Goal: Information Seeking & Learning: Learn about a topic

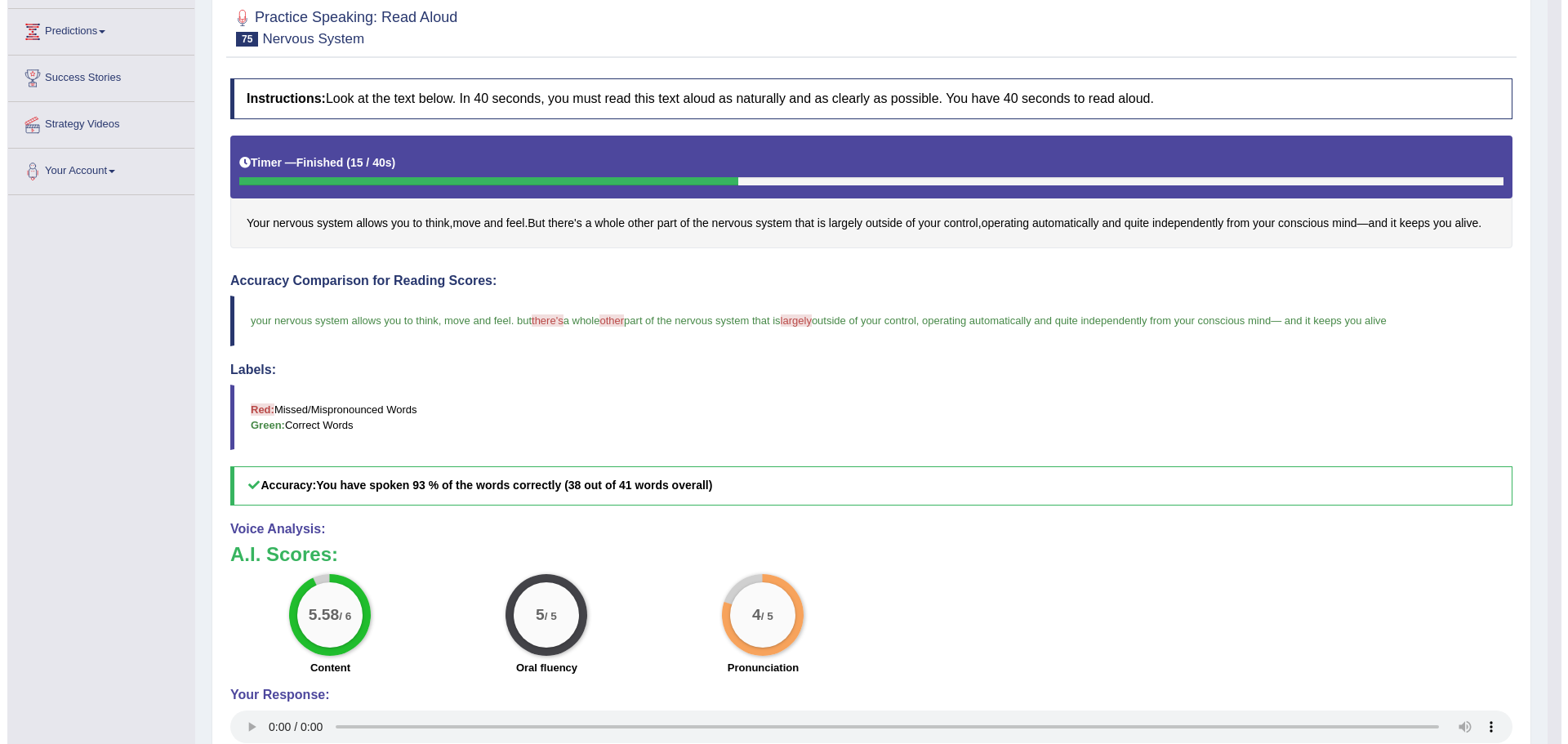
scroll to position [356, 0]
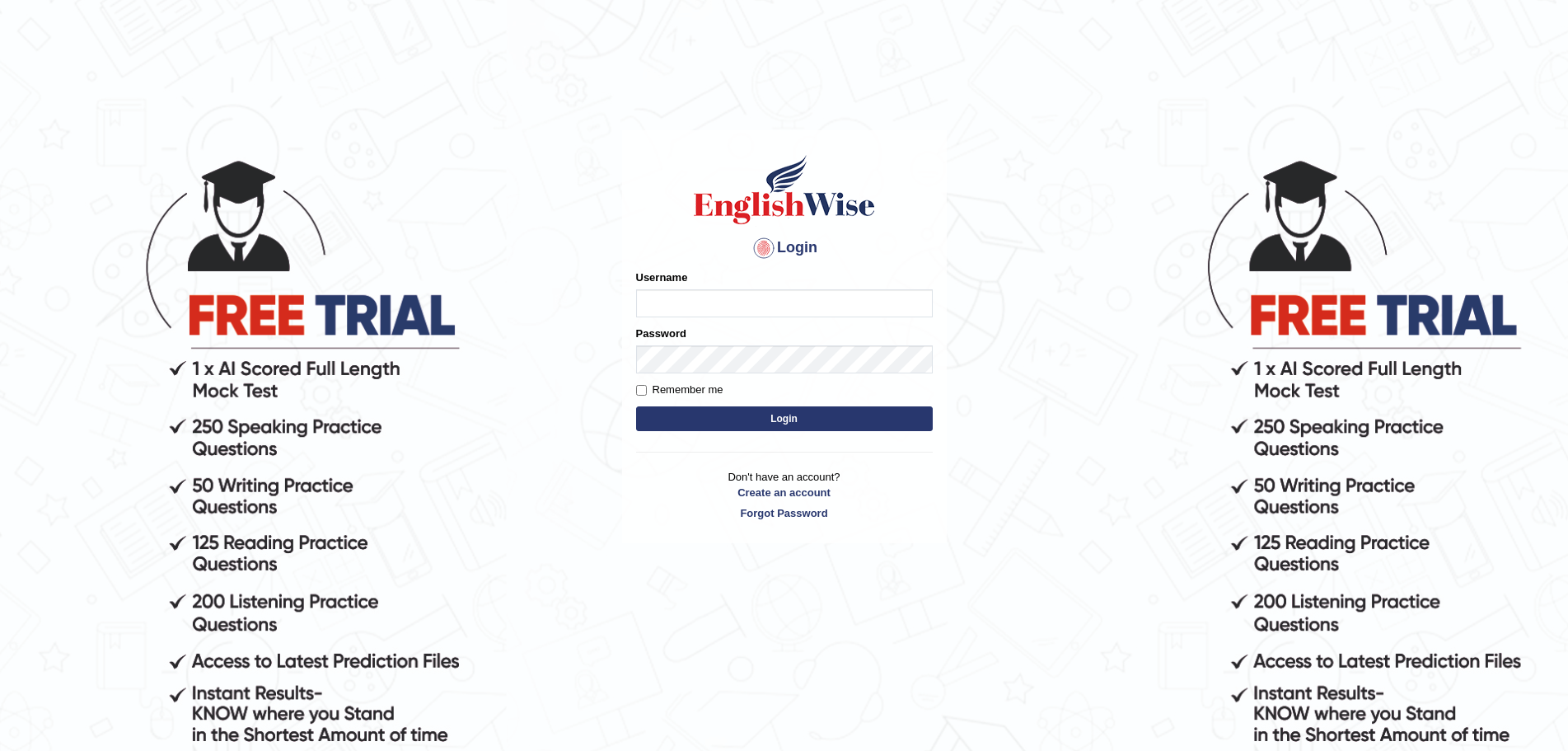
type input "Mugwunali"
click at [793, 416] on button "Login" at bounding box center [784, 419] width 297 height 25
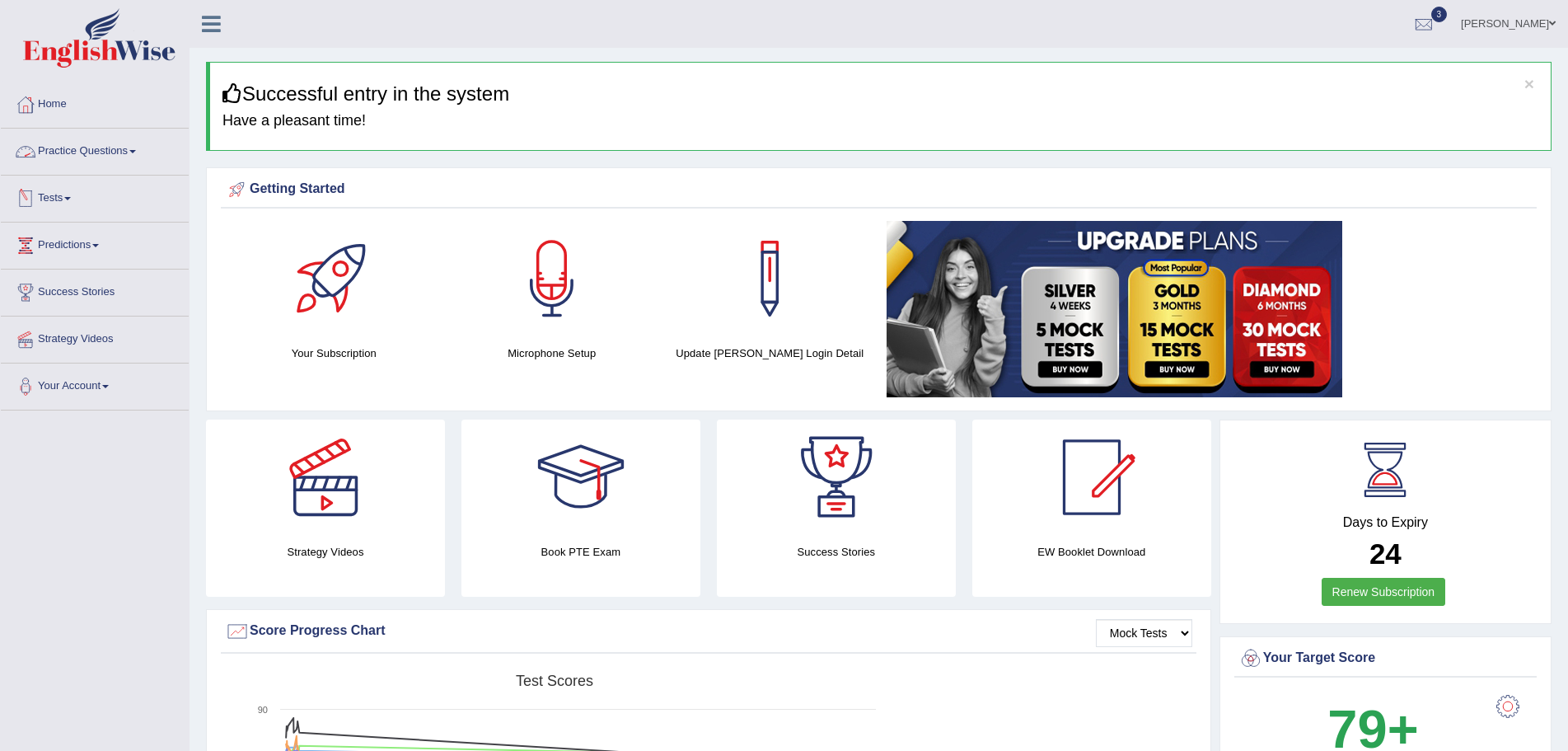
click at [136, 148] on link "Practice Questions" at bounding box center [94, 149] width 188 height 41
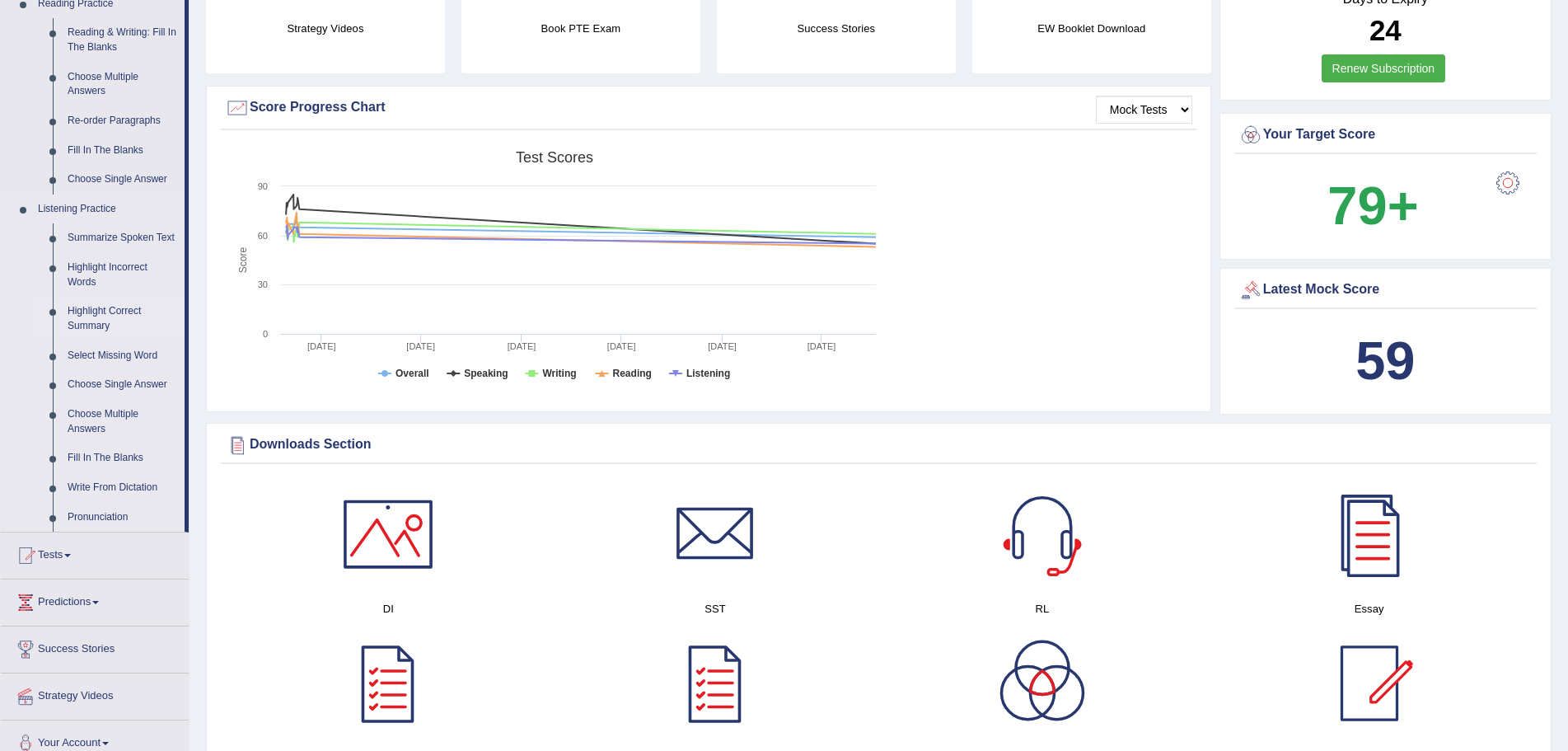
scroll to position [412, 0]
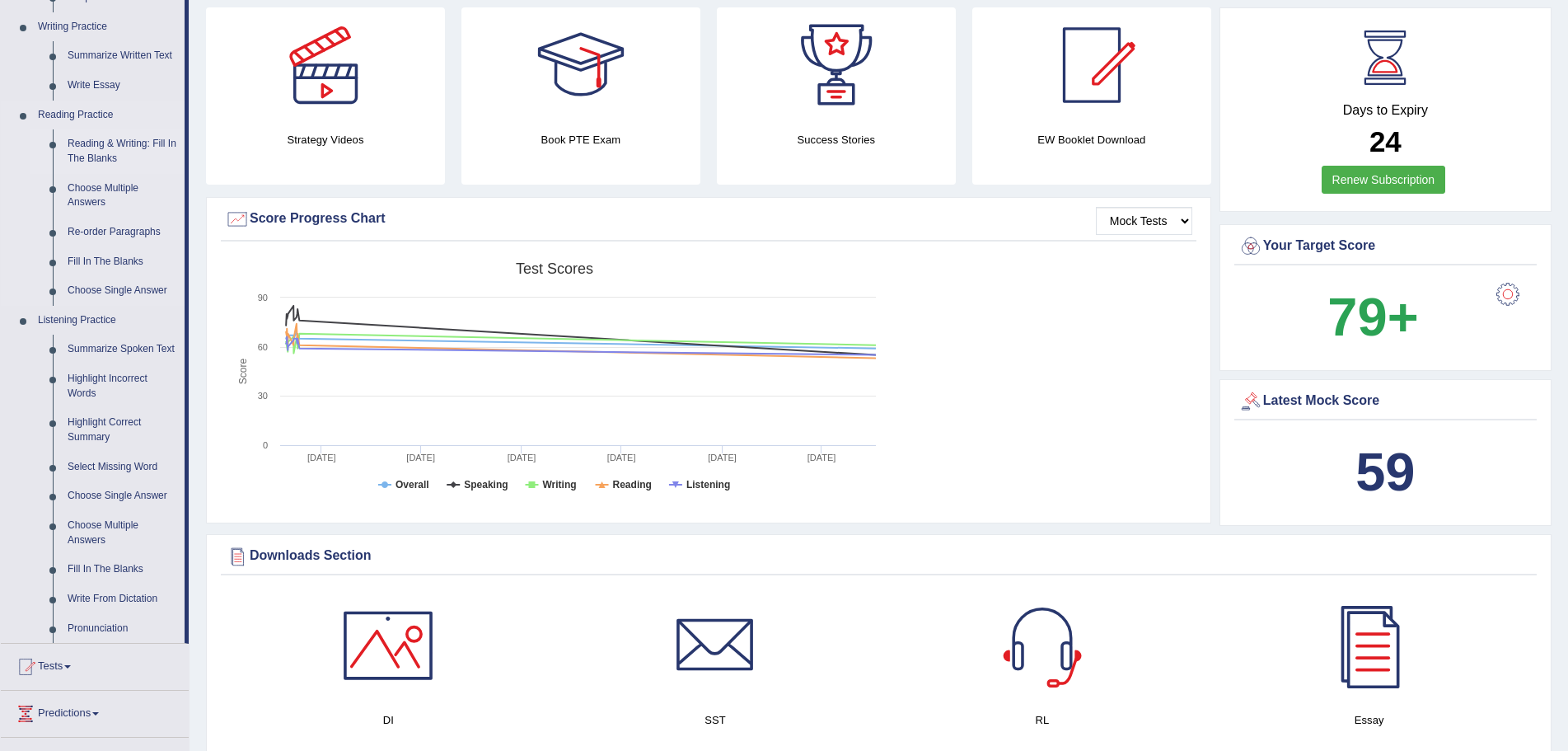
click at [100, 149] on link "Reading & Writing: Fill In The Blanks" at bounding box center [123, 151] width 125 height 44
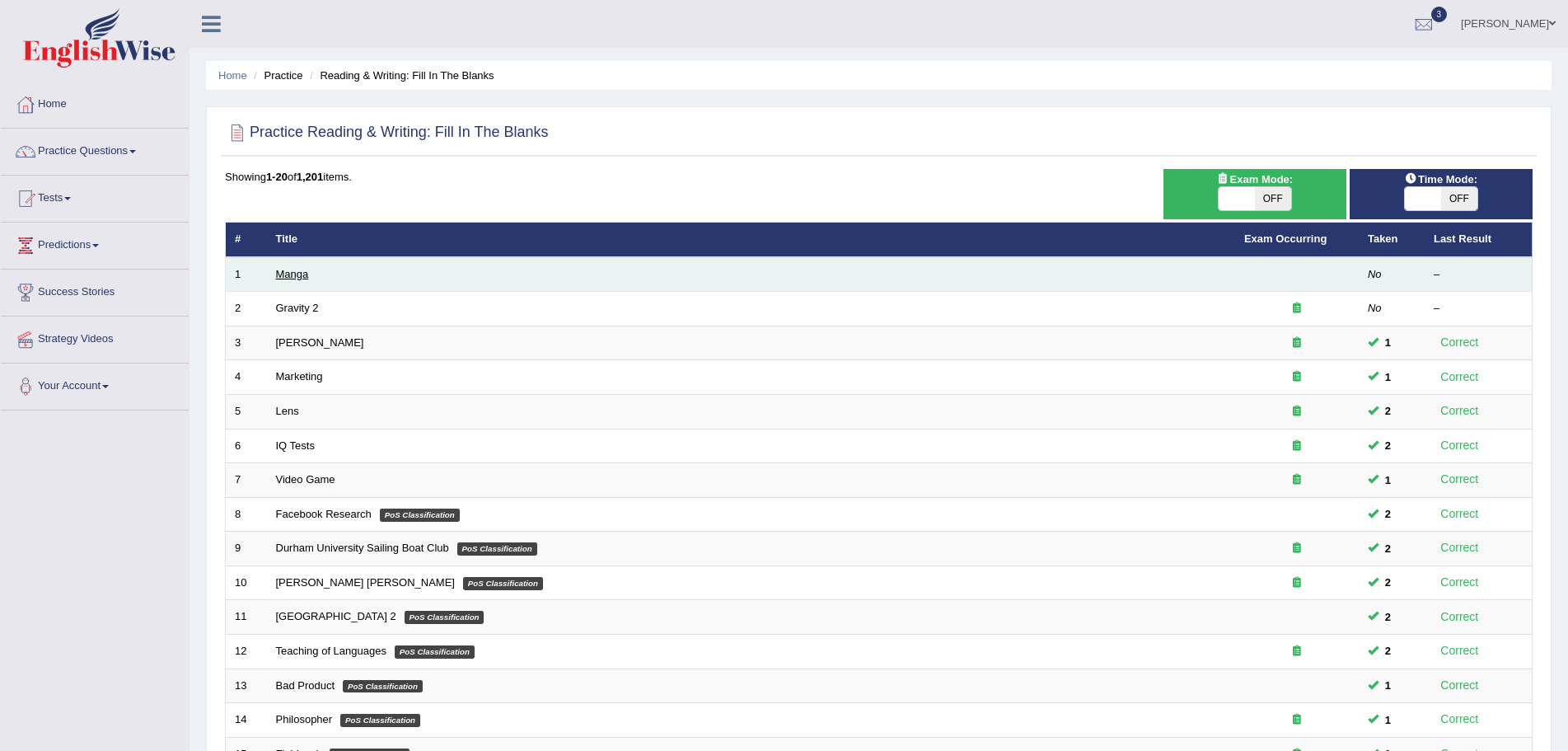
click at [291, 278] on link "Manga" at bounding box center [292, 274] width 33 height 12
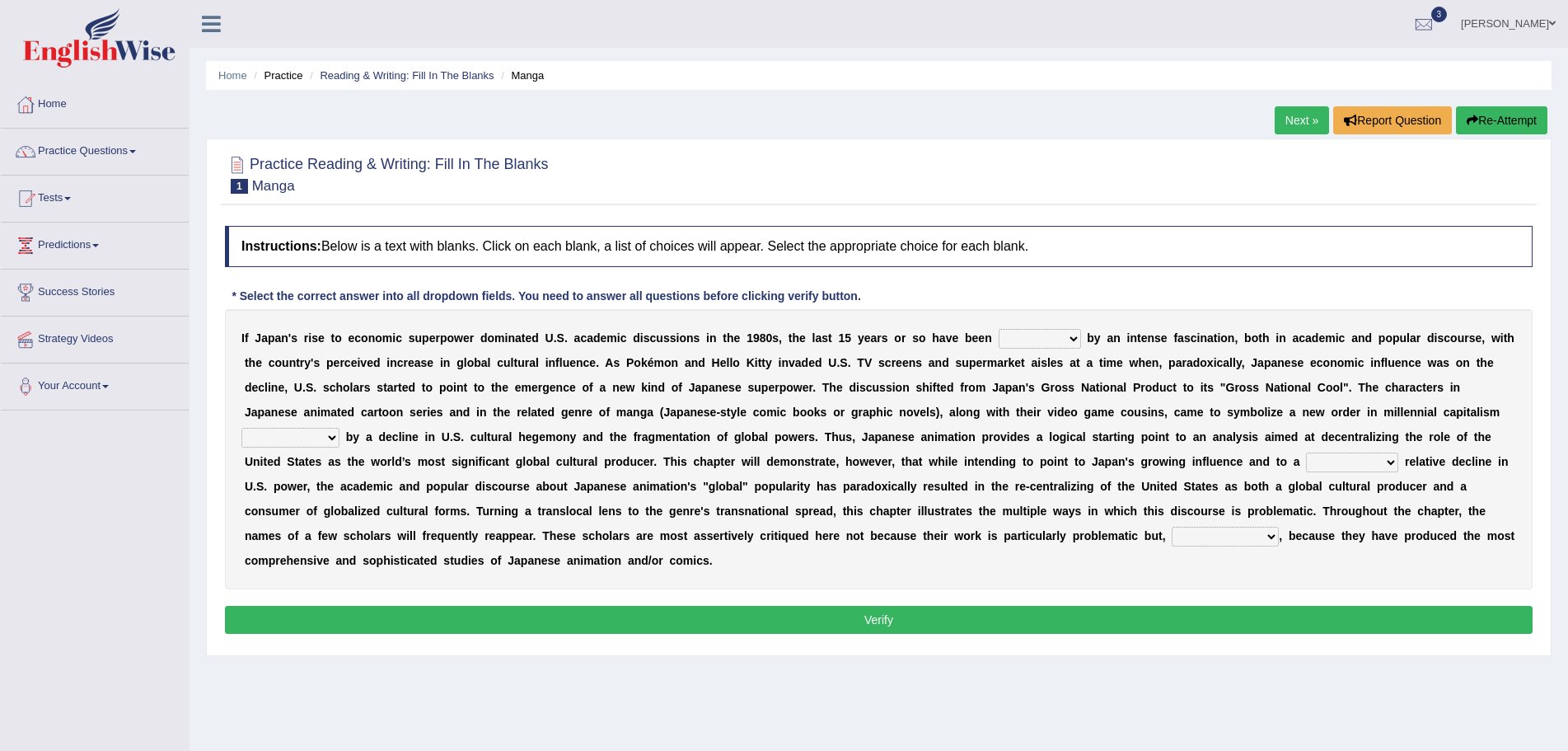
click at [1071, 340] on select "marked dedicated made inspired" at bounding box center [1040, 339] width 83 height 20
select select "marked"
click at [999, 329] on select "marked dedicated made inspired" at bounding box center [1040, 339] width 83 height 20
click at [333, 440] on select "pocessed characterized opposed tangled" at bounding box center [290, 437] width 98 height 20
select select "characterized"
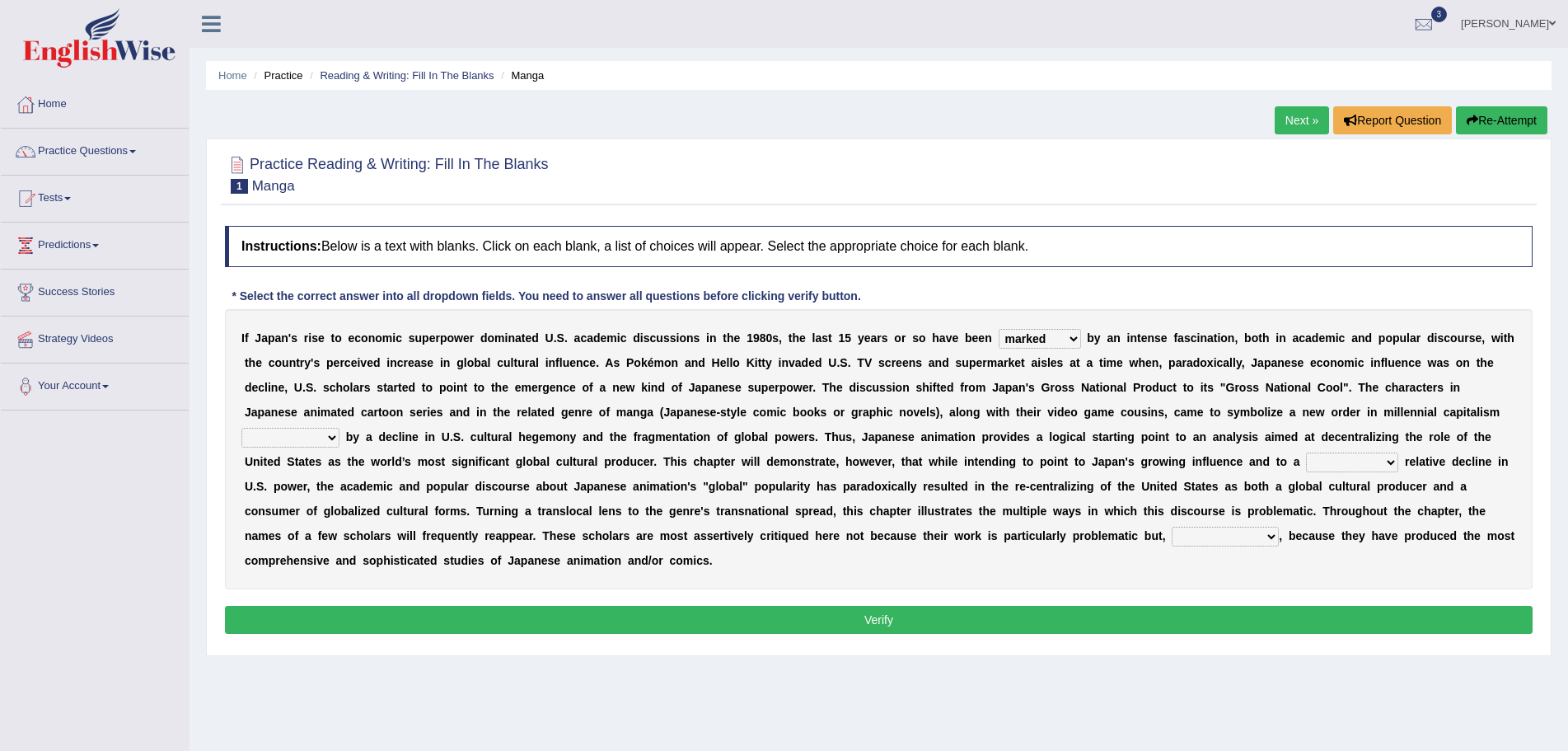
click at [241, 428] on select "pocessed characterized opposed tangled" at bounding box center [290, 437] width 98 height 20
click at [1390, 466] on select "concomitant discrete proportional legitimate" at bounding box center [1352, 462] width 93 height 20
select select "proportional"
click at [1306, 453] on select "concomitant discrete proportional legitimate" at bounding box center [1352, 462] width 93 height 20
click at [1272, 536] on select "however on the contrary in addition on the whole" at bounding box center [1225, 536] width 107 height 20
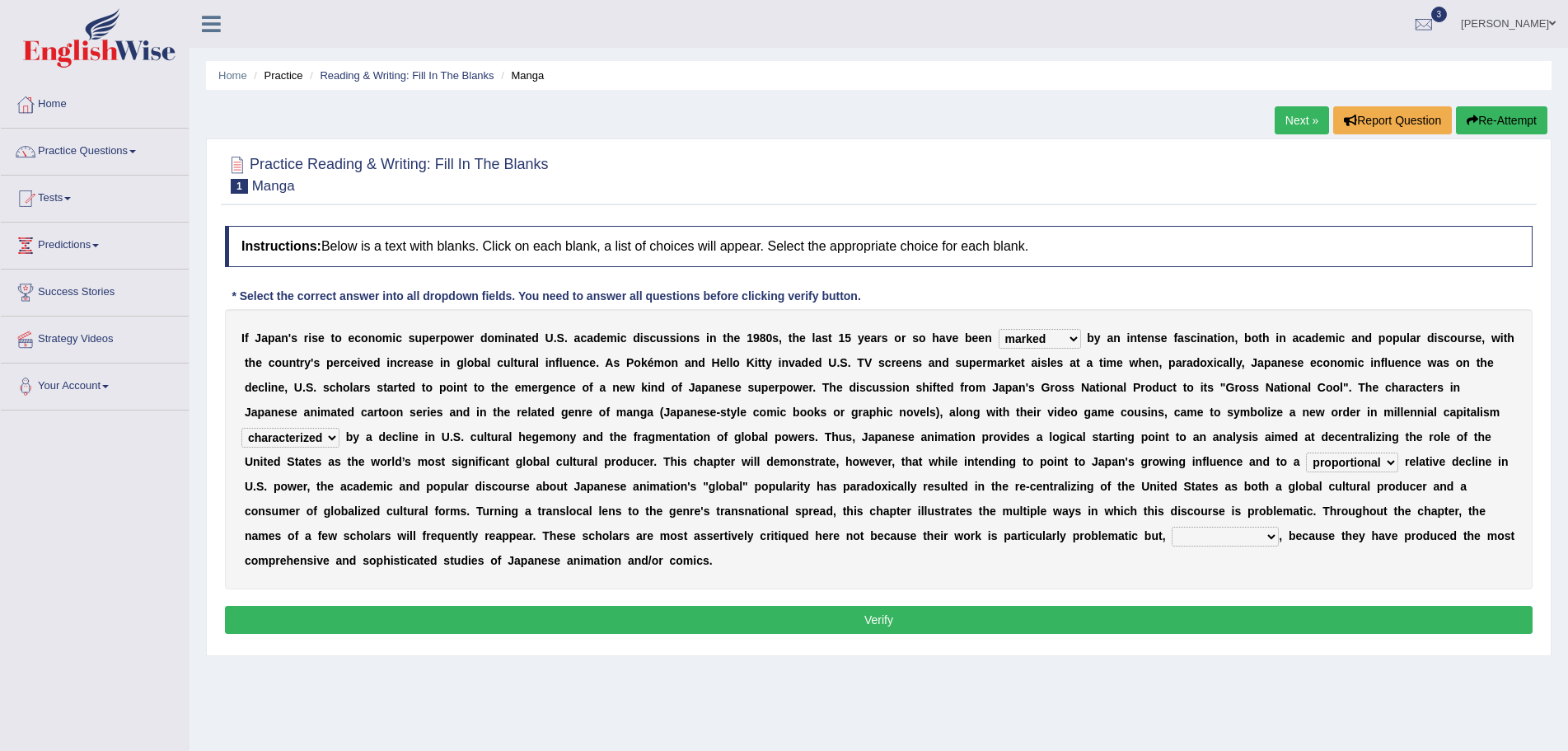
select select "however"
click at [1172, 527] on select "however on the contrary in addition on the whole" at bounding box center [1225, 536] width 107 height 20
click at [885, 621] on button "Verify" at bounding box center [879, 619] width 1308 height 28
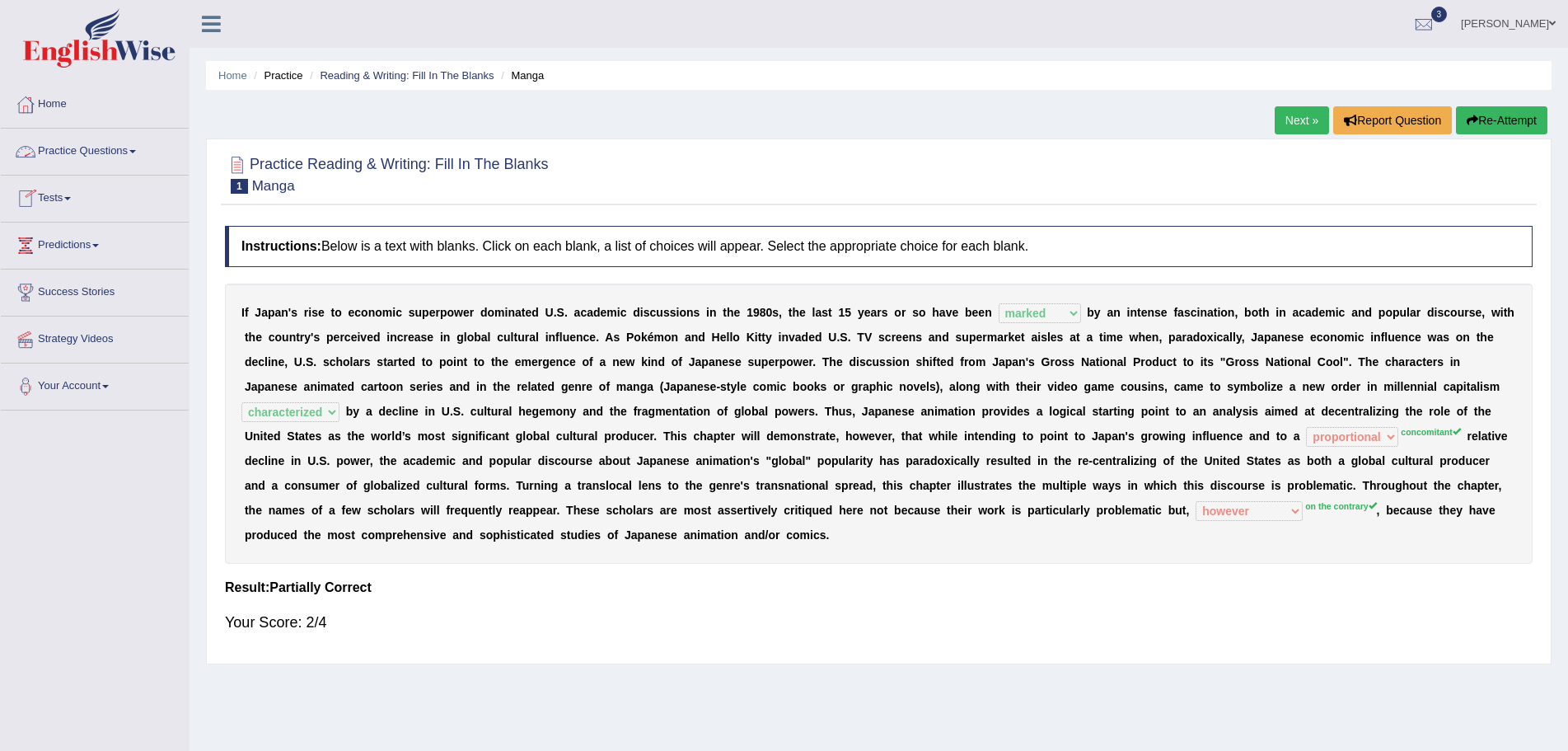
click at [132, 151] on link "Practice Questions" at bounding box center [94, 149] width 188 height 41
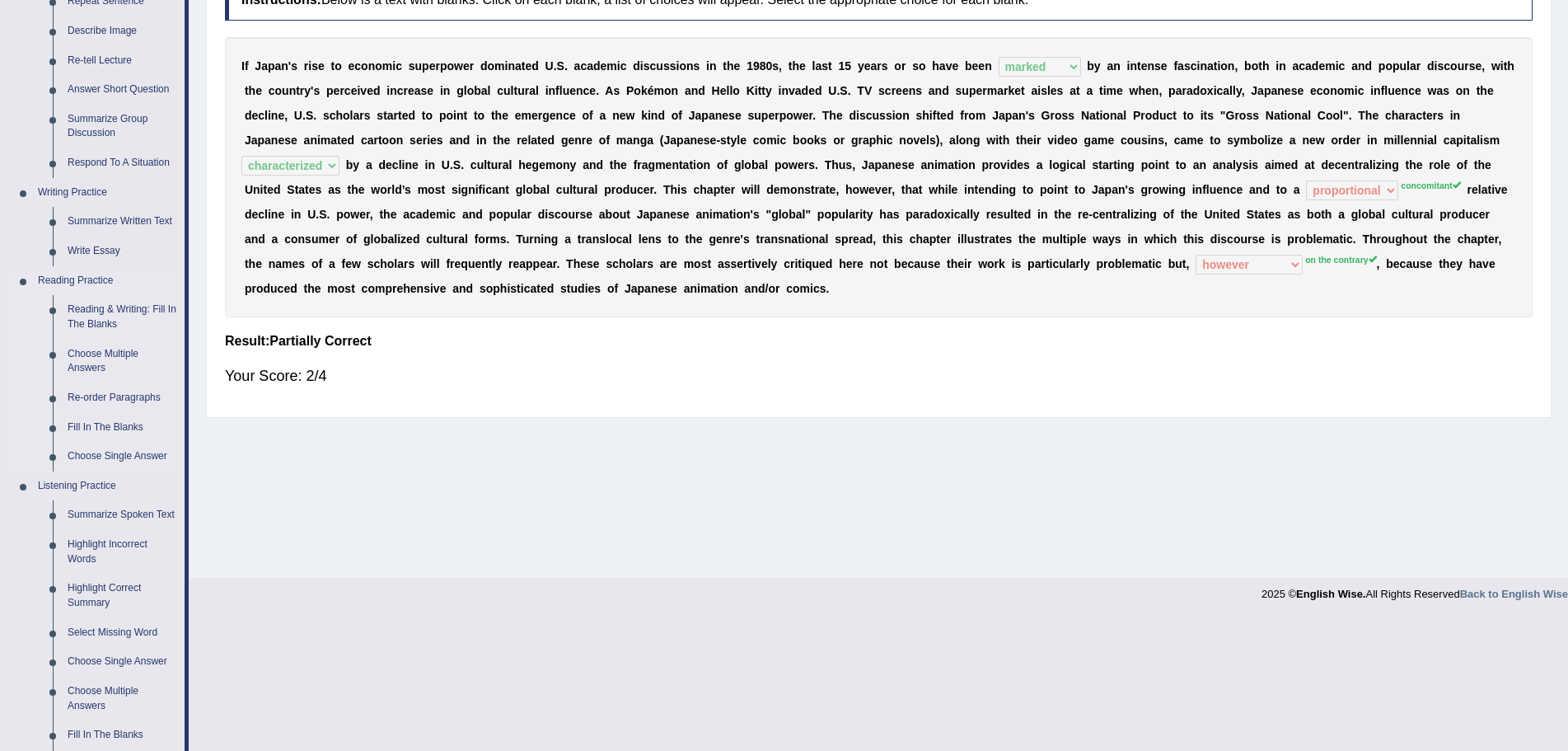
scroll to position [248, 0]
click at [122, 305] on link "Reading & Writing: Fill In The Blanks" at bounding box center [123, 315] width 125 height 44
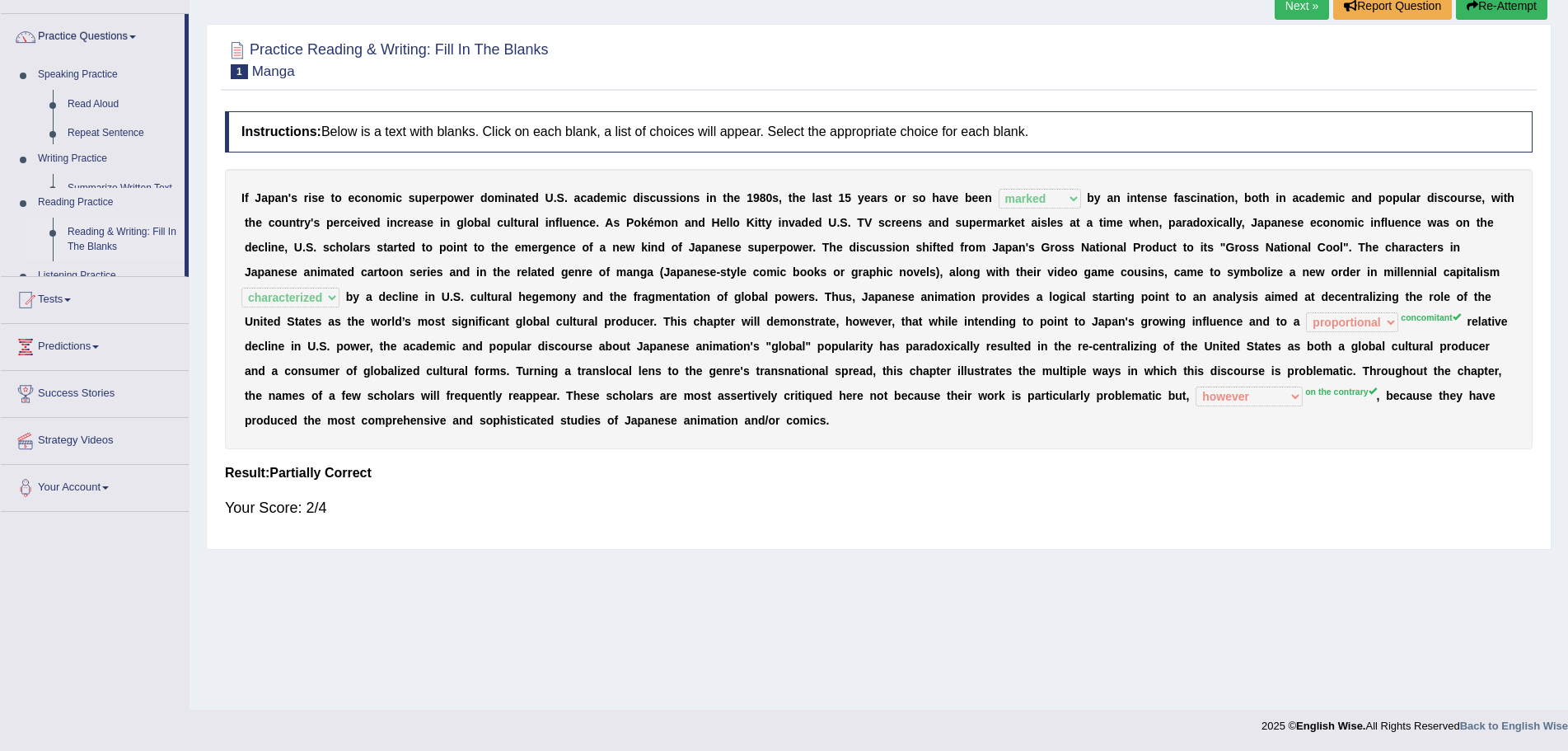
scroll to position [115, 0]
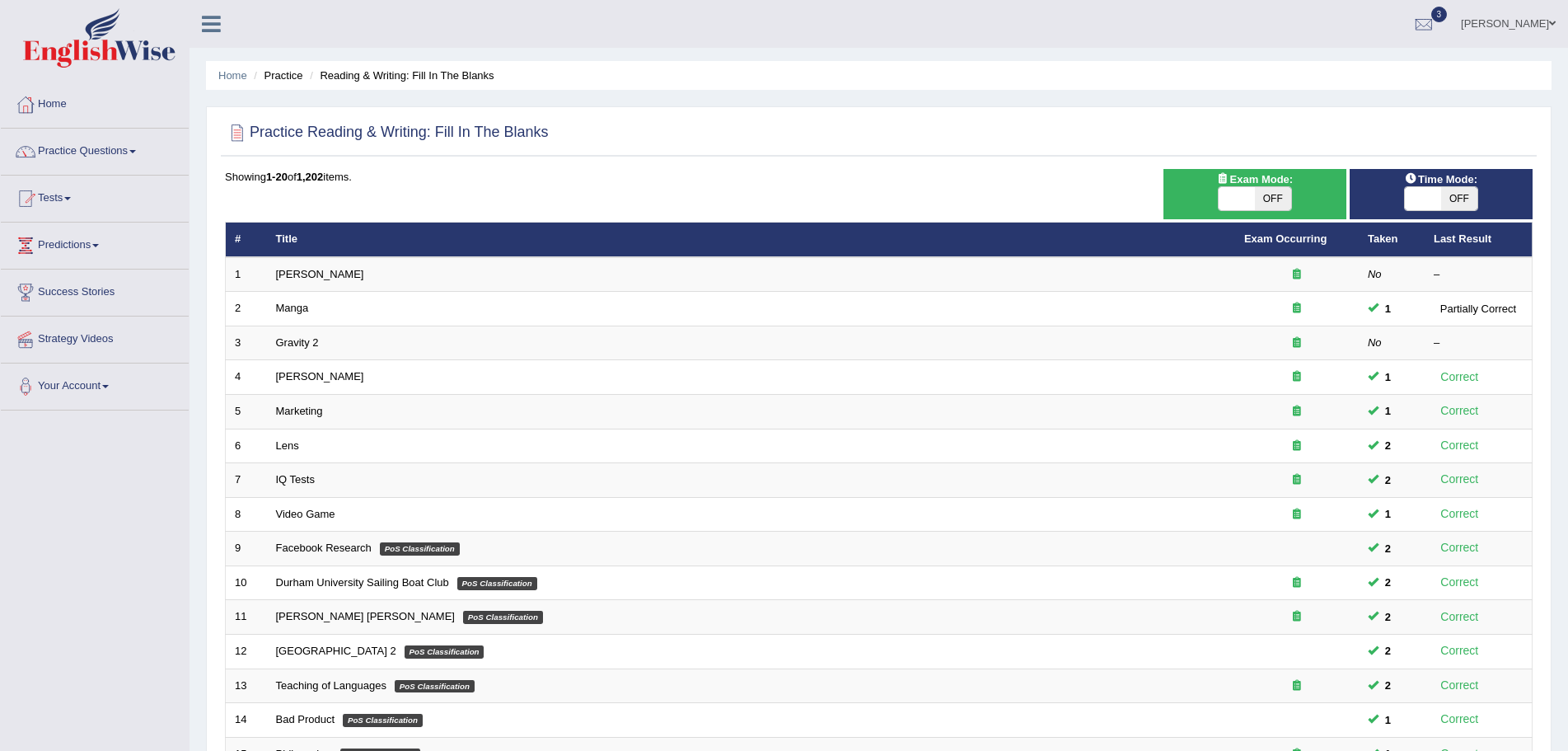
click at [1455, 194] on span "OFF" at bounding box center [1459, 199] width 37 height 23
checkbox input "true"
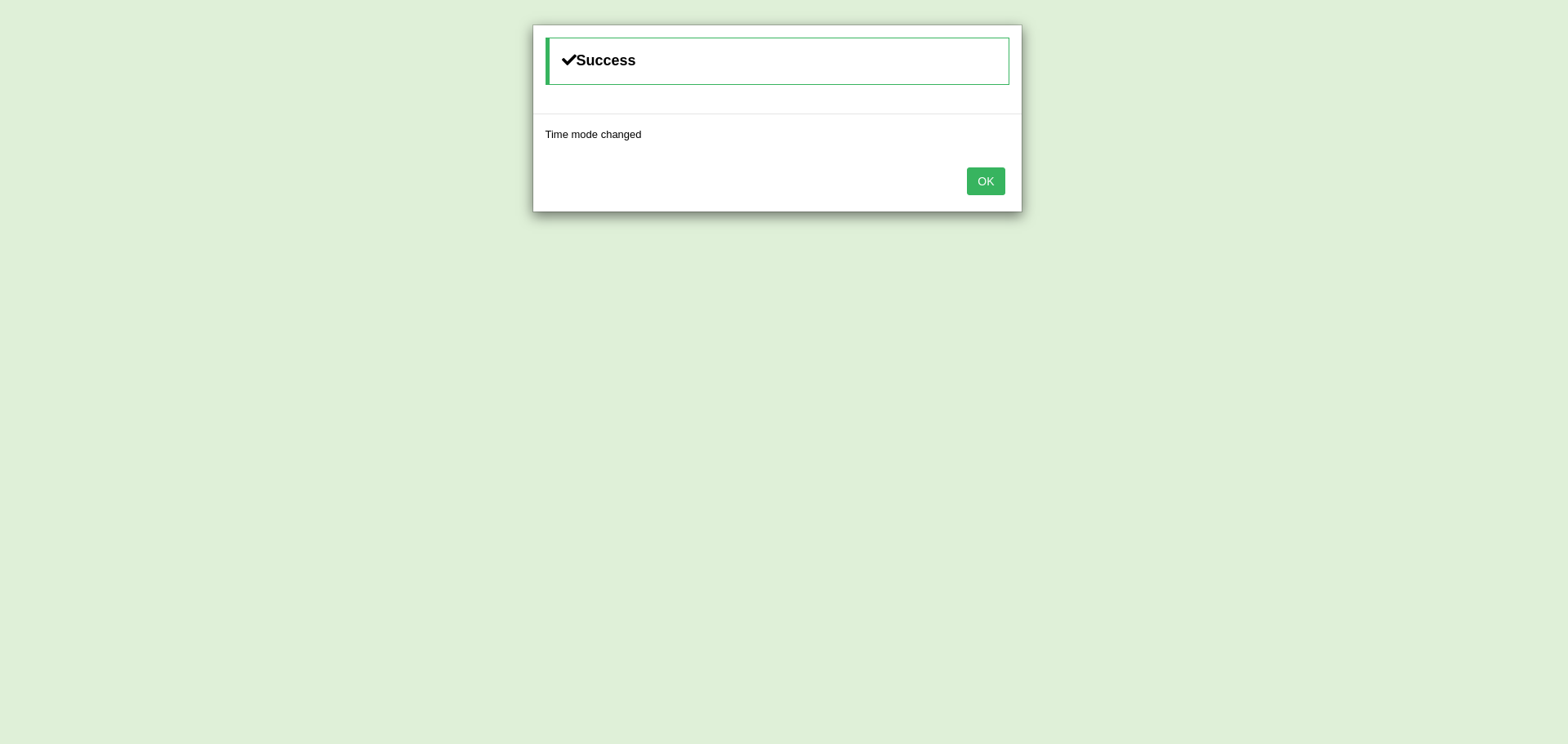
click at [986, 177] on button "OK" at bounding box center [985, 181] width 38 height 27
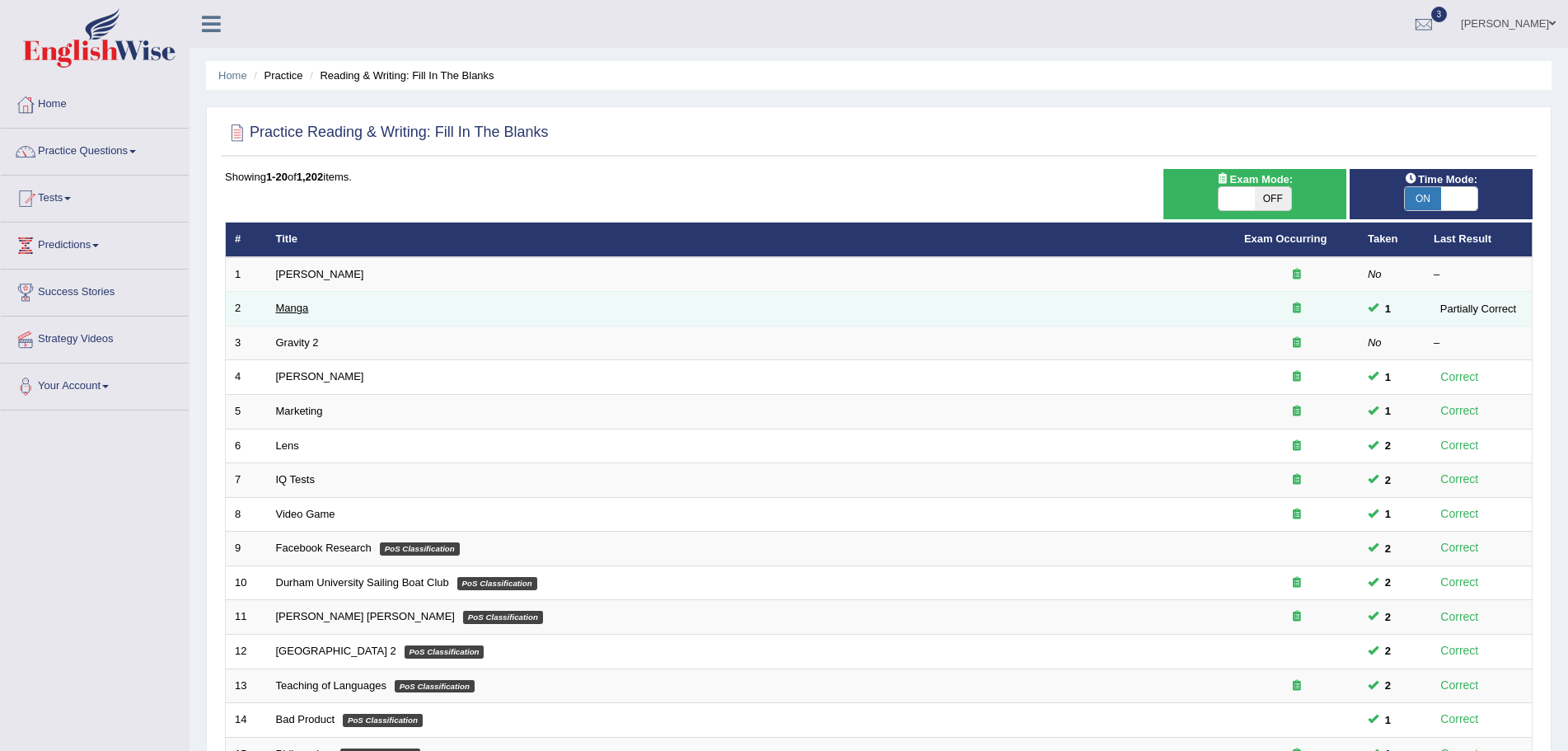
click at [295, 311] on link "Manga" at bounding box center [292, 308] width 33 height 12
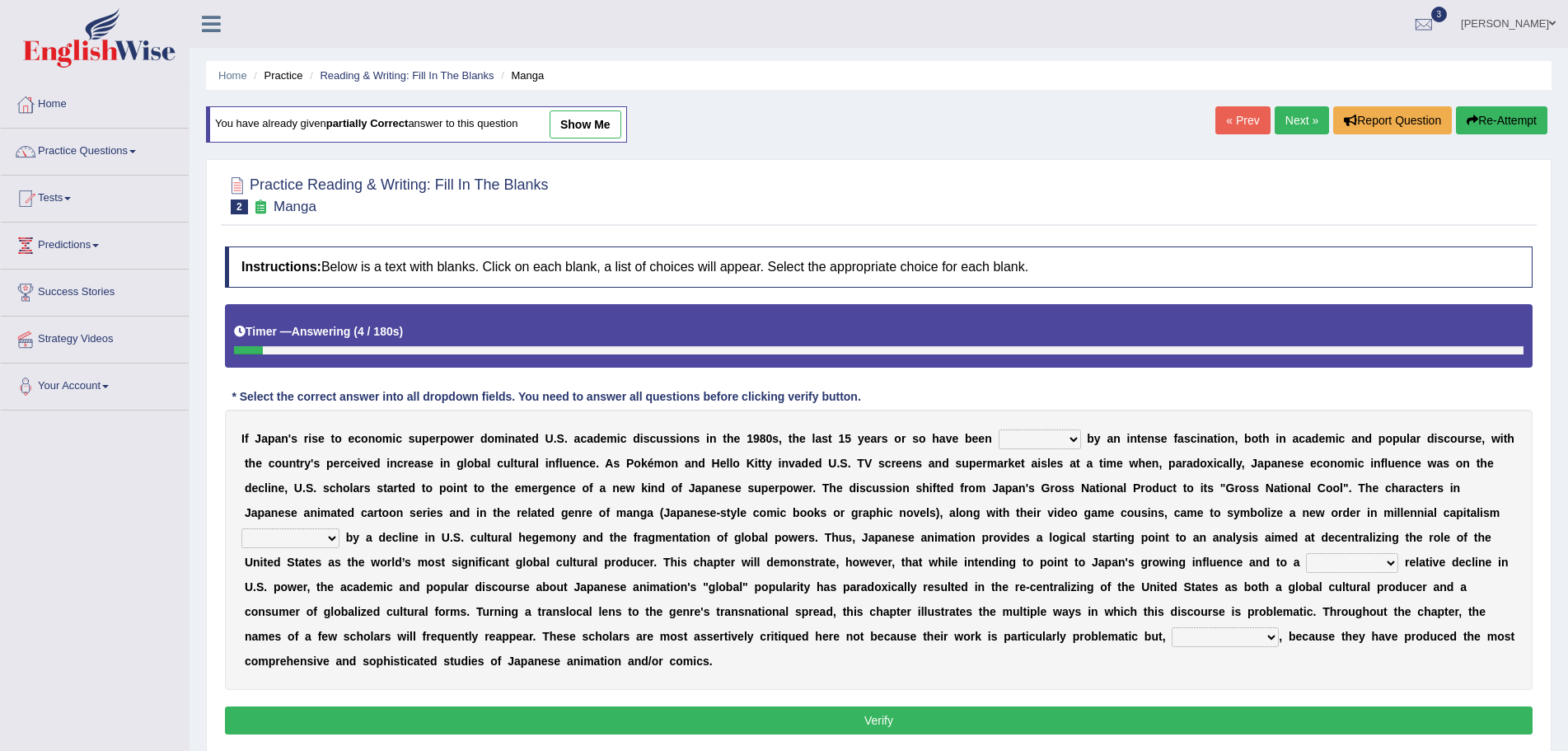
click at [1072, 440] on select "marked dedicated made inspired" at bounding box center [1040, 439] width 83 height 20
select select "marked"
click at [999, 429] on select "marked dedicated made inspired" at bounding box center [1040, 439] width 83 height 20
click at [337, 541] on select "pocessed characterized opposed tangled" at bounding box center [290, 538] width 98 height 20
select select "characterized"
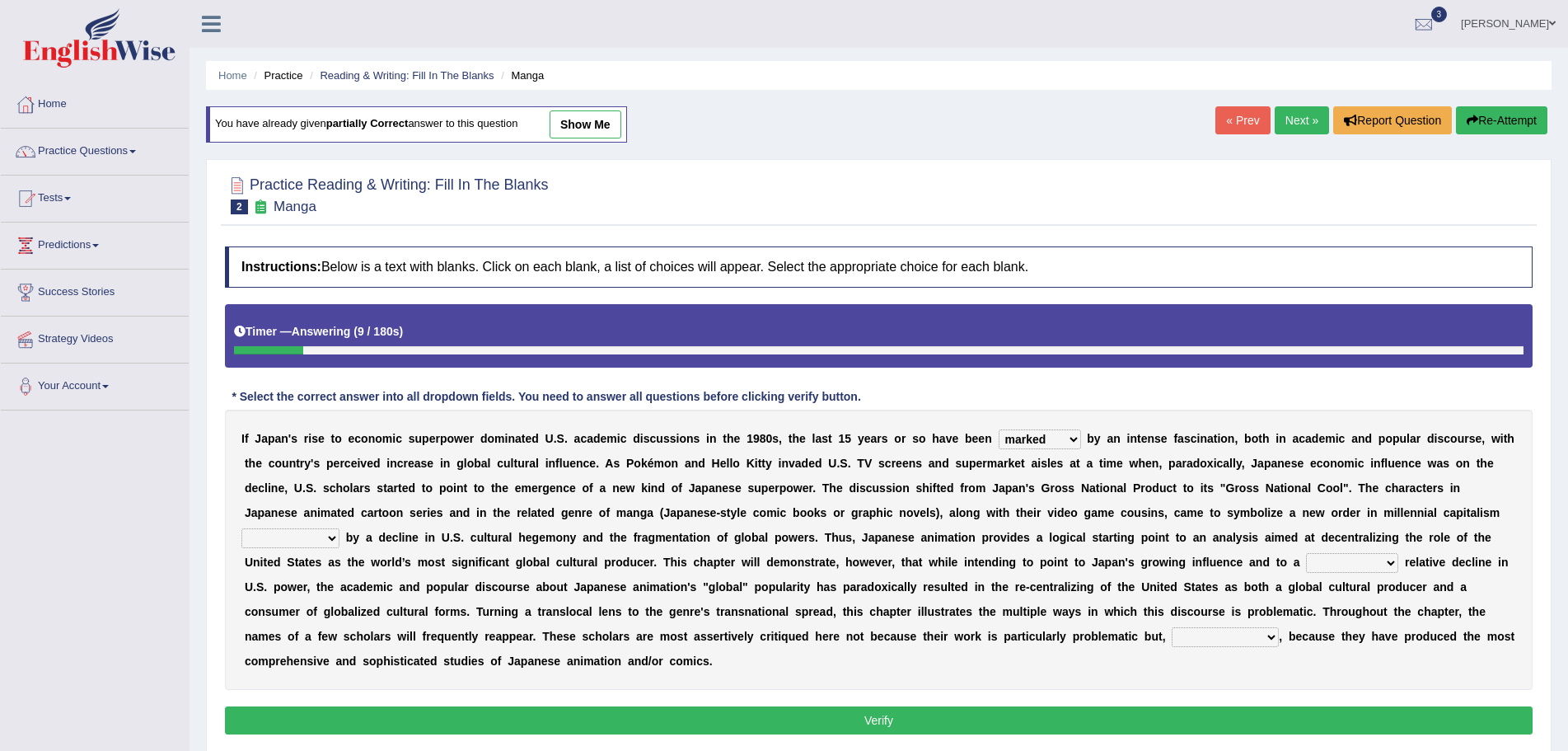
click at [241, 528] on select "pocessed characterized opposed tangled" at bounding box center [290, 538] width 98 height 20
click at [1391, 566] on select "concomitant discrete proportional legitimate" at bounding box center [1352, 563] width 93 height 20
select select "concomitant"
click at [1306, 553] on select "concomitant discrete proportional legitimate" at bounding box center [1352, 563] width 93 height 20
click at [1270, 641] on select "however on the contrary in addition on the whole" at bounding box center [1225, 637] width 107 height 20
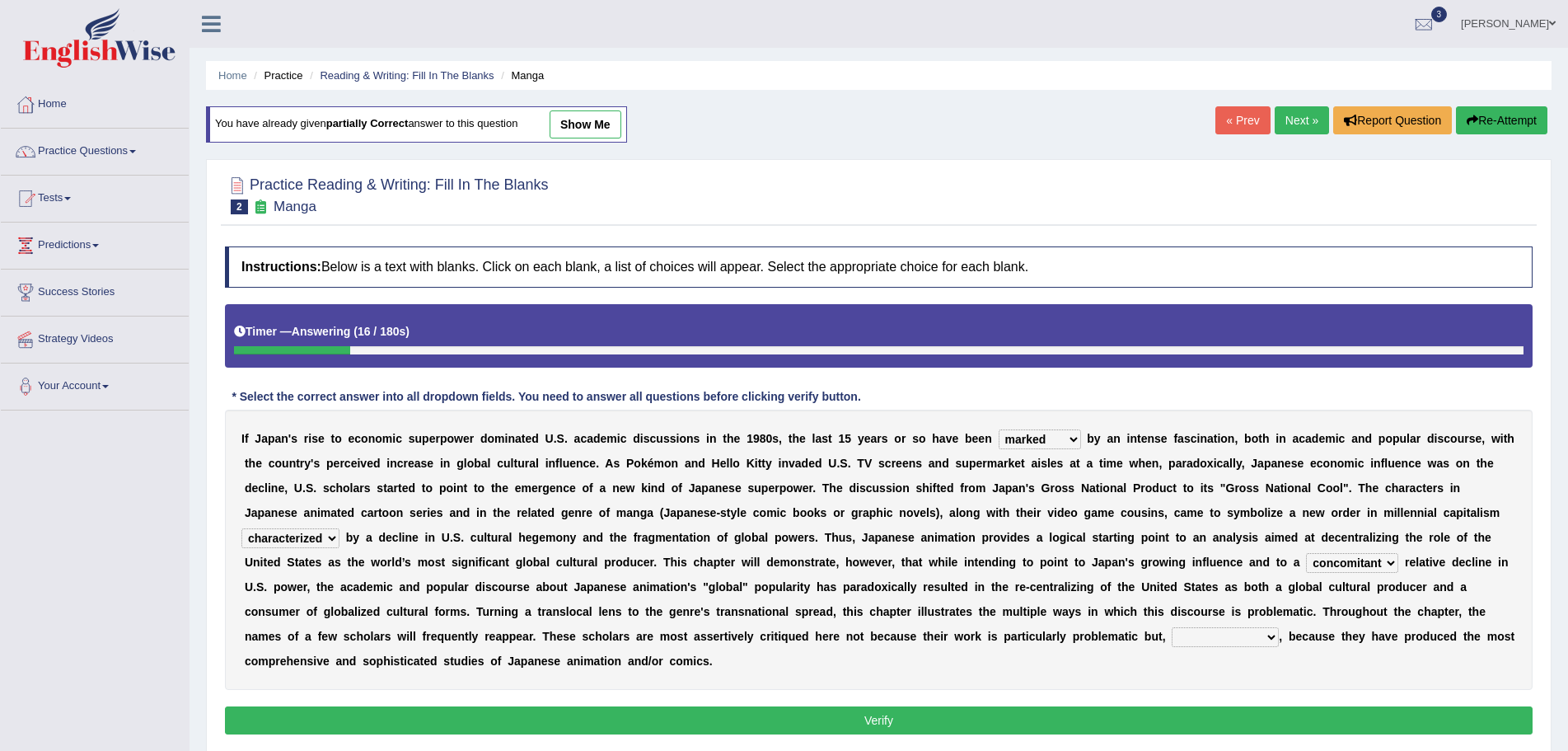
select select "on the contrary"
click at [1172, 627] on select "however on the contrary in addition on the whole" at bounding box center [1225, 637] width 107 height 20
click at [886, 724] on button "Verify" at bounding box center [879, 720] width 1308 height 28
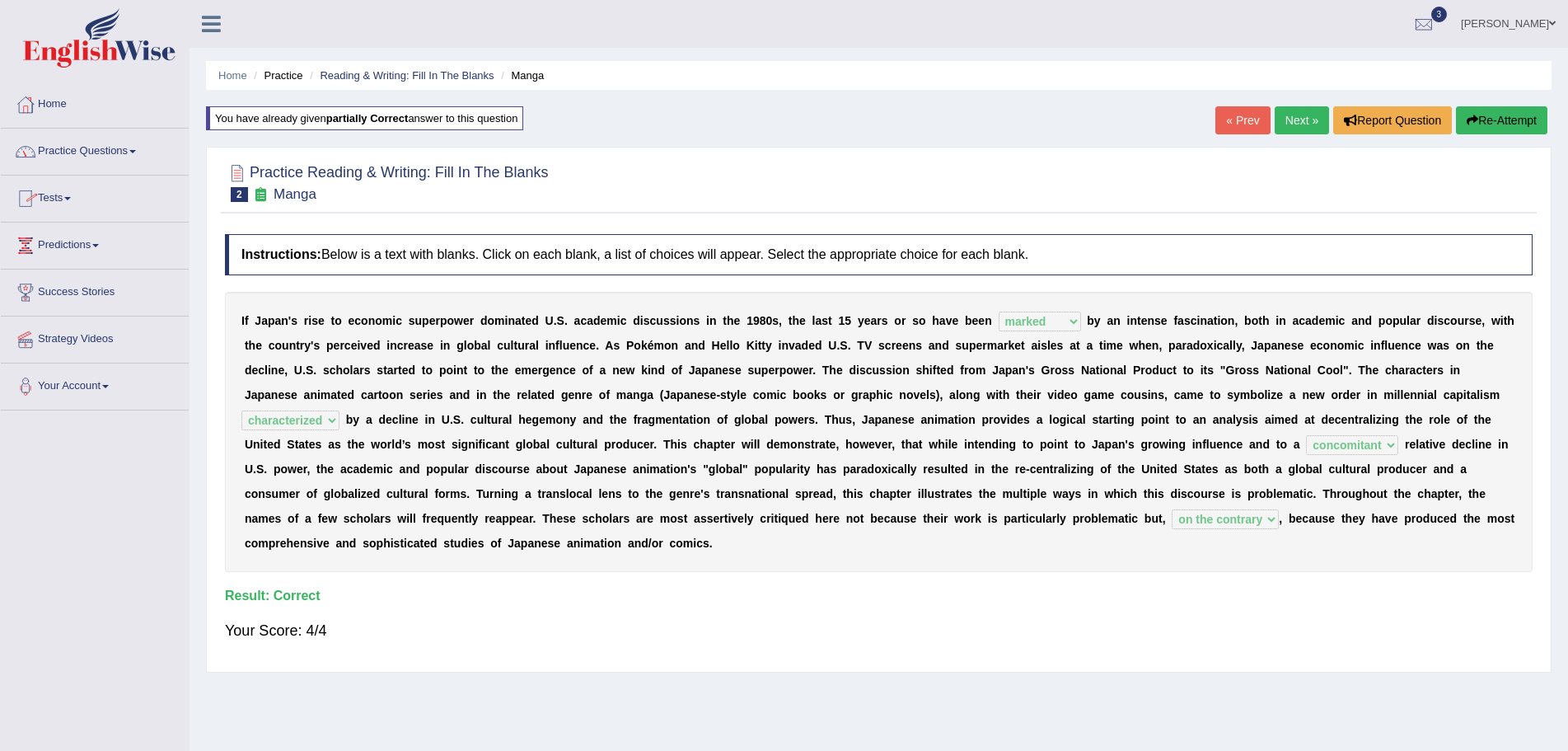
click at [133, 150] on link "Practice Questions" at bounding box center [94, 149] width 188 height 41
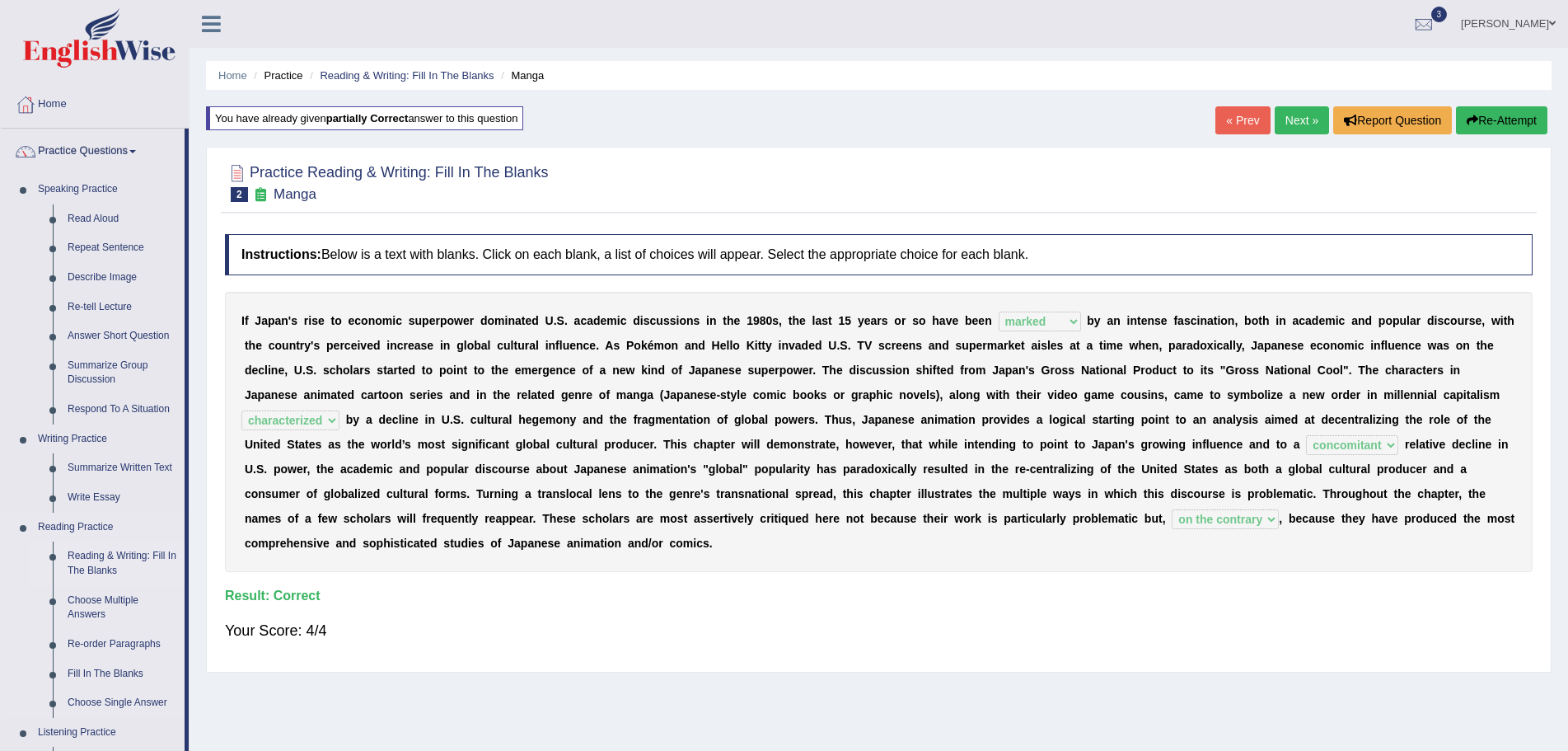
click at [105, 559] on link "Reading & Writing: Fill In The Blanks" at bounding box center [123, 563] width 125 height 44
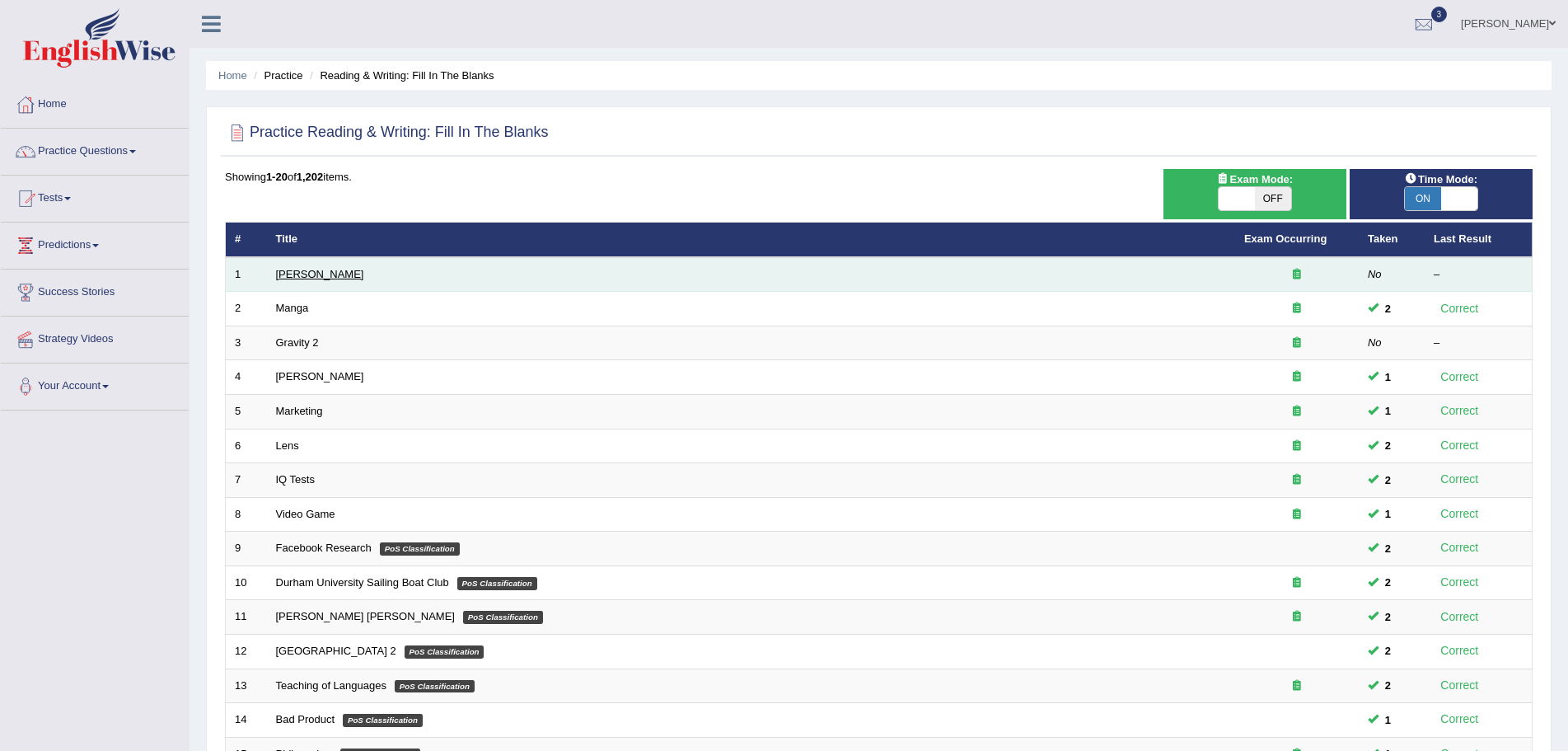
click at [301, 275] on link "[PERSON_NAME]" at bounding box center [320, 274] width 88 height 12
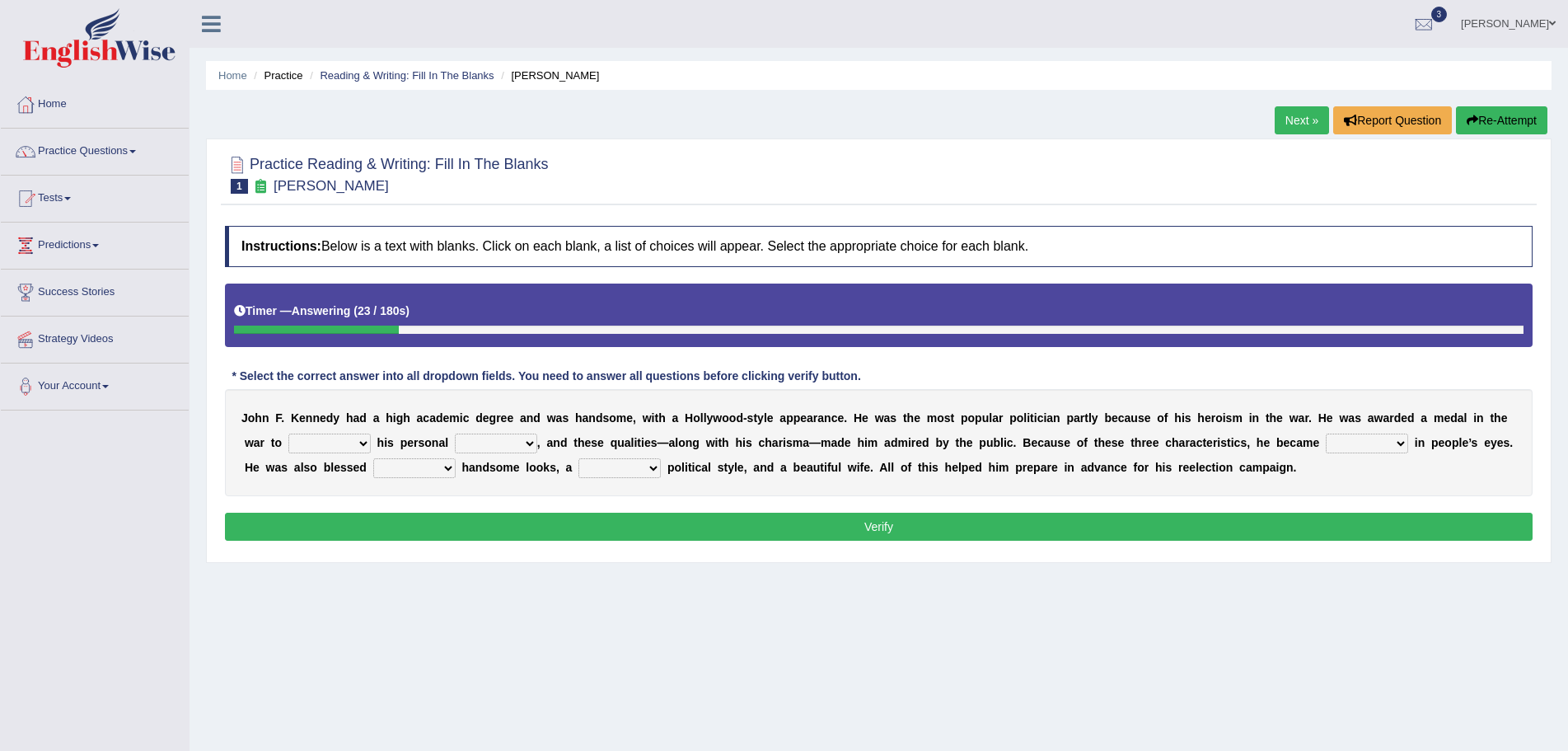
click at [362, 445] on select "prove show evidence upthrow" at bounding box center [330, 444] width 83 height 20
select select "prove"
click at [289, 434] on select "prove show evidence upthrow" at bounding box center [330, 444] width 83 height 20
click at [526, 440] on select "passion courage charm liking" at bounding box center [496, 444] width 83 height 20
select select "charm"
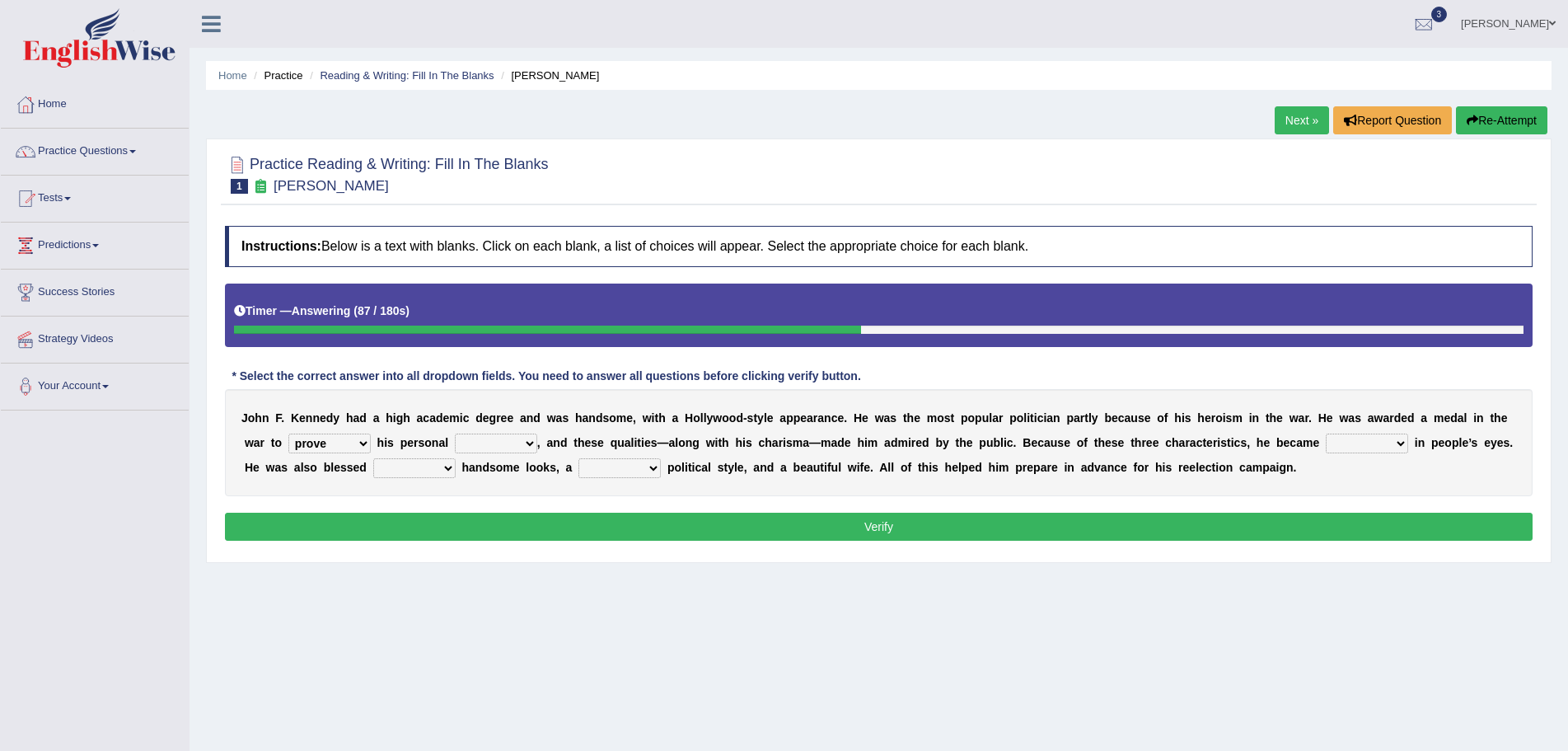
click at [455, 434] on select "passion courage charm liking" at bounding box center [496, 444] width 83 height 20
click at [1398, 445] on select "iconic ironic identical impotent" at bounding box center [1367, 444] width 83 height 20
select select "iconic"
click at [1326, 434] on select "iconic ironic identical impotent" at bounding box center [1367, 444] width 83 height 20
click at [451, 472] on select "with in upon to" at bounding box center [414, 468] width 83 height 20
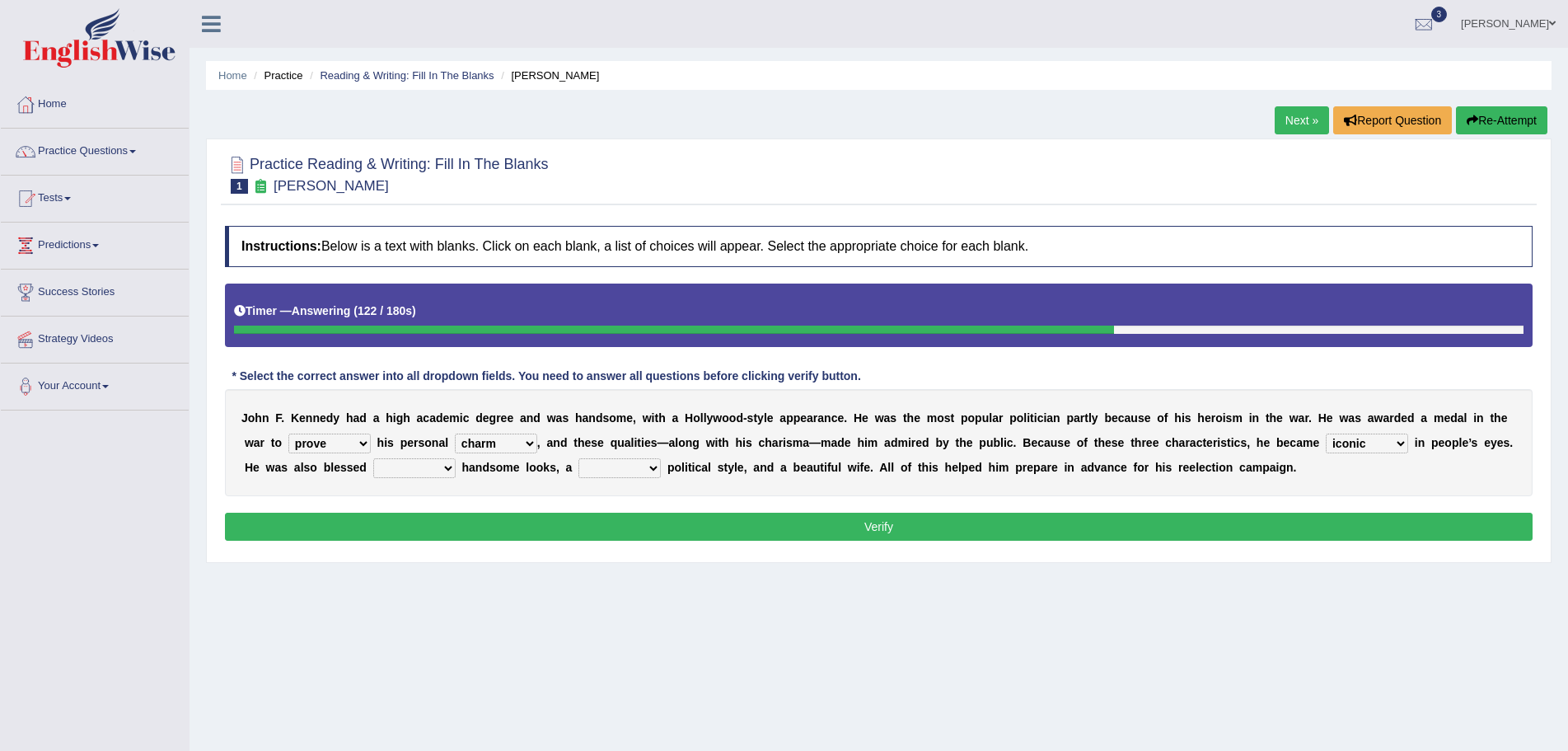
select select "with"
click at [373, 458] on select "with in upon to" at bounding box center [414, 468] width 83 height 20
click at [653, 466] on select "mending mends mended mend" at bounding box center [619, 468] width 83 height 20
select select "mended"
click at [578, 458] on select "mending mends mended mend" at bounding box center [619, 468] width 83 height 20
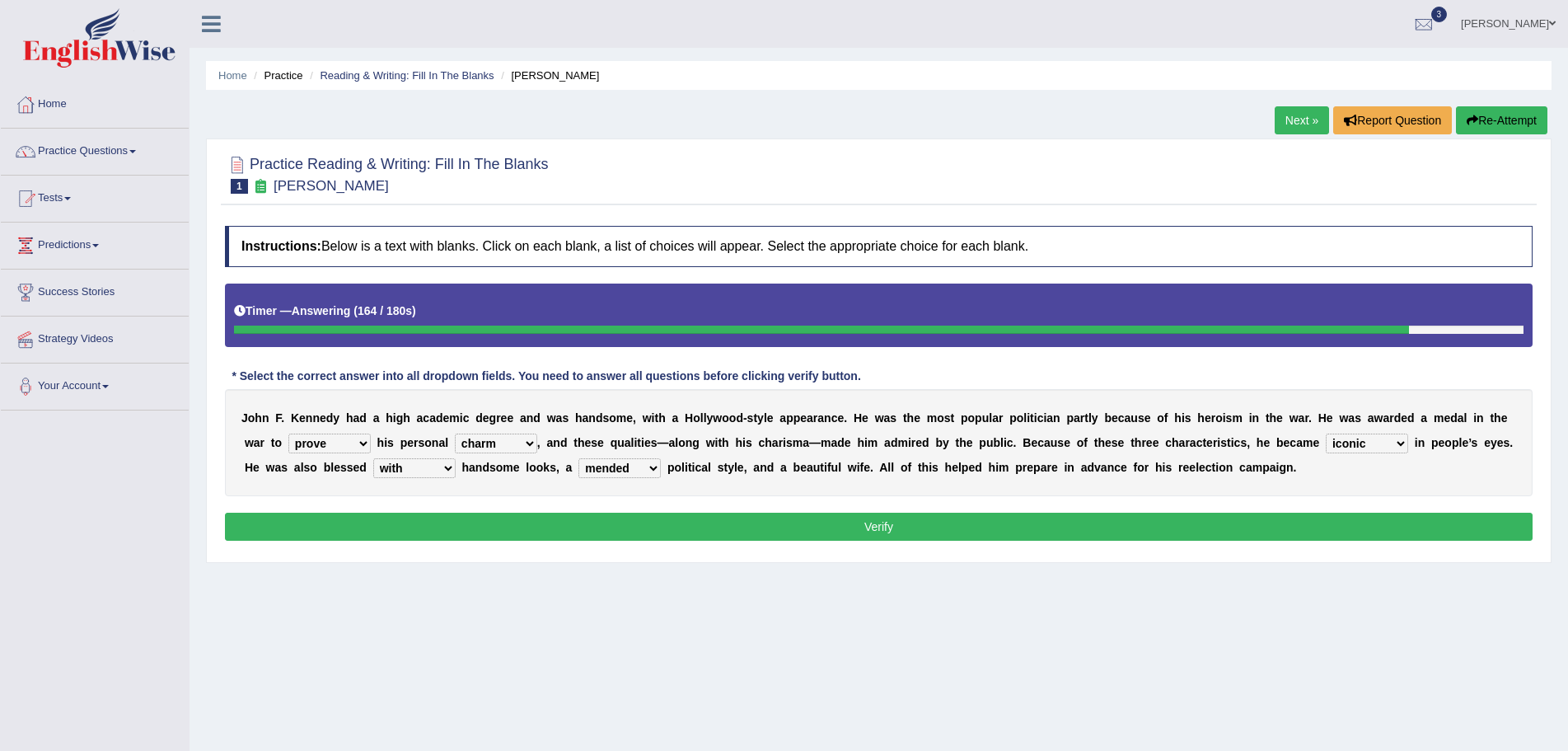
click at [849, 528] on button "Verify" at bounding box center [879, 526] width 1308 height 28
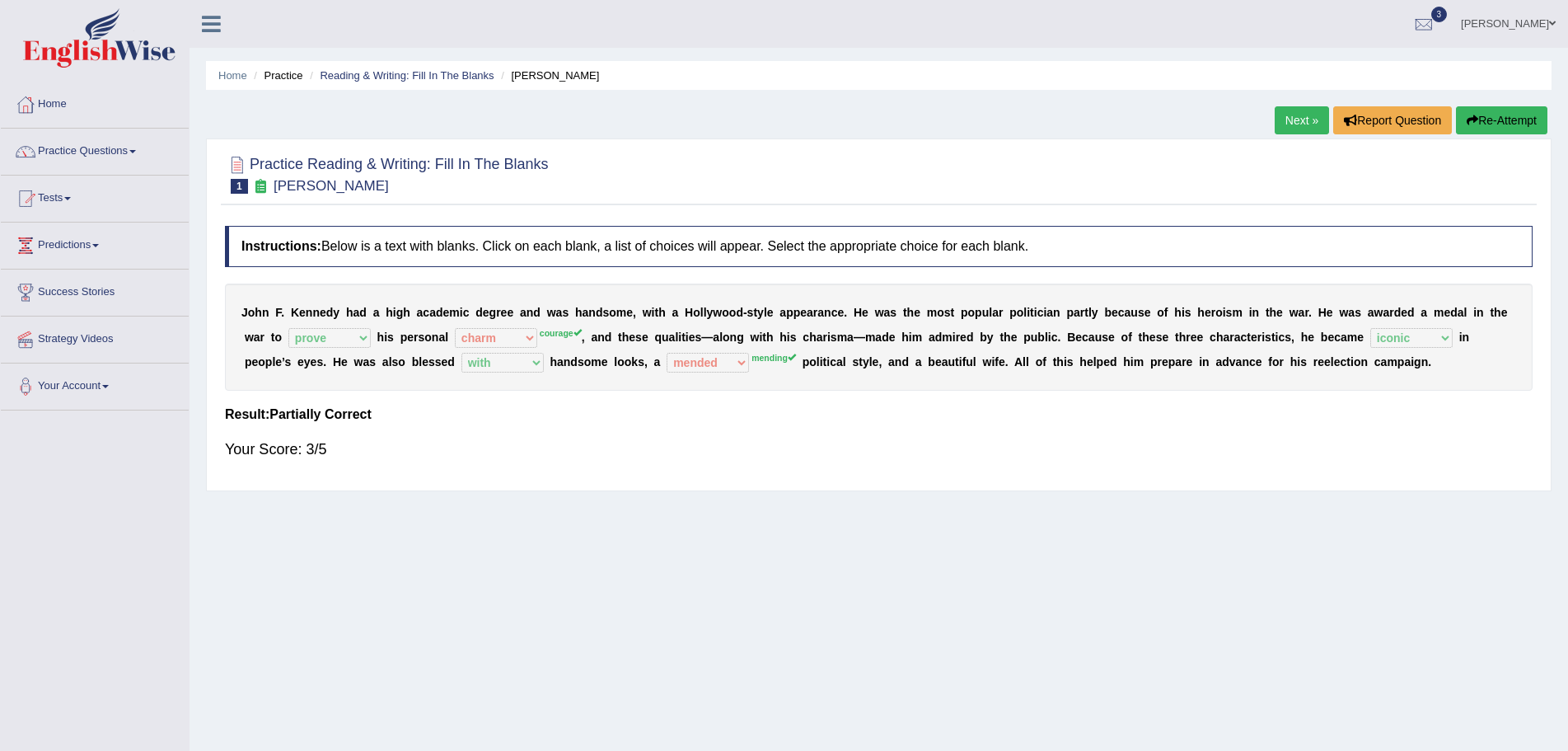
click at [1482, 123] on button "Re-Attempt" at bounding box center [1502, 119] width 92 height 28
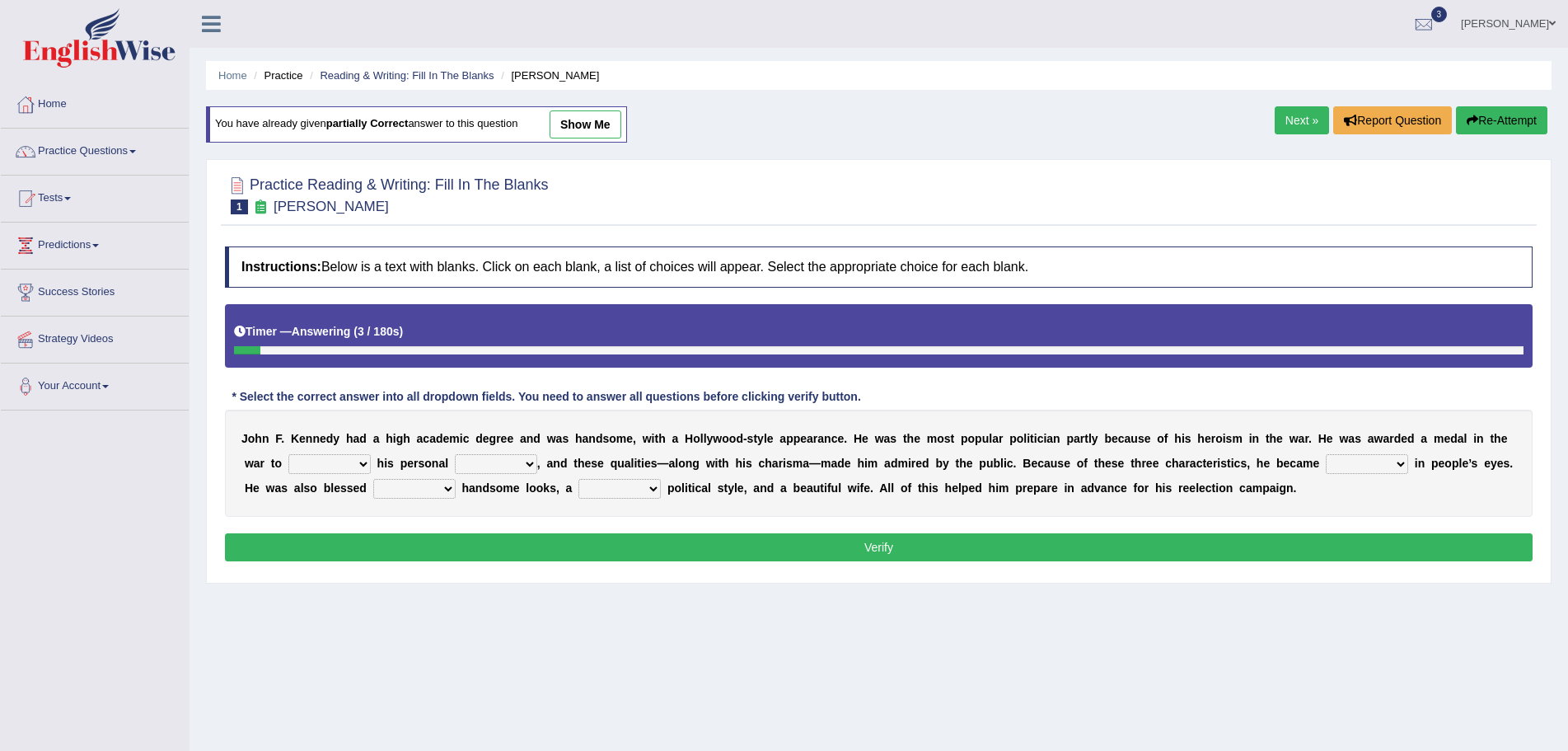
click at [360, 467] on select "prove show evidence upthrow" at bounding box center [330, 464] width 83 height 20
select select "prove"
click at [289, 454] on select "prove show evidence upthrow" at bounding box center [330, 464] width 83 height 20
click at [527, 465] on select "passion courage charm liking" at bounding box center [496, 464] width 83 height 20
select select "courage"
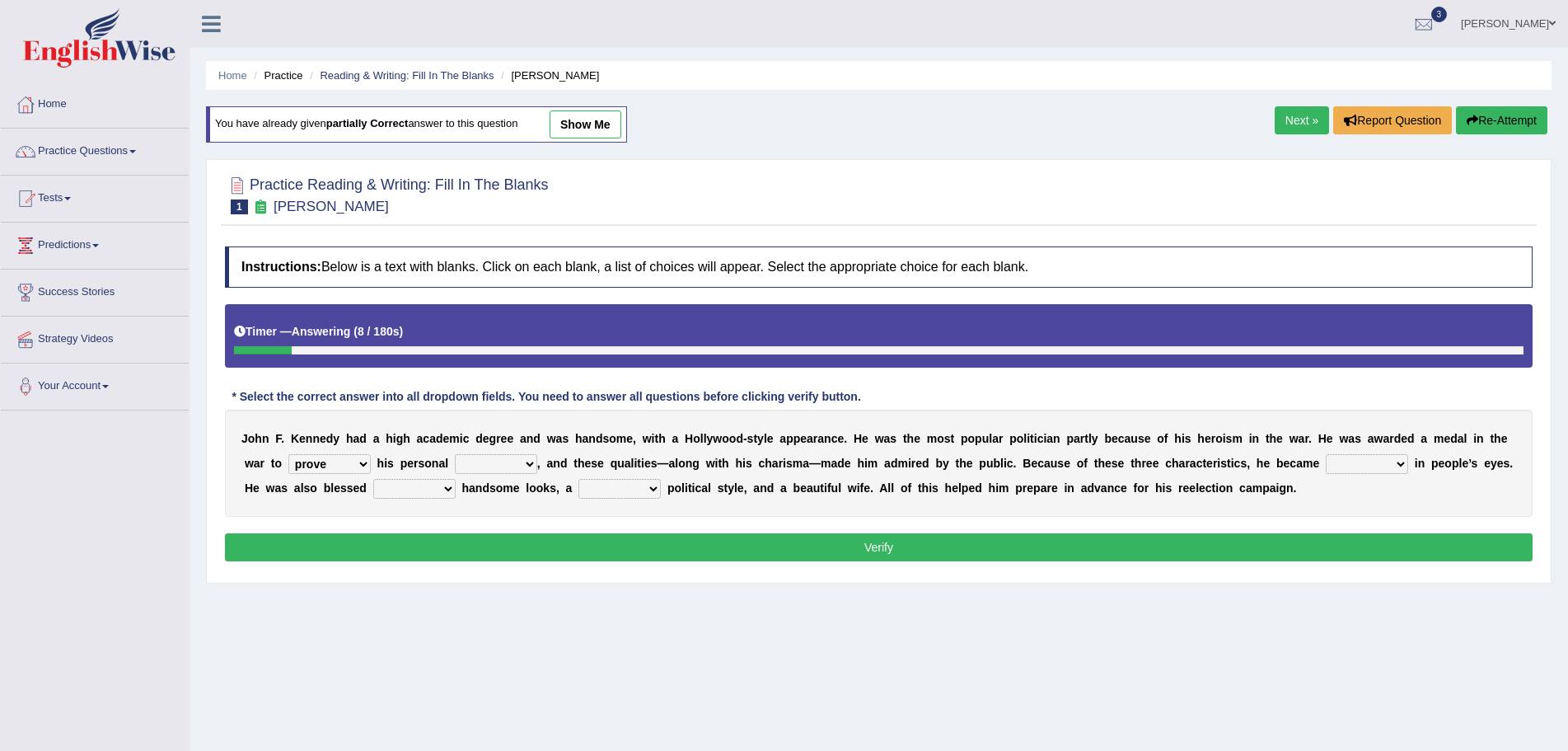
click at [455, 454] on select "passion courage charm liking" at bounding box center [496, 464] width 83 height 20
click at [1401, 468] on select "iconic ironic identical impotent" at bounding box center [1367, 464] width 83 height 20
select select "iconic"
click at [1326, 454] on select "iconic ironic identical impotent" at bounding box center [1367, 464] width 83 height 20
click at [446, 489] on select "with in upon to" at bounding box center [414, 488] width 83 height 20
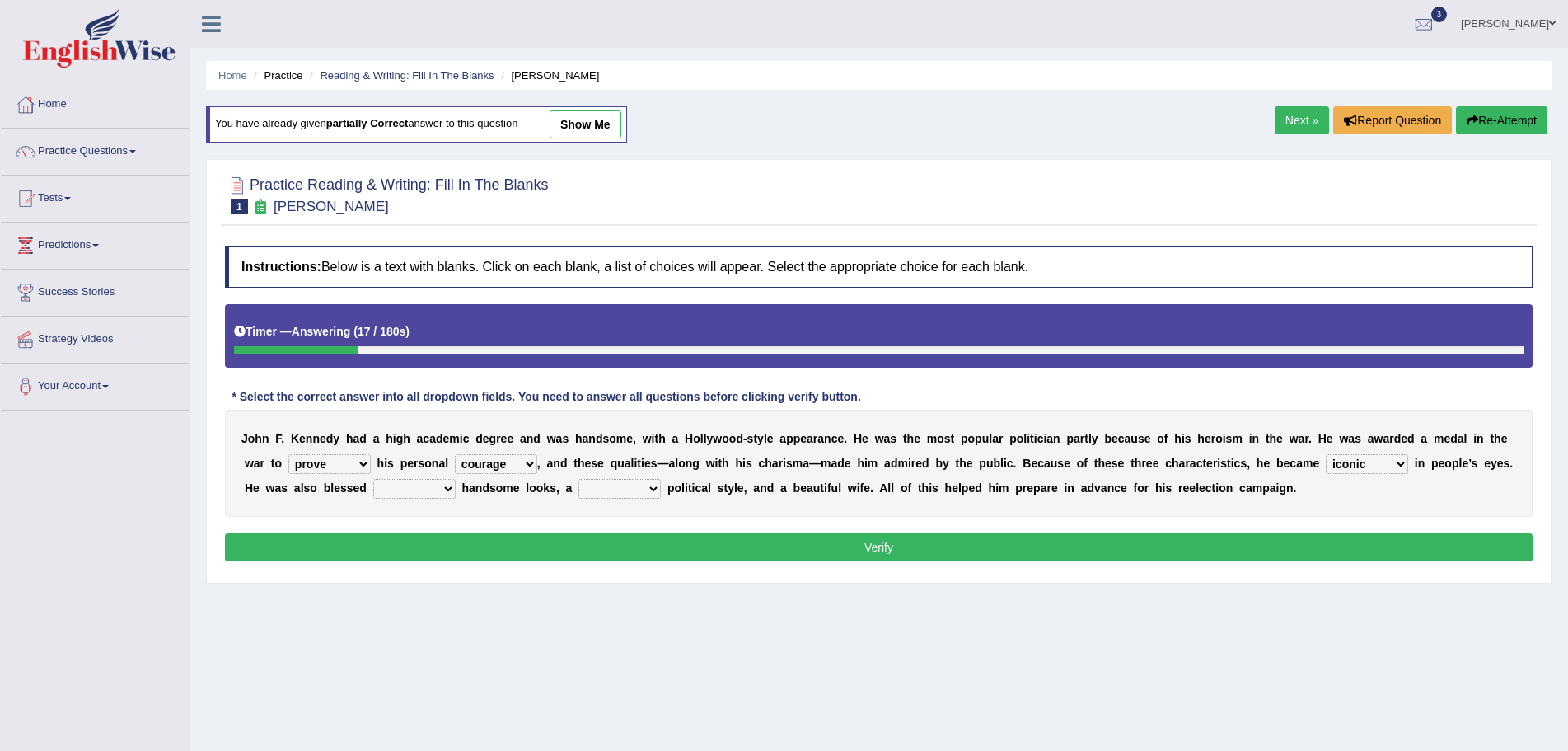
select select "with"
click at [373, 478] on select "with in upon to" at bounding box center [414, 488] width 83 height 20
click at [654, 489] on select "mending mends mended mend" at bounding box center [619, 488] width 83 height 20
select select "mending"
click at [578, 478] on select "mending mends mended mend" at bounding box center [619, 488] width 83 height 20
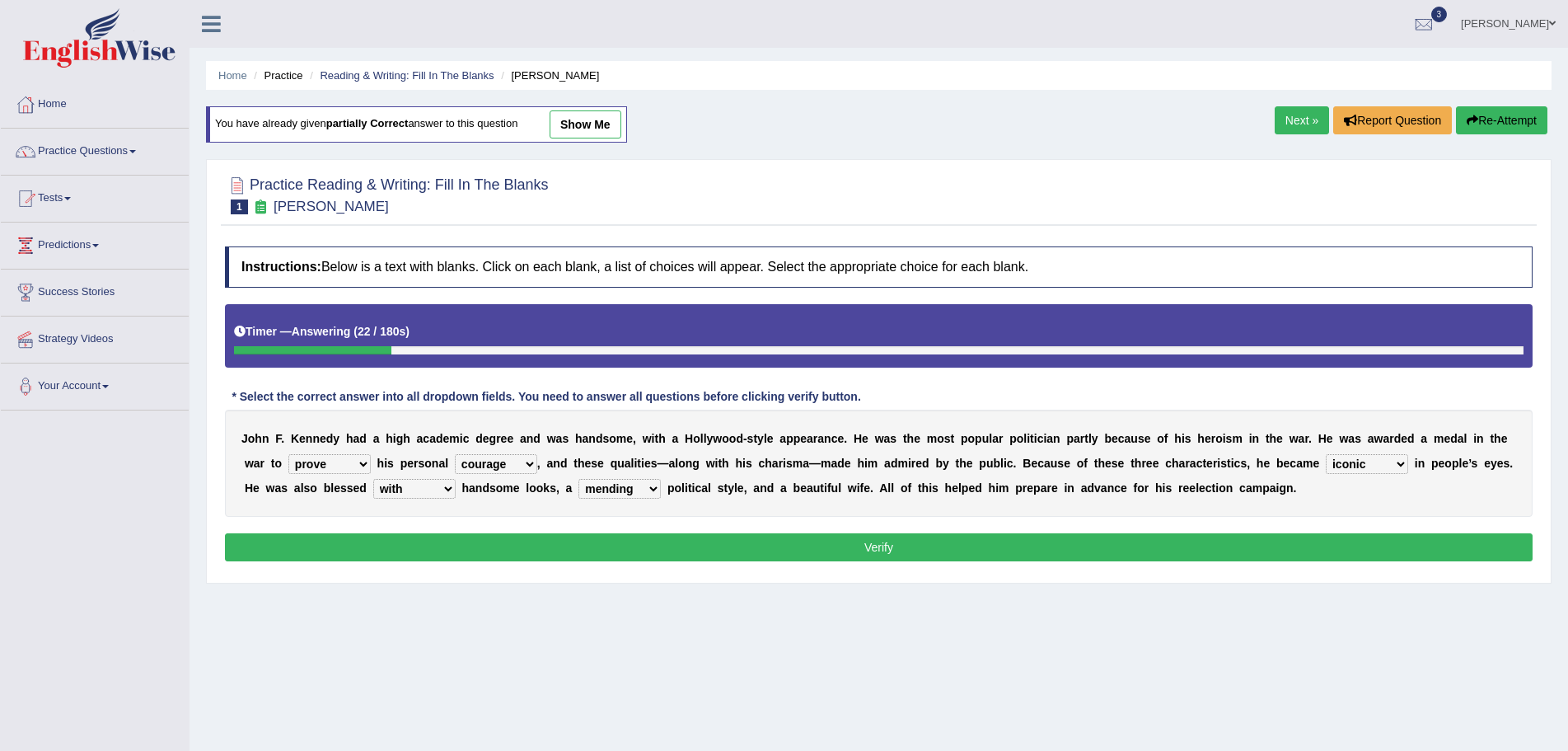
click at [930, 550] on button "Verify" at bounding box center [879, 547] width 1308 height 28
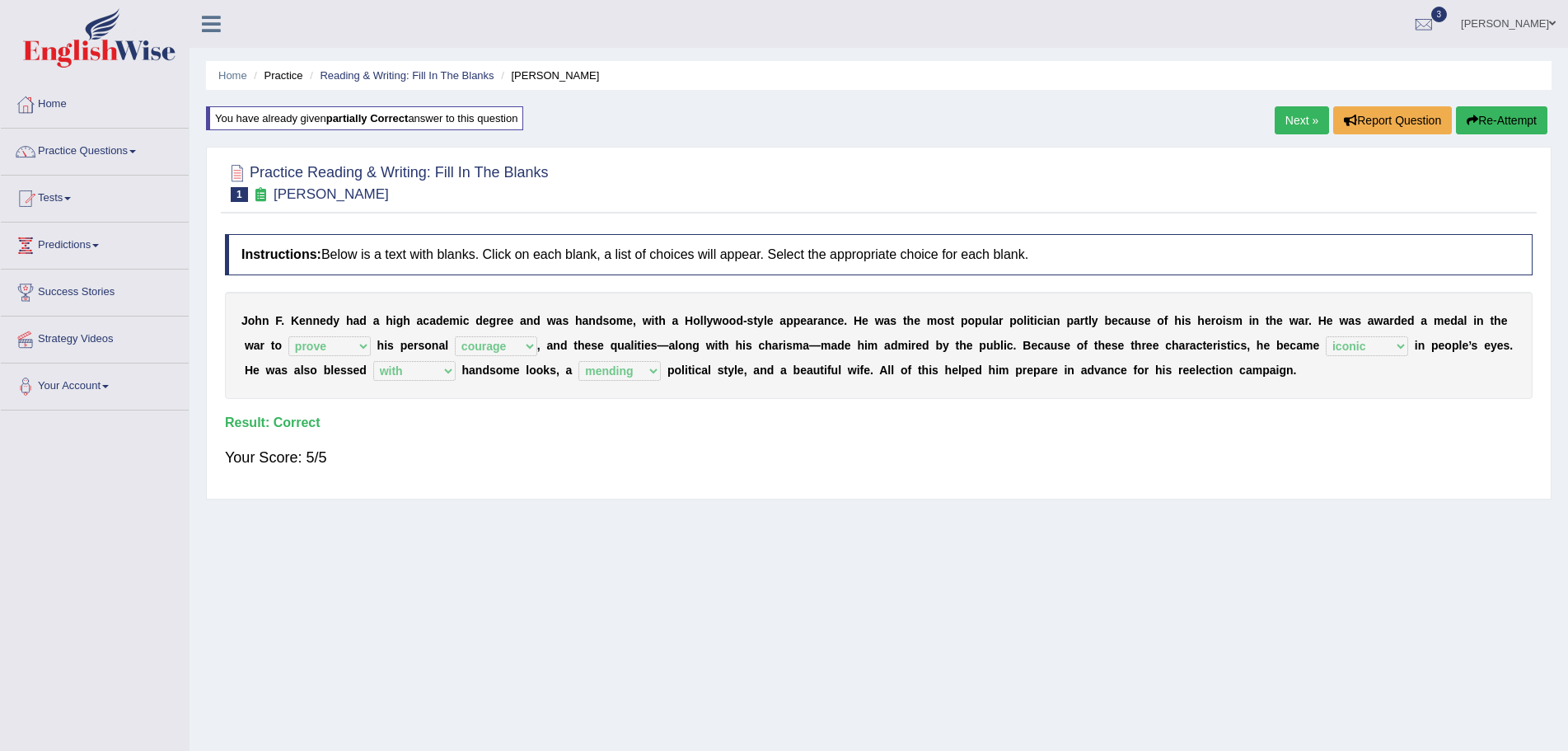
click at [1287, 115] on link "Next »" at bounding box center [1302, 119] width 54 height 28
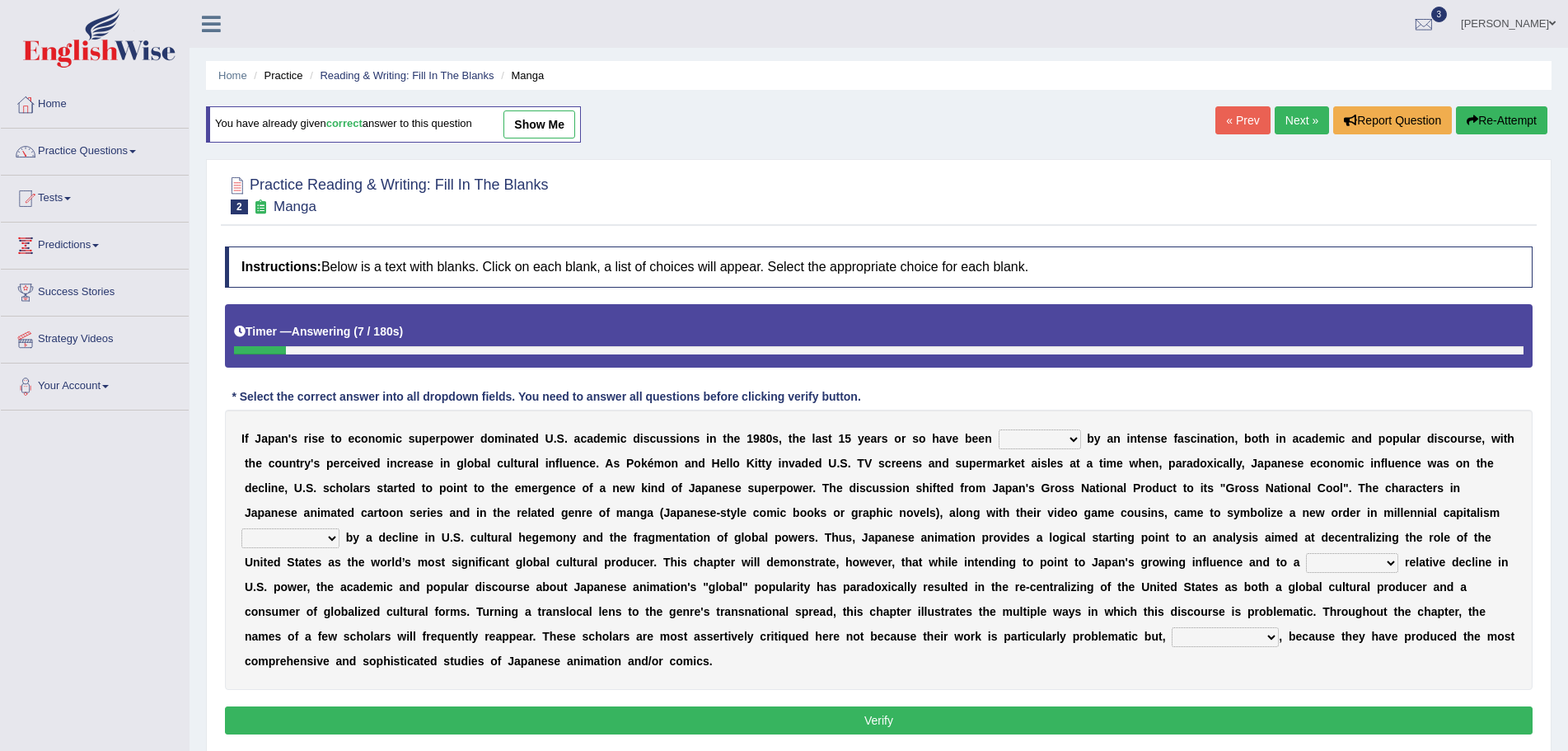
click at [558, 119] on link "show me" at bounding box center [539, 124] width 71 height 28
select select "marked"
select select "characterized"
select select "concomitant"
select select "on the contrary"
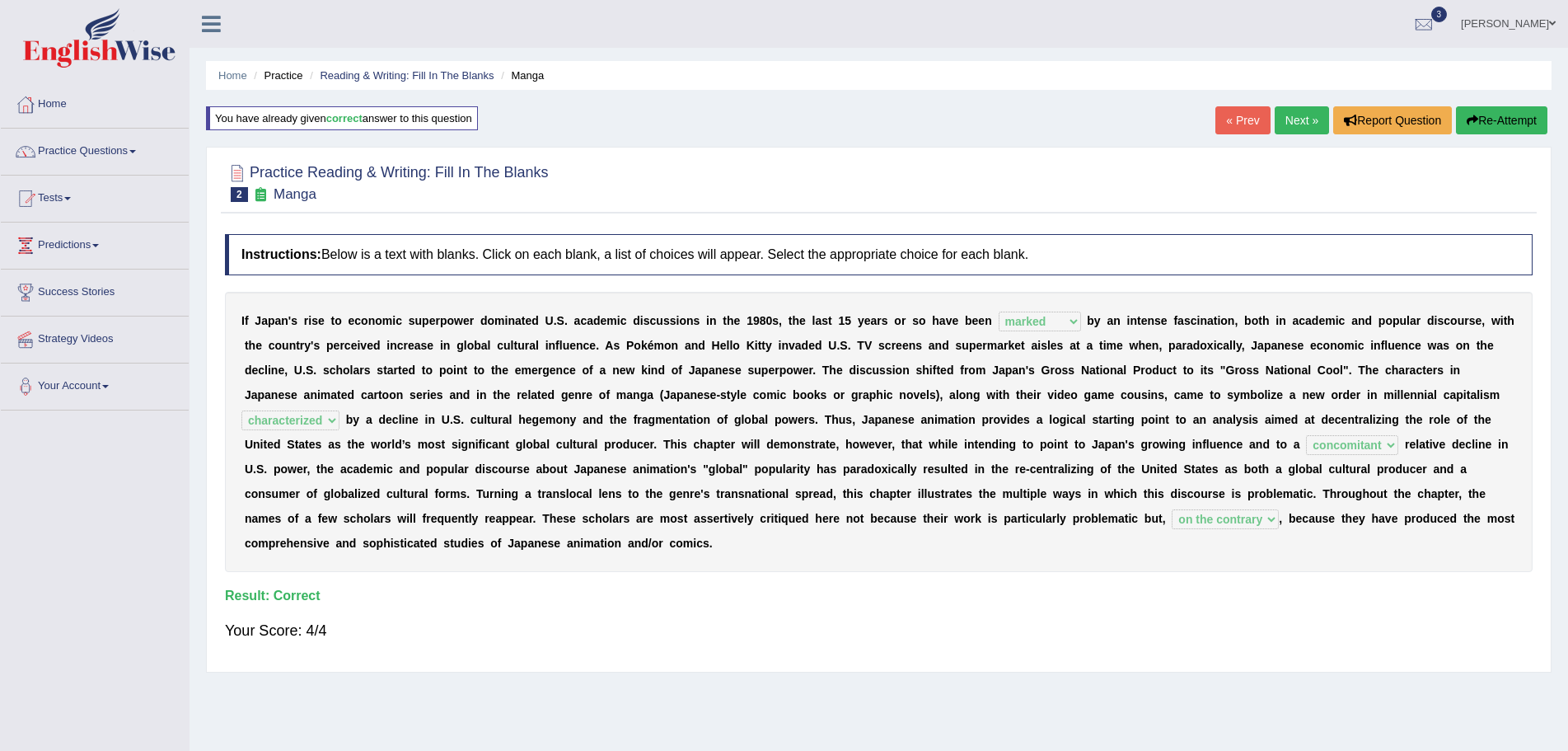
click at [1224, 119] on link "« Prev" at bounding box center [1242, 119] width 54 height 28
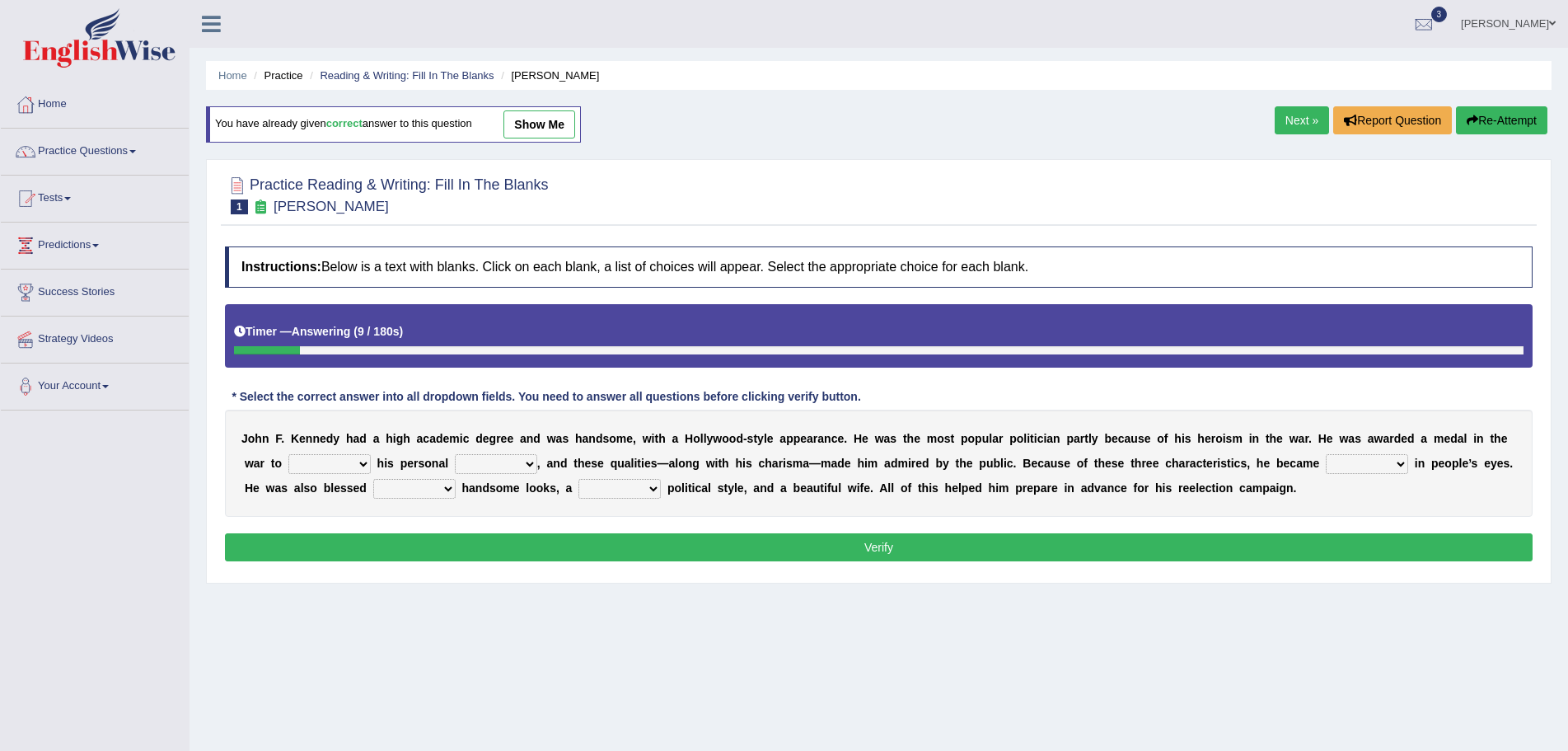
click at [574, 124] on link "show me" at bounding box center [539, 124] width 71 height 28
select select "prove"
select select "courage"
select select "iconic"
select select "with"
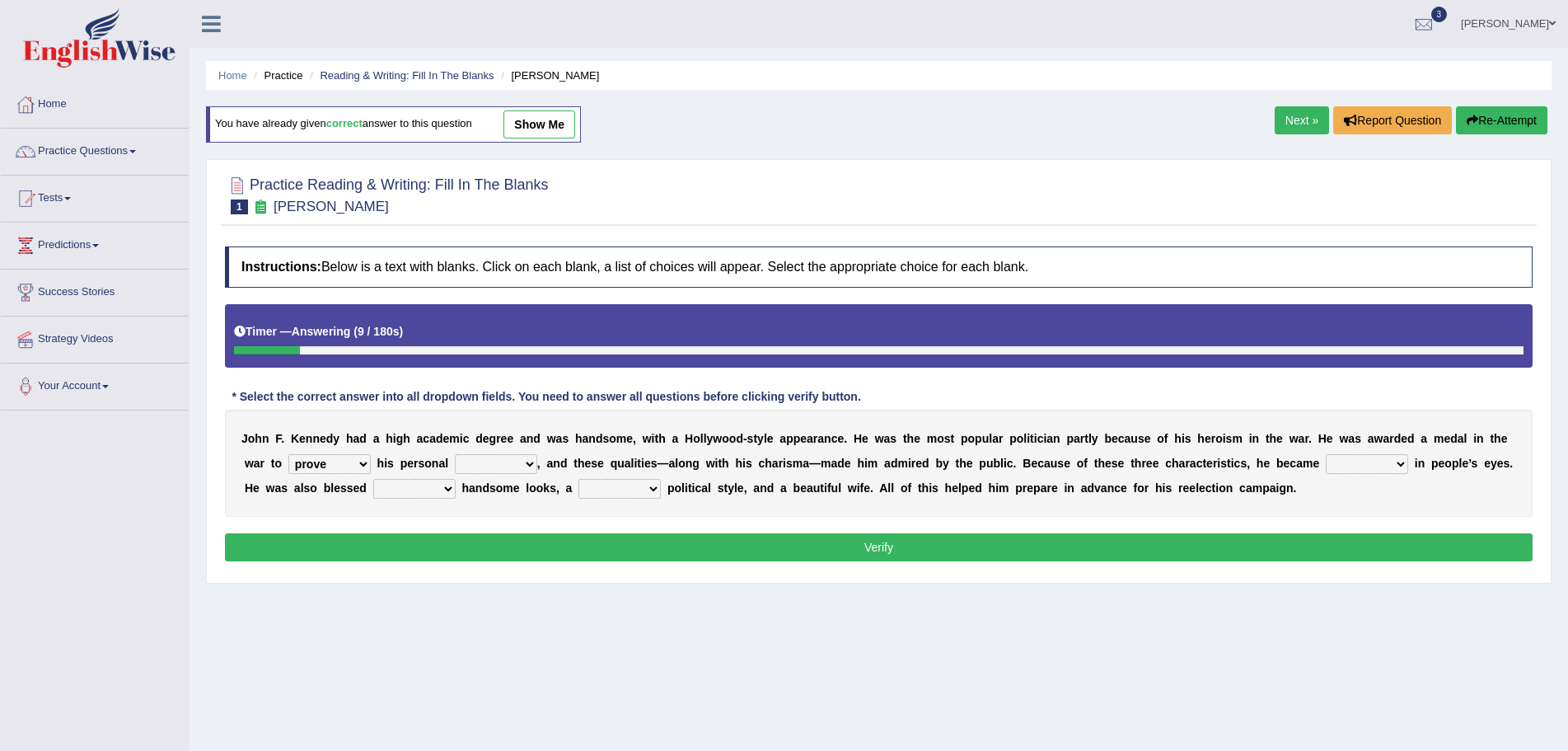
select select "mending"
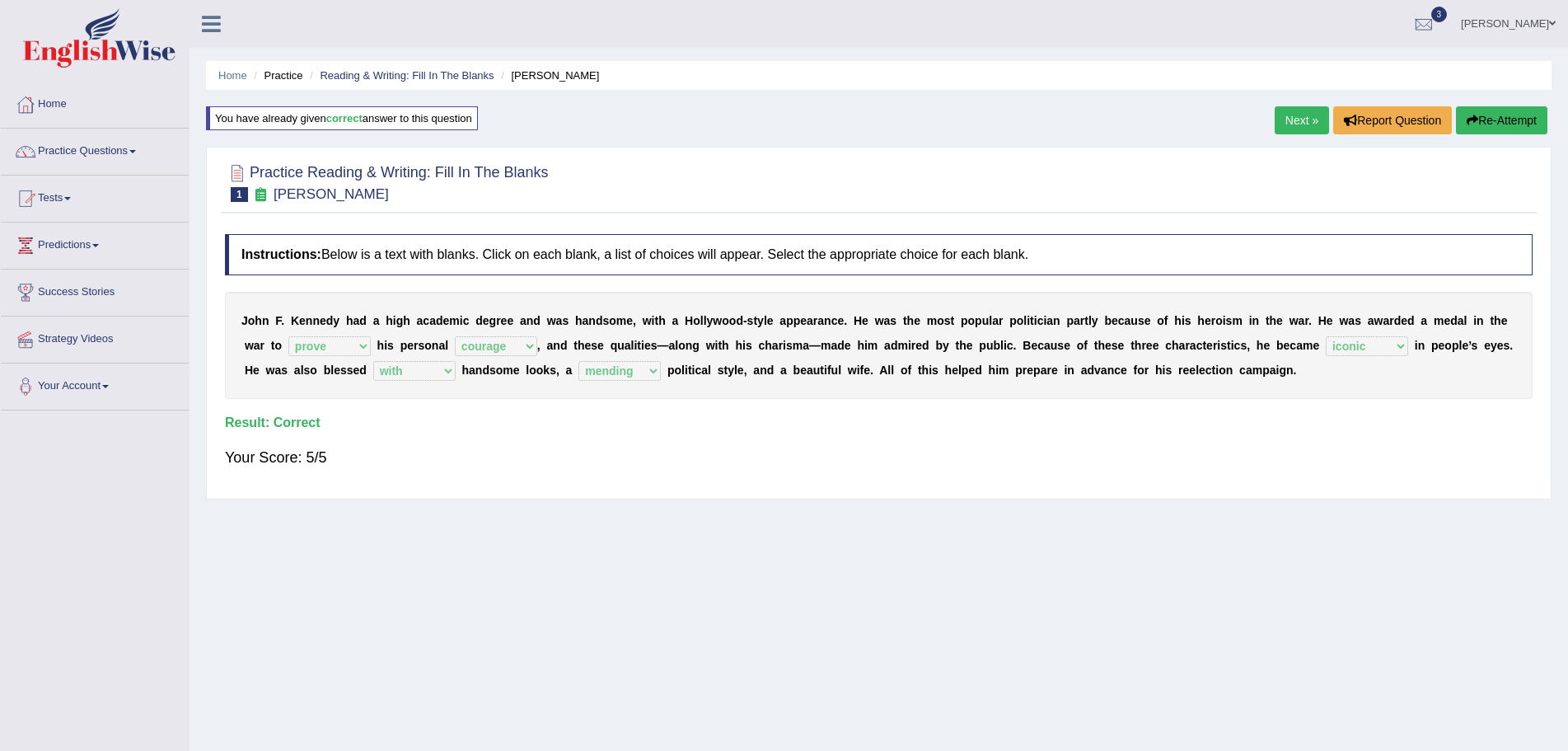
click at [1295, 118] on link "Next »" at bounding box center [1302, 119] width 54 height 28
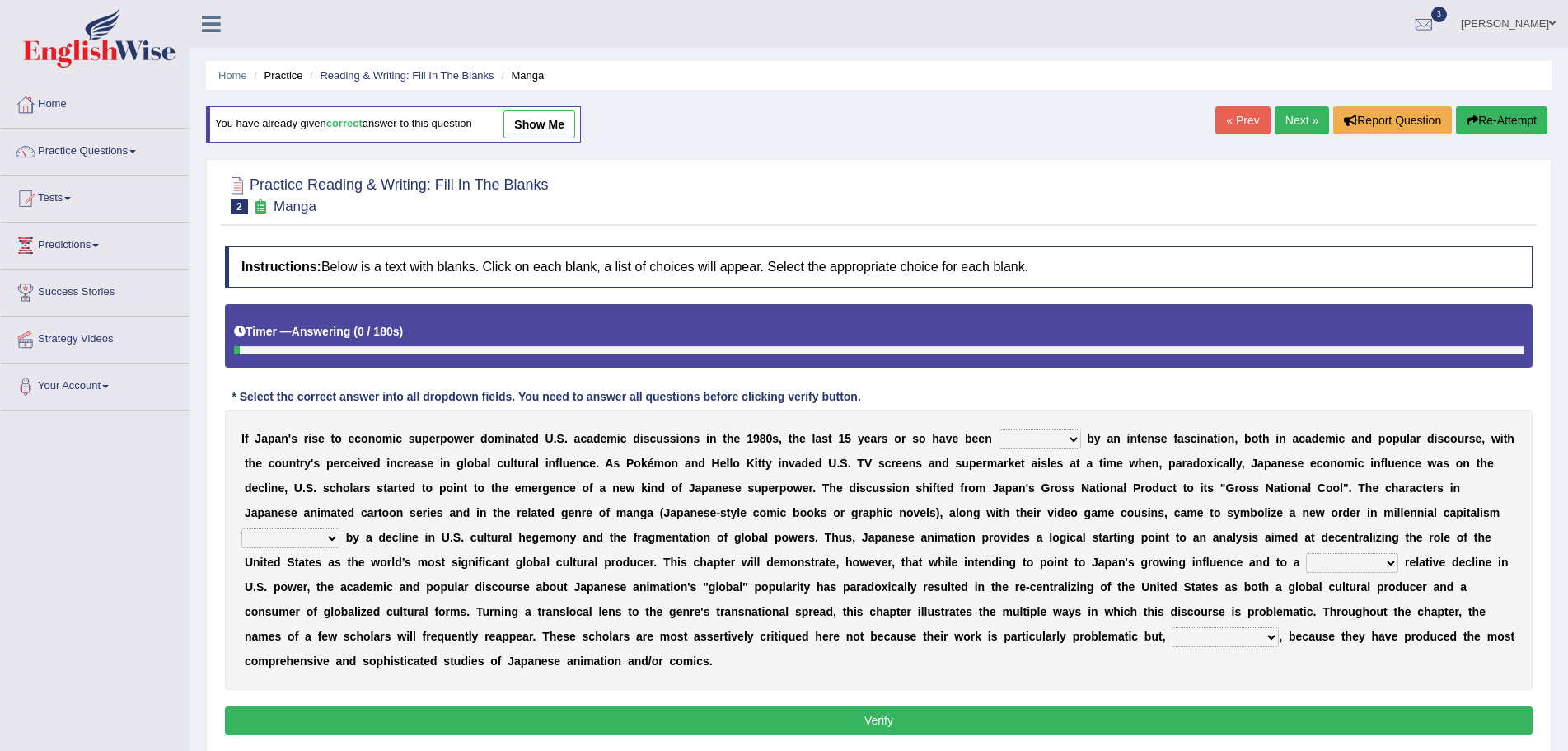
click at [558, 123] on link "show me" at bounding box center [539, 124] width 71 height 28
select select "marked"
select select "characterized"
select select "concomitant"
select select "on the contrary"
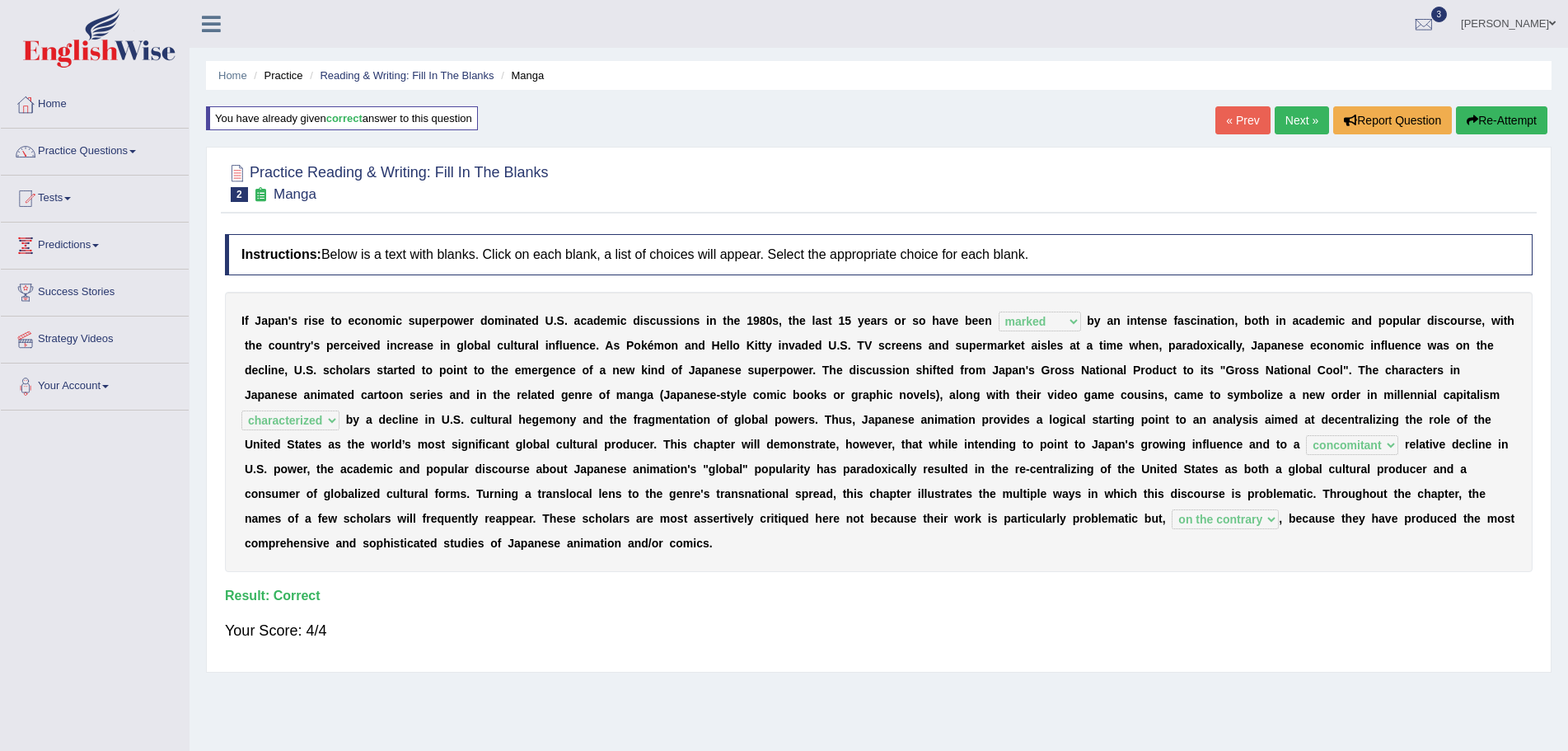
click at [1291, 120] on link "Next »" at bounding box center [1302, 119] width 54 height 28
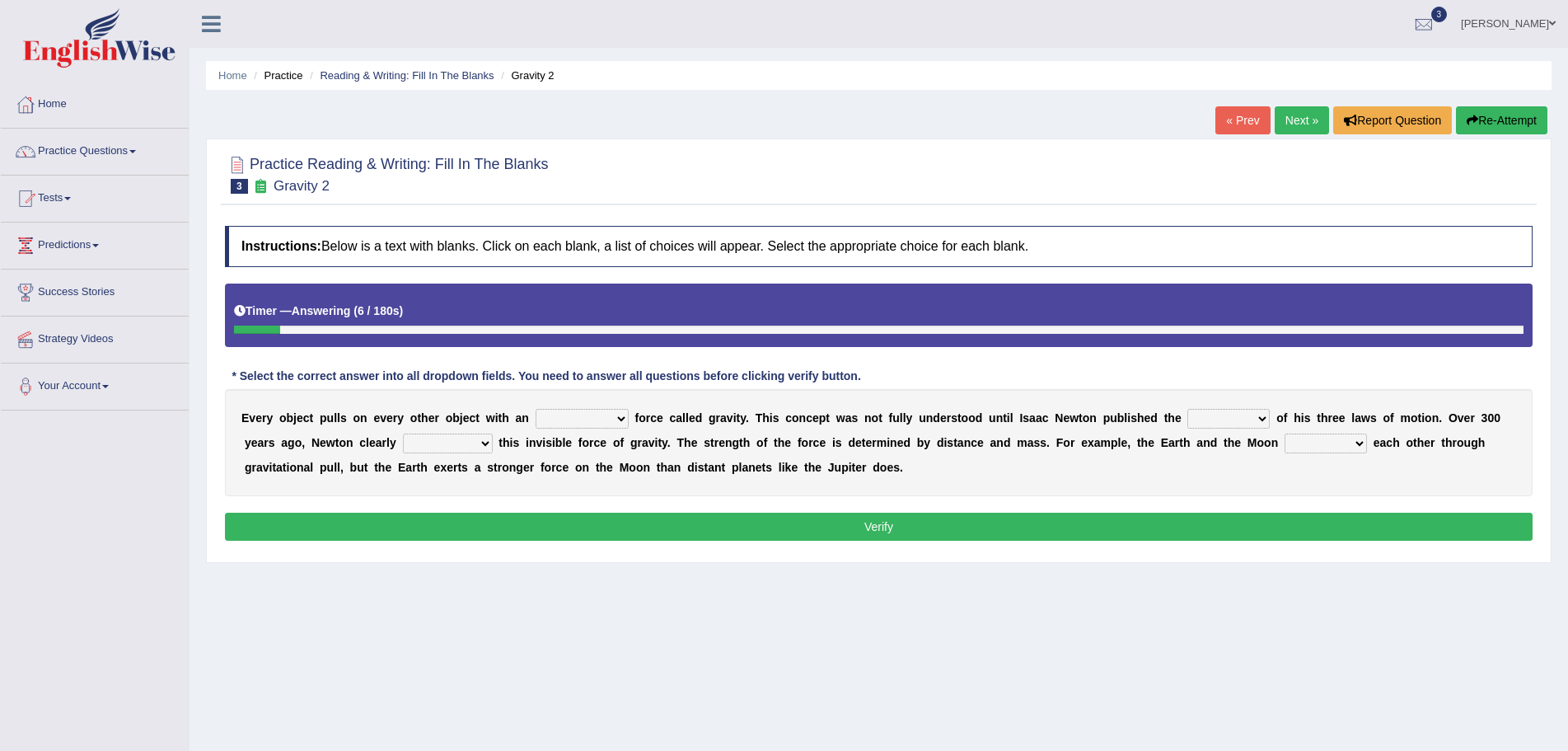
click at [625, 420] on select "invisible unknown unbelievable inconsistent" at bounding box center [582, 419] width 94 height 20
select select "invisible"
click at [535, 409] on select "invisible unknown unbelievable inconsistent" at bounding box center [582, 419] width 94 height 20
click at [1259, 423] on select "concept theory method argument" at bounding box center [1229, 419] width 83 height 20
select select "theory"
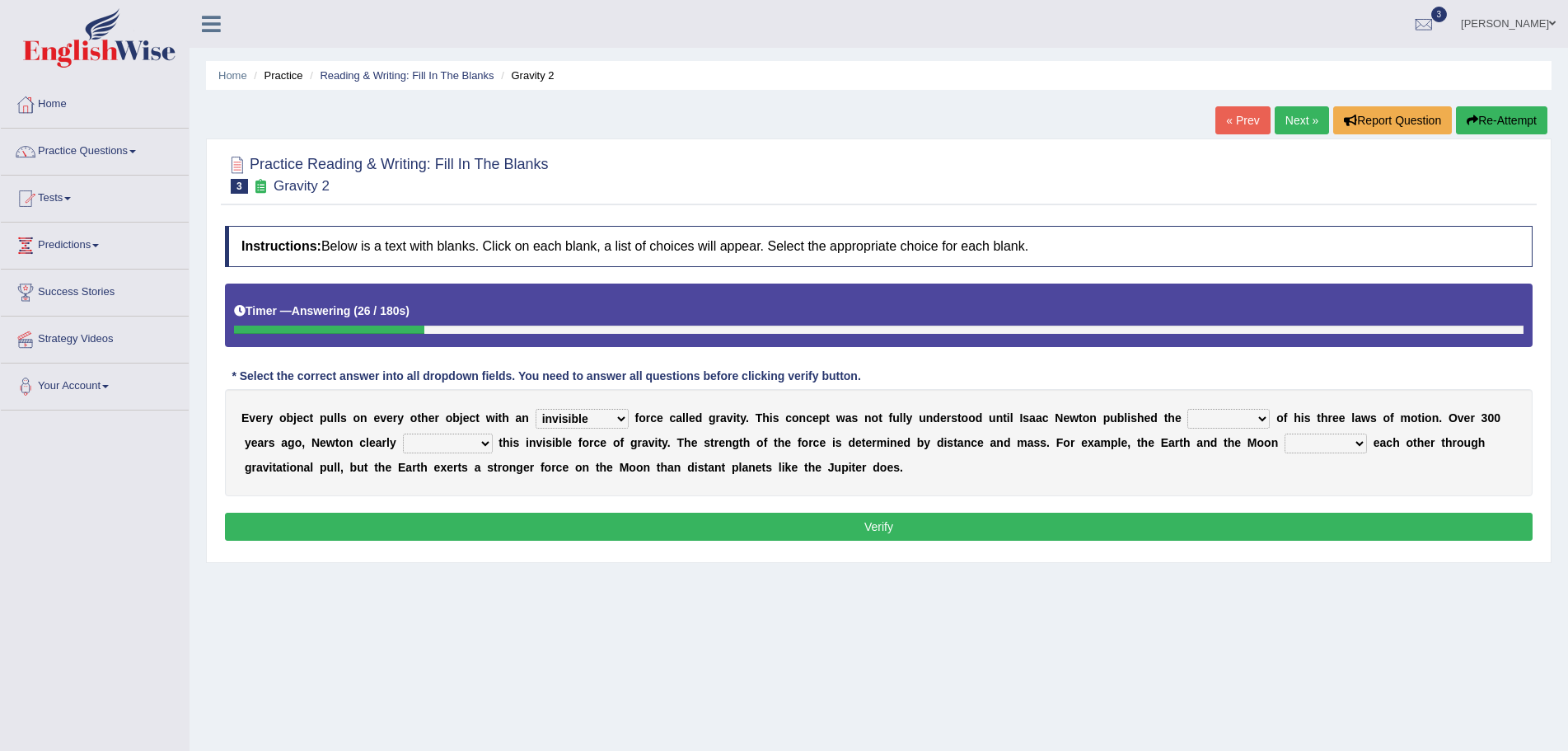
click at [1189, 409] on select "concept theory method argument" at bounding box center [1229, 419] width 83 height 20
click at [483, 445] on select "explained undermined overturned realized" at bounding box center [447, 444] width 90 height 20
select select "explained"
click at [403, 434] on select "explained undermined overturned realized" at bounding box center [447, 444] width 90 height 20
click at [1359, 446] on select "affect spin evade span" at bounding box center [1326, 444] width 83 height 20
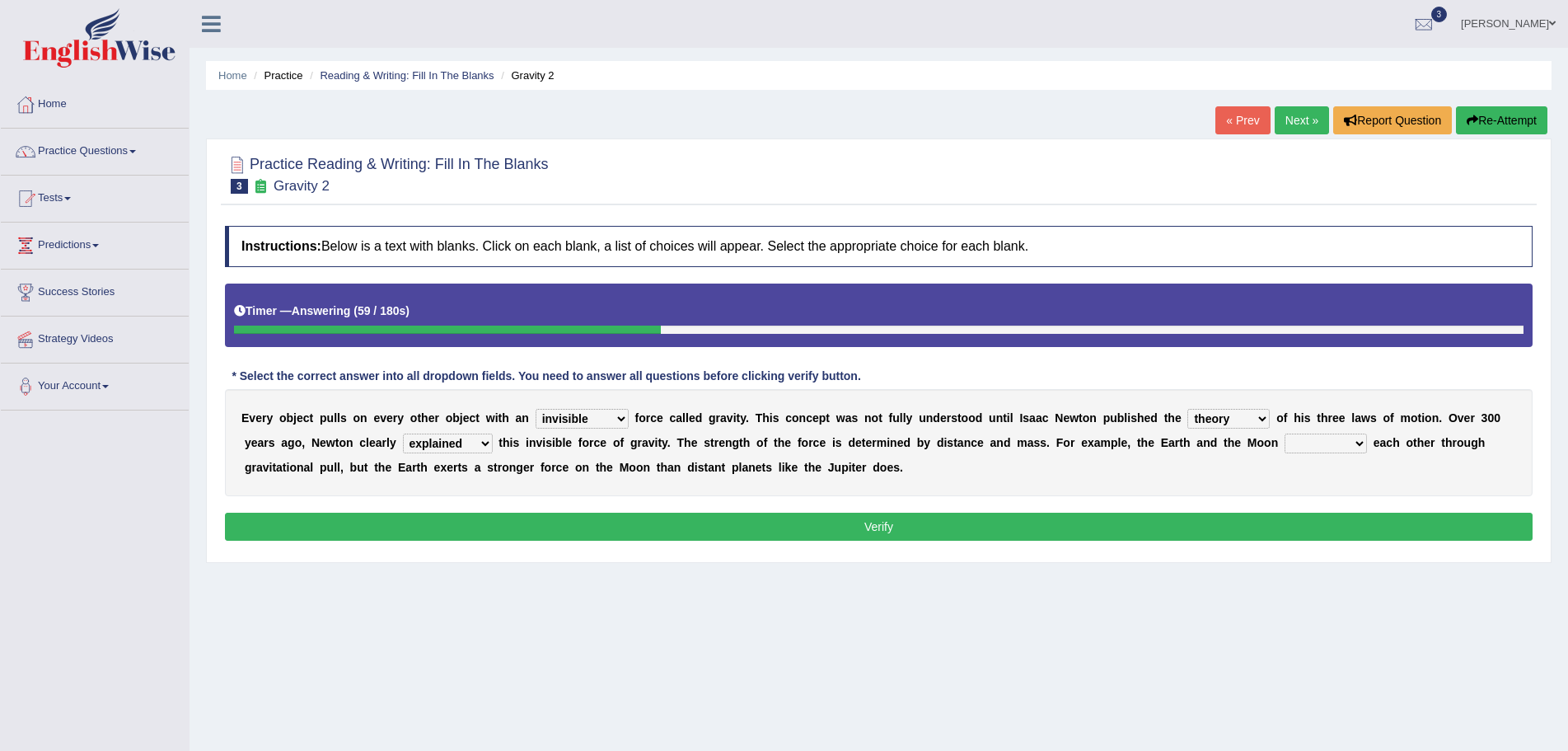
select select "affect"
click at [1286, 434] on select "affect spin evade span" at bounding box center [1326, 444] width 83 height 20
click at [886, 527] on button "Verify" at bounding box center [879, 526] width 1308 height 28
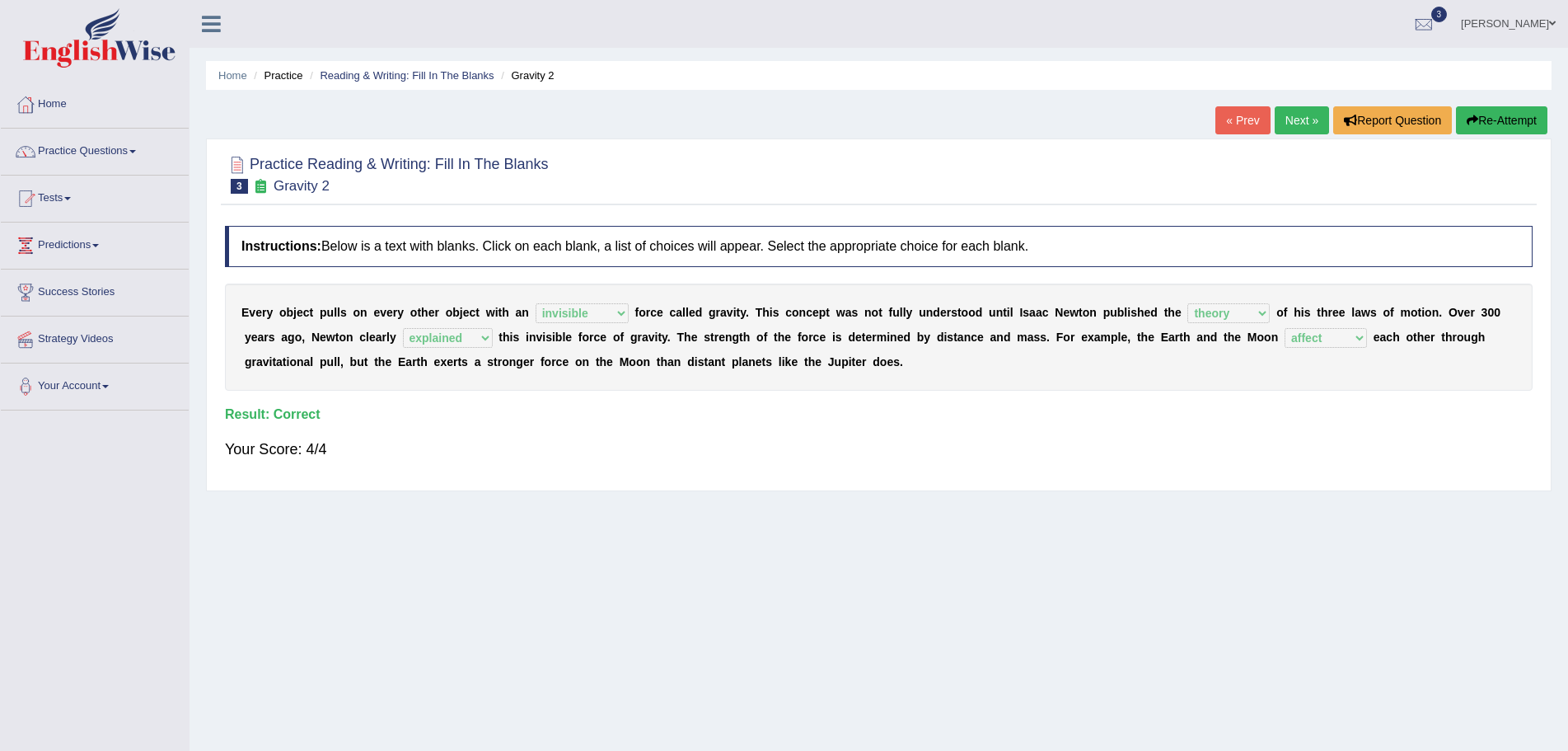
click at [136, 152] on span at bounding box center [132, 151] width 6 height 4
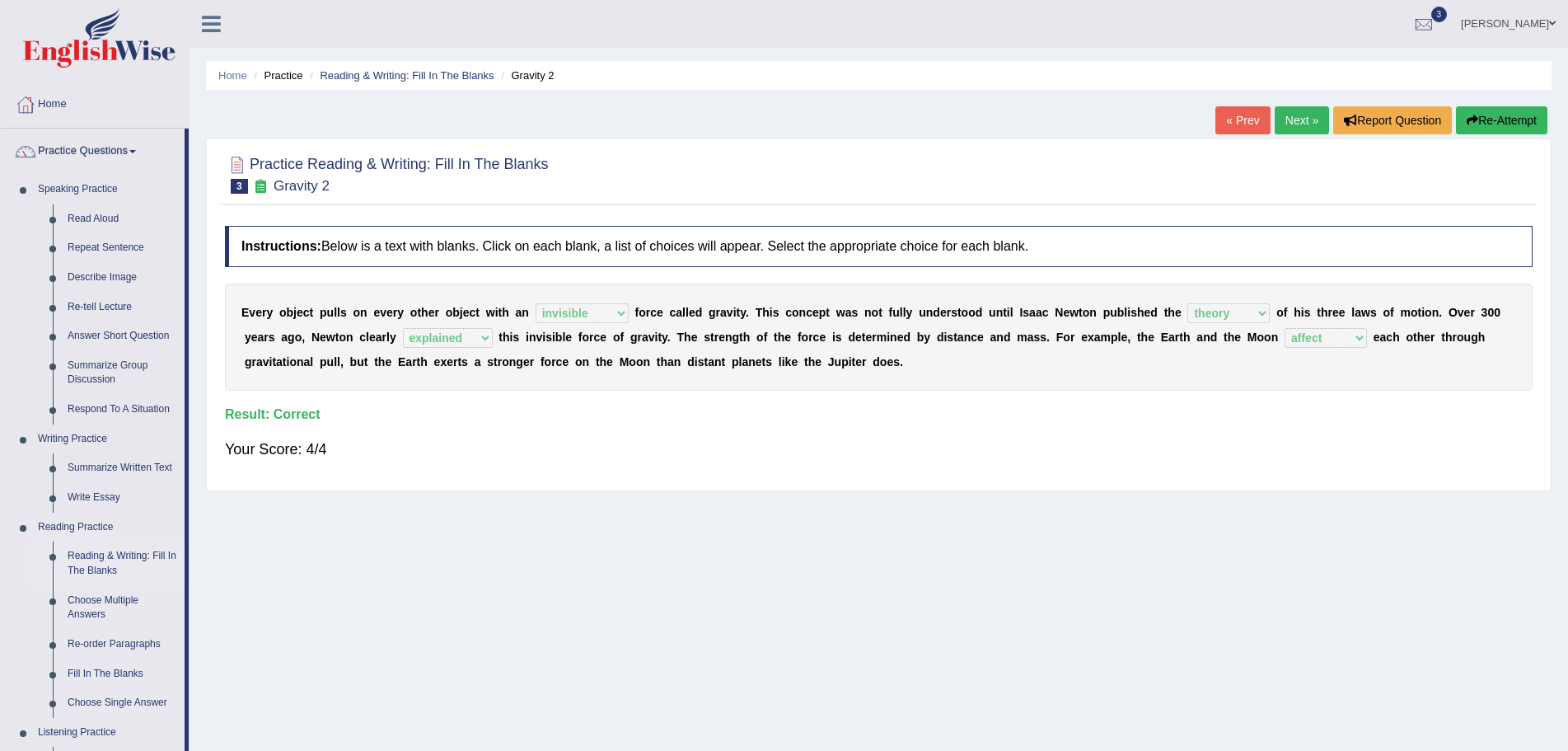
click at [105, 557] on link "Reading & Writing: Fill In The Blanks" at bounding box center [123, 563] width 125 height 44
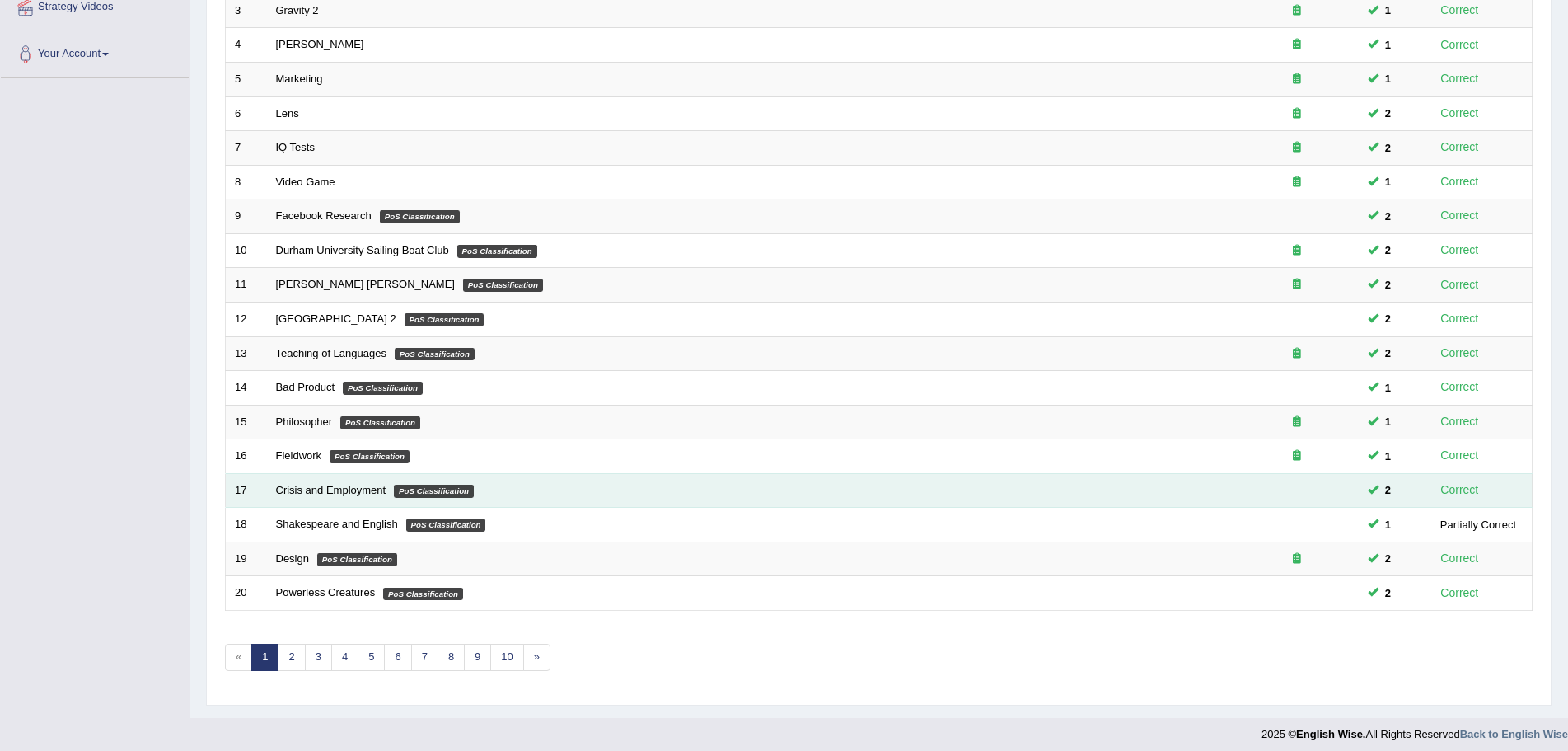
scroll to position [340, 0]
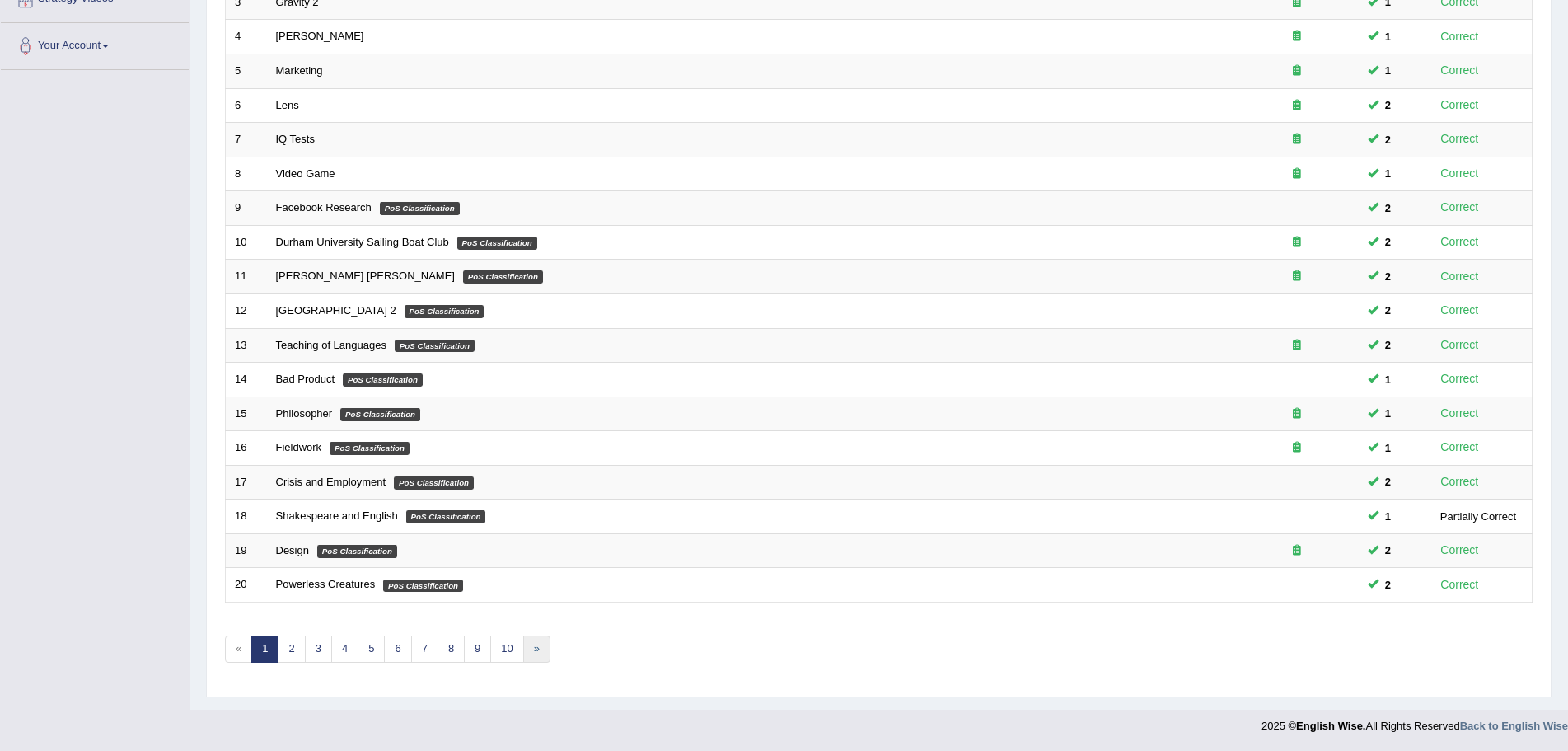
click at [537, 650] on link "»" at bounding box center [536, 649] width 28 height 28
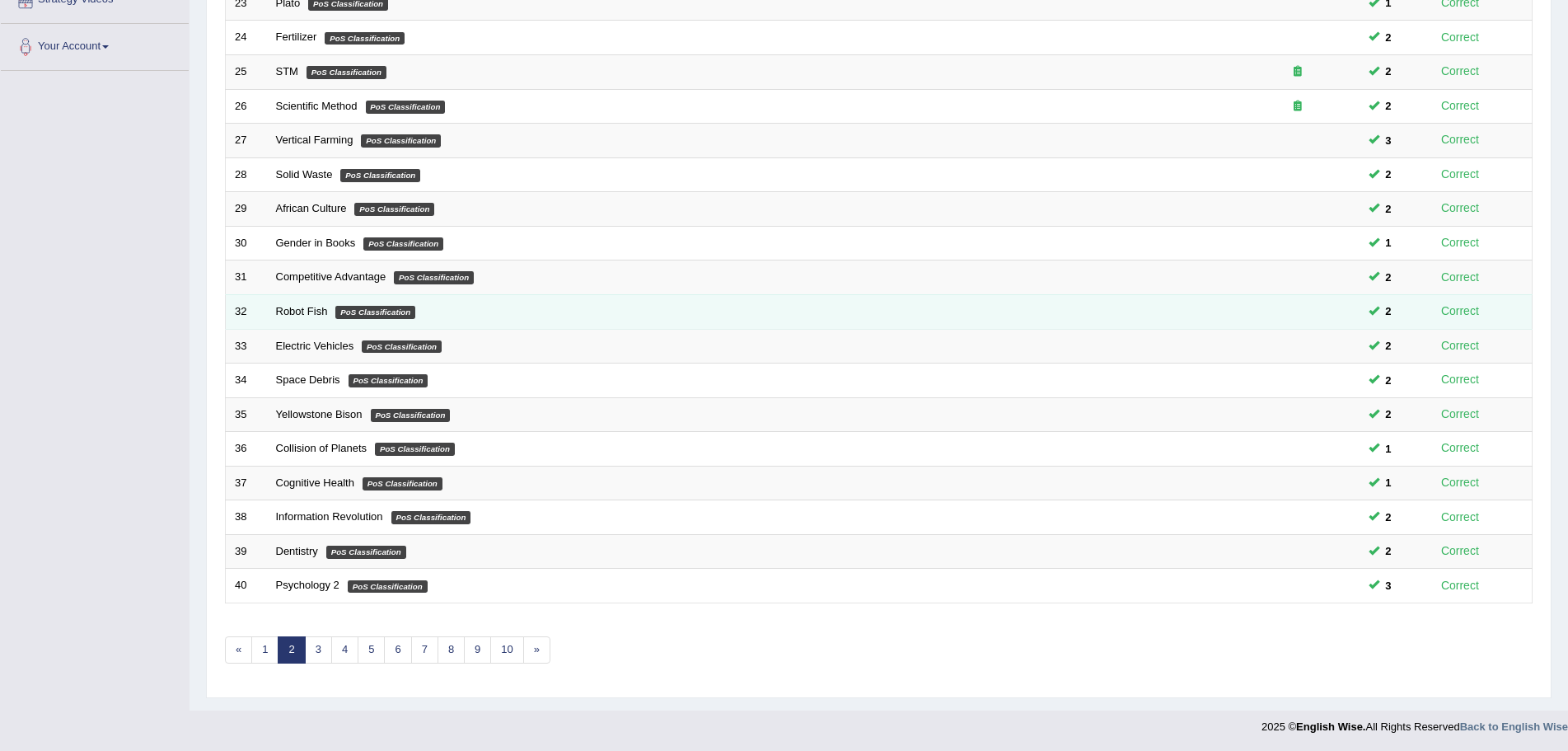
scroll to position [340, 0]
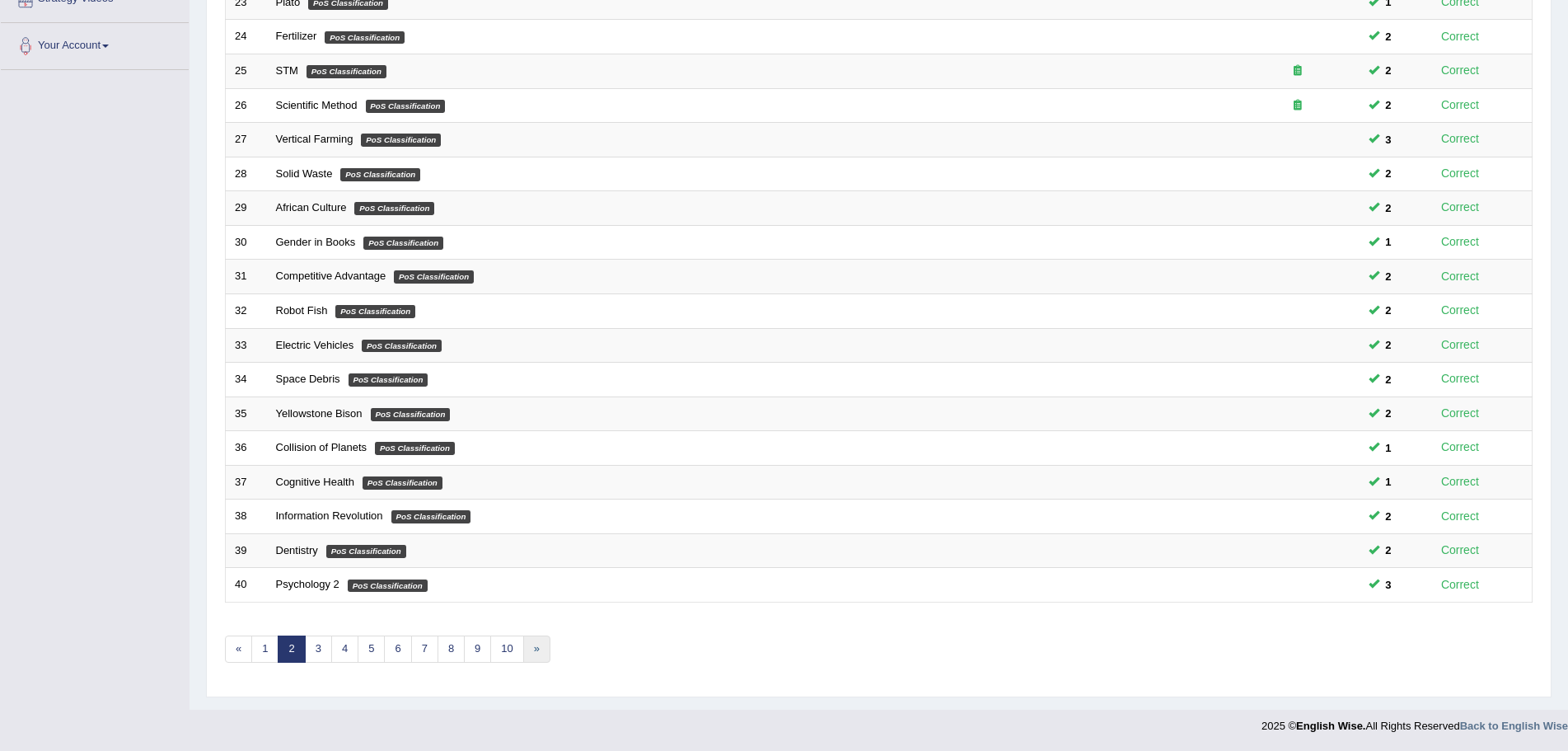
click at [536, 647] on link "»" at bounding box center [536, 649] width 28 height 28
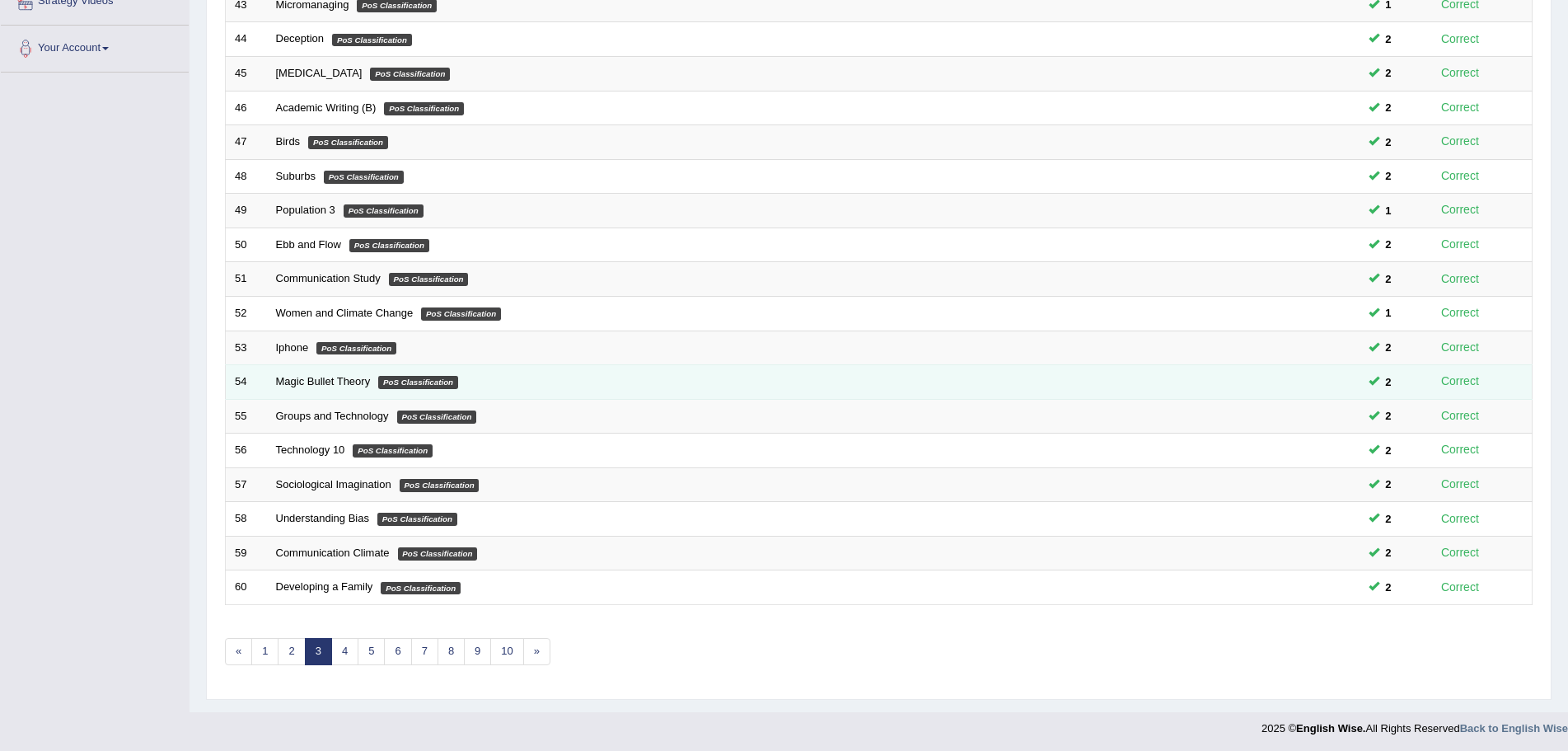
scroll to position [340, 0]
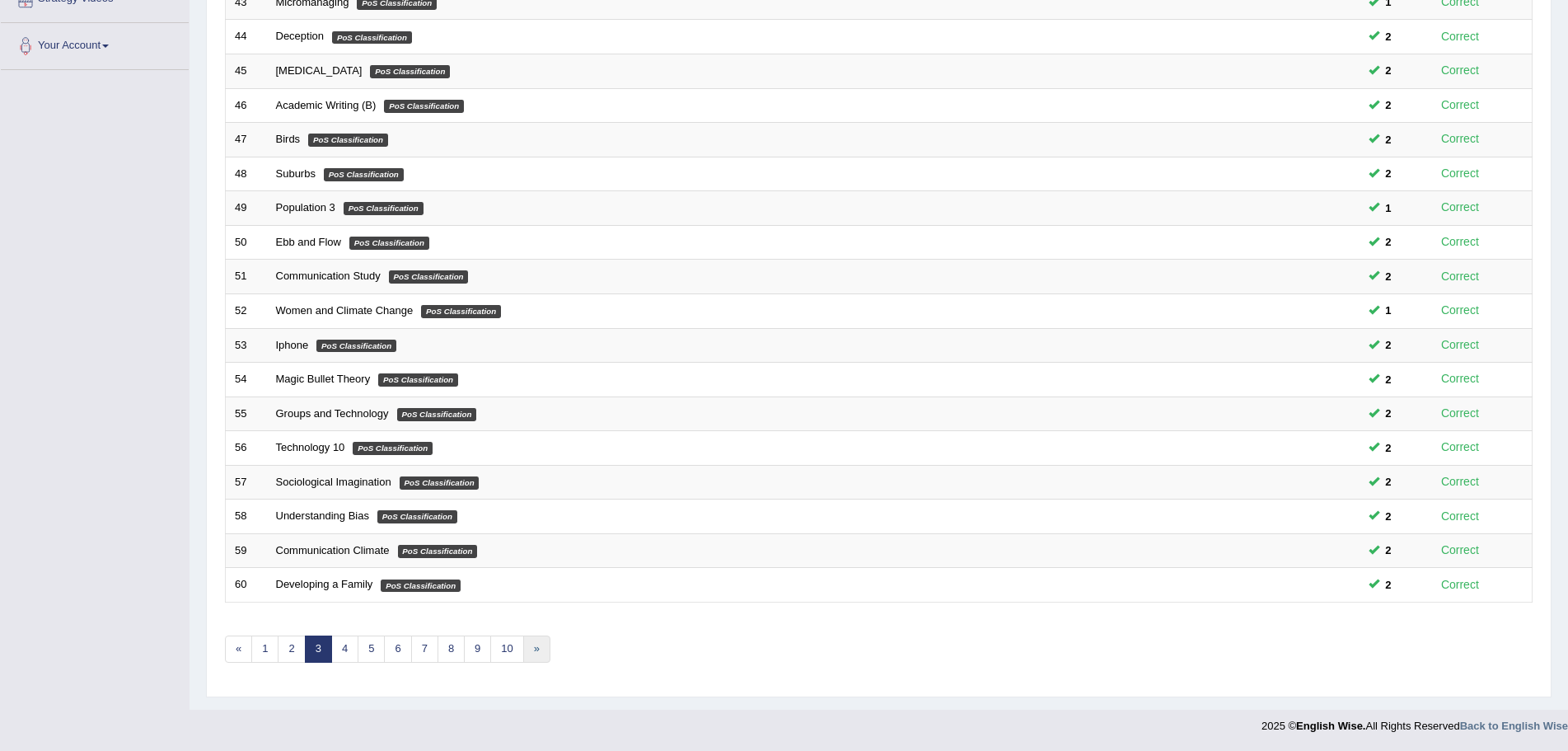
click at [539, 643] on link "»" at bounding box center [536, 649] width 28 height 28
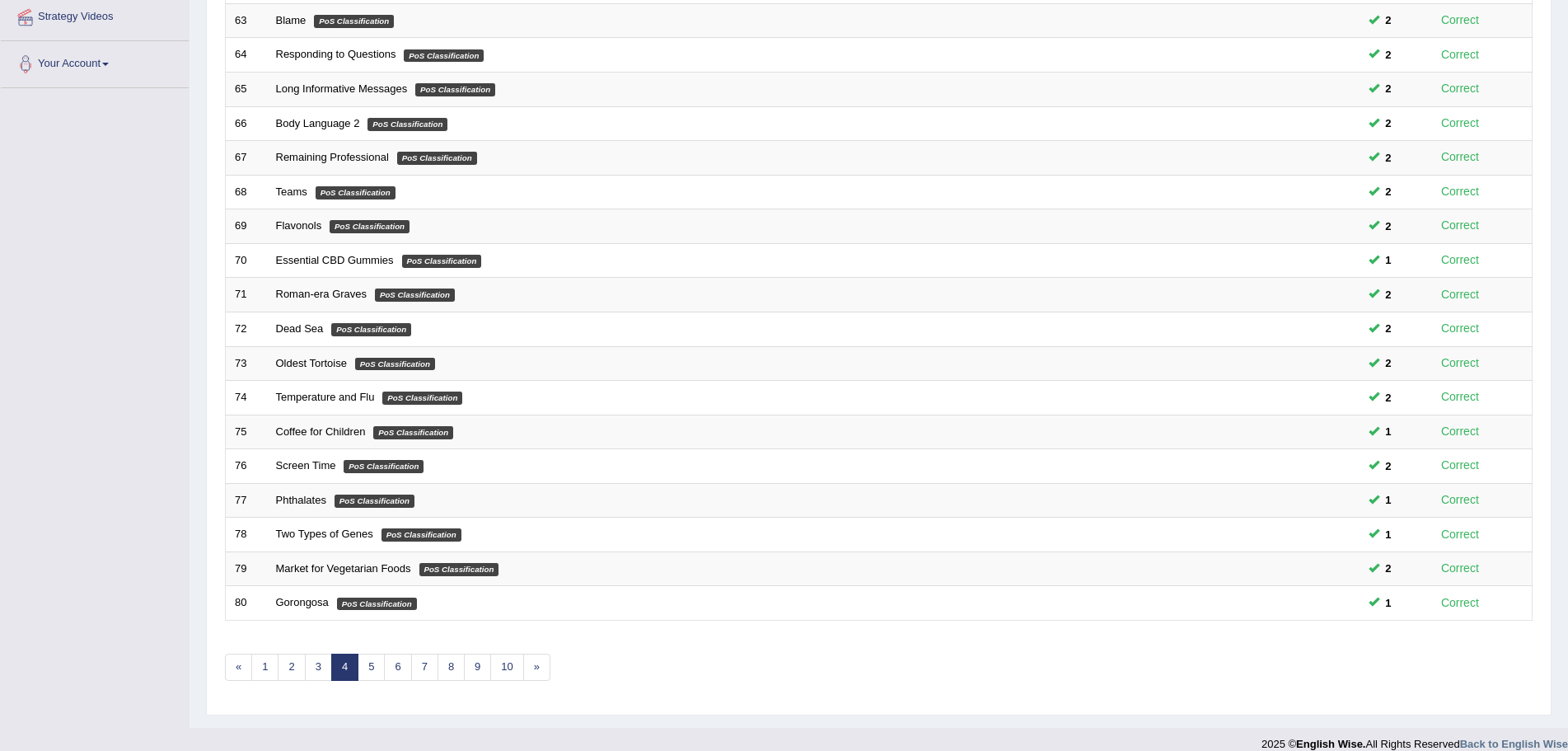
scroll to position [340, 0]
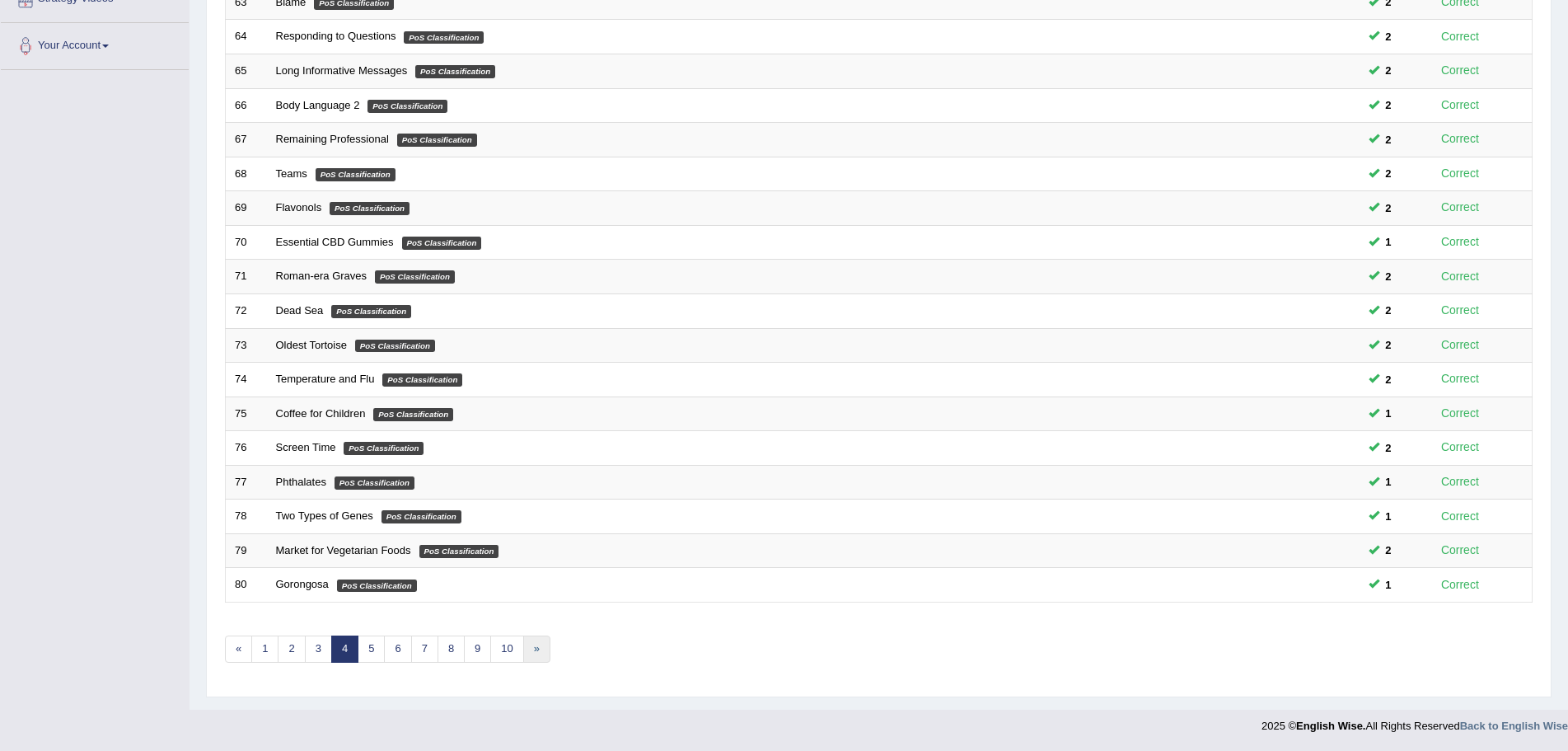
click at [541, 646] on link "»" at bounding box center [536, 649] width 28 height 28
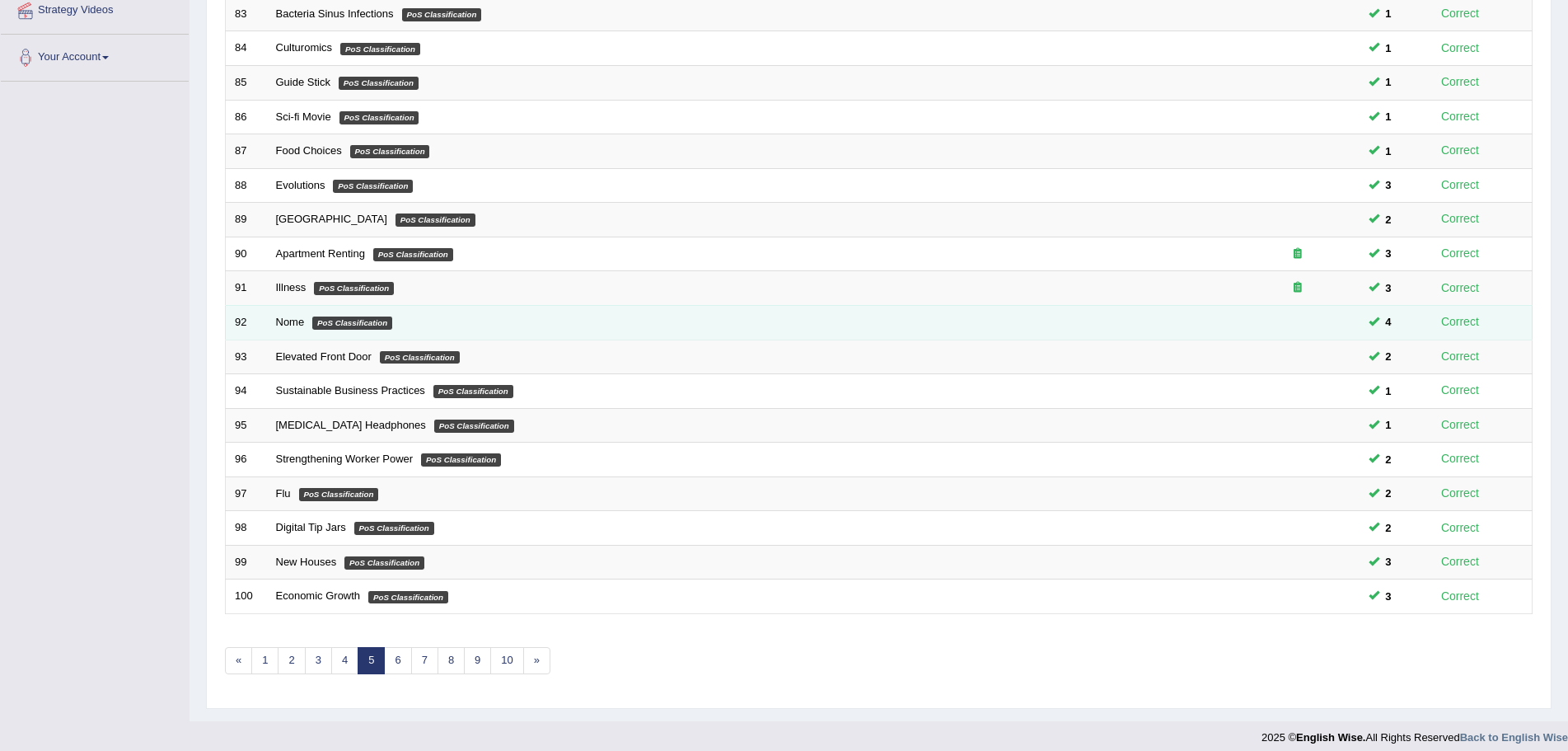
scroll to position [340, 0]
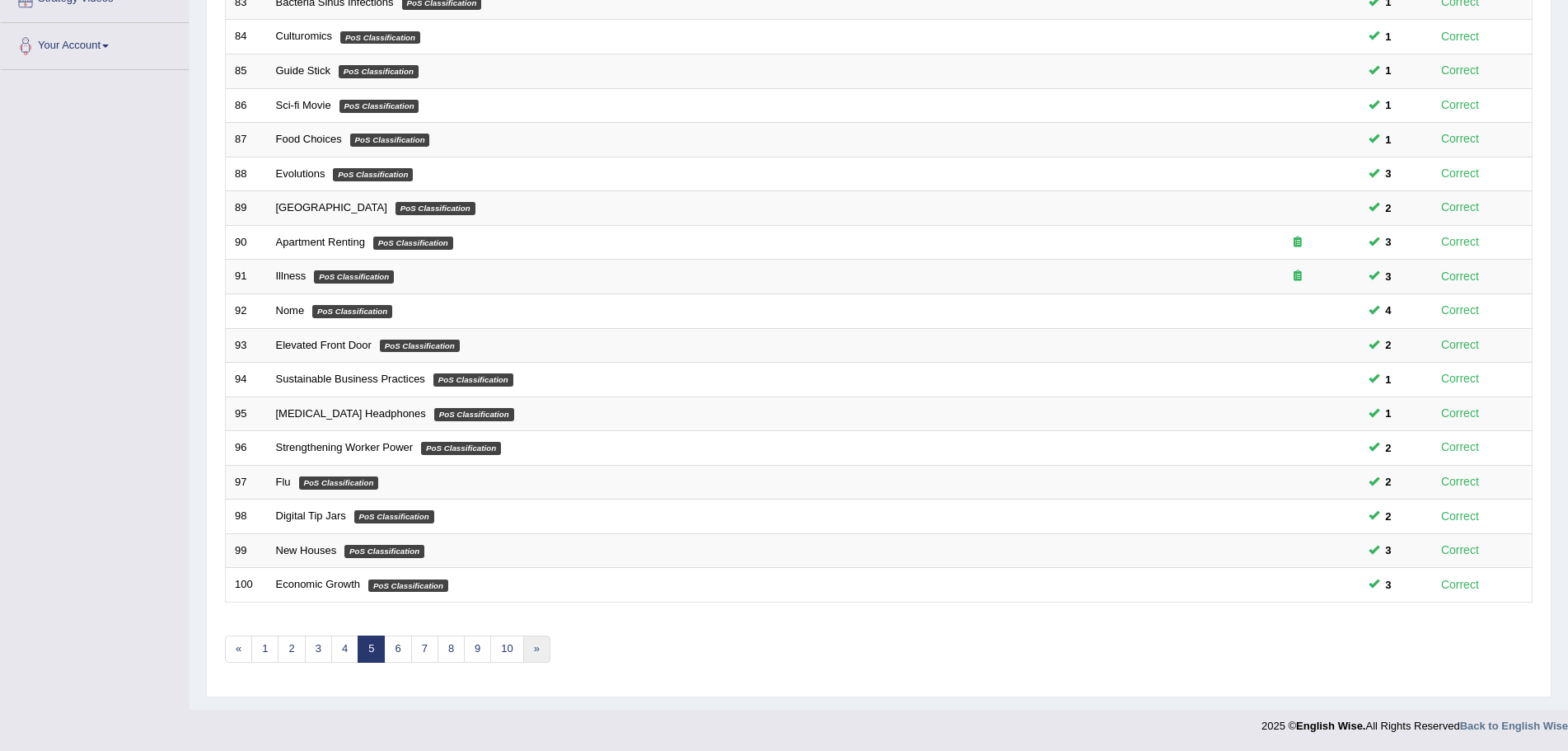
click at [541, 648] on link "»" at bounding box center [536, 649] width 28 height 28
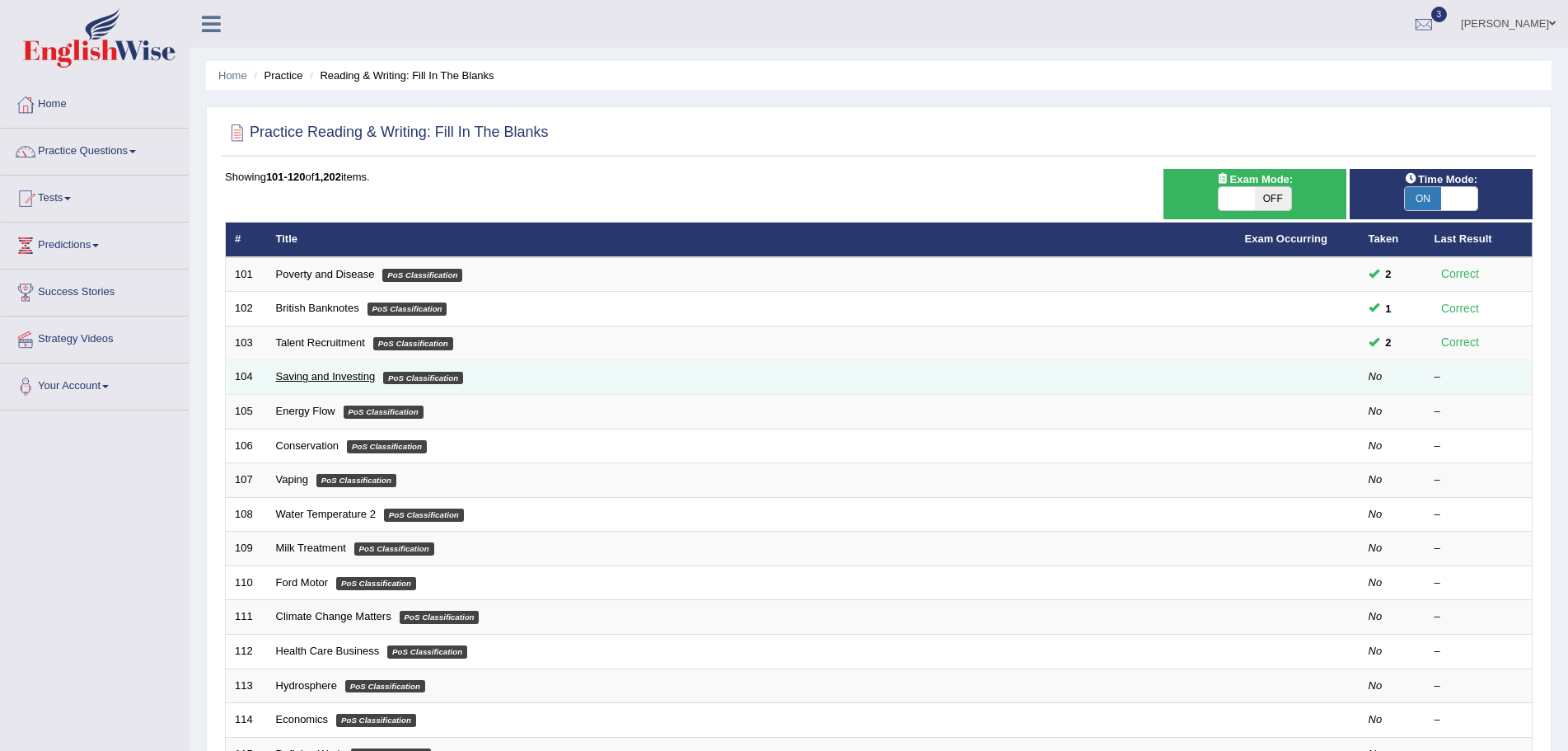
click at [331, 374] on link "Saving and Investing" at bounding box center [326, 376] width 100 height 12
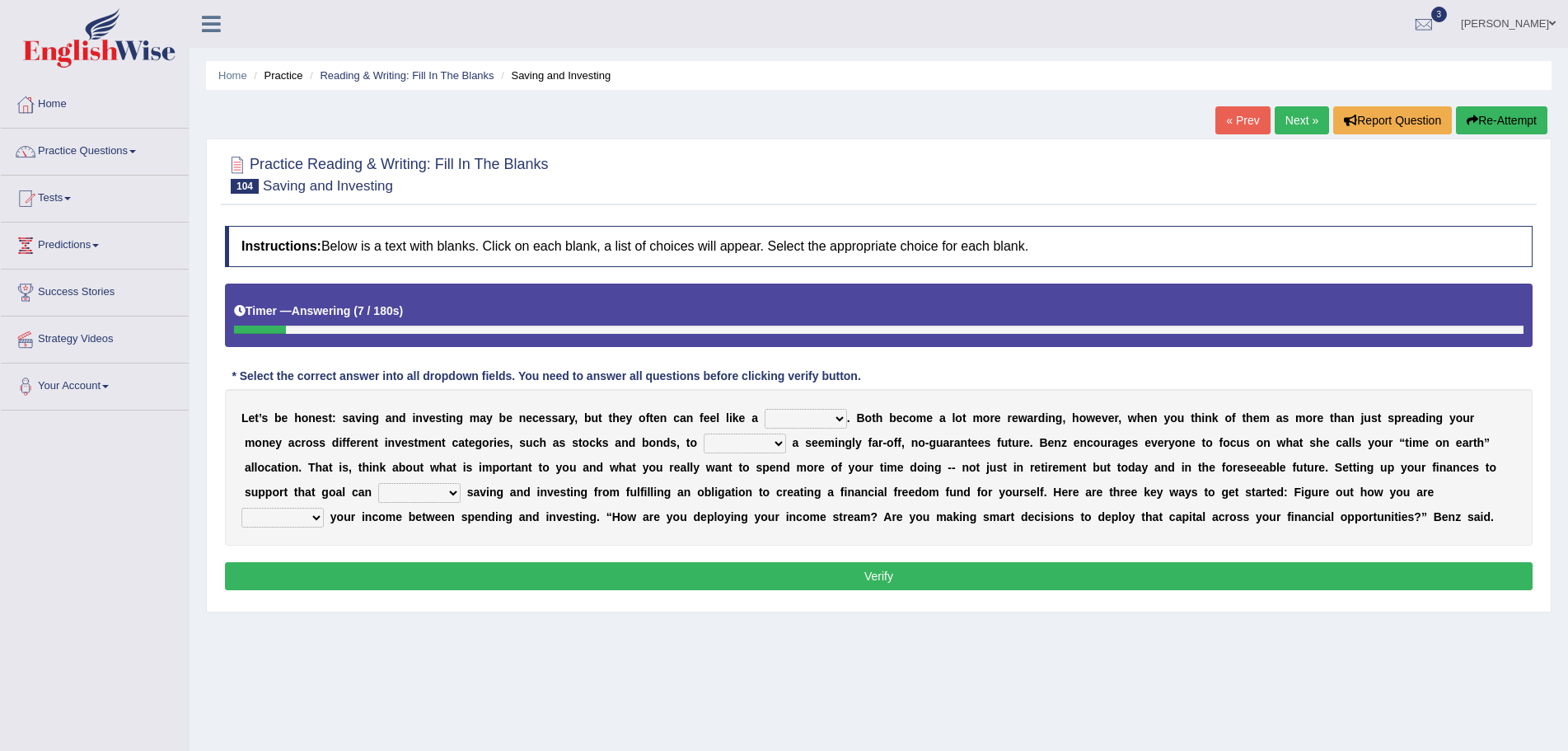
click at [837, 414] on select "nuance choice recidivist chore" at bounding box center [805, 419] width 83 height 20
click at [764, 409] on select "nuance choice recidivist chore" at bounding box center [805, 419] width 83 height 20
click at [834, 416] on select "nuance choice recidivist chore" at bounding box center [805, 419] width 83 height 20
select select "choice"
click at [764, 409] on select "nuance choice recidivist chore" at bounding box center [805, 419] width 83 height 20
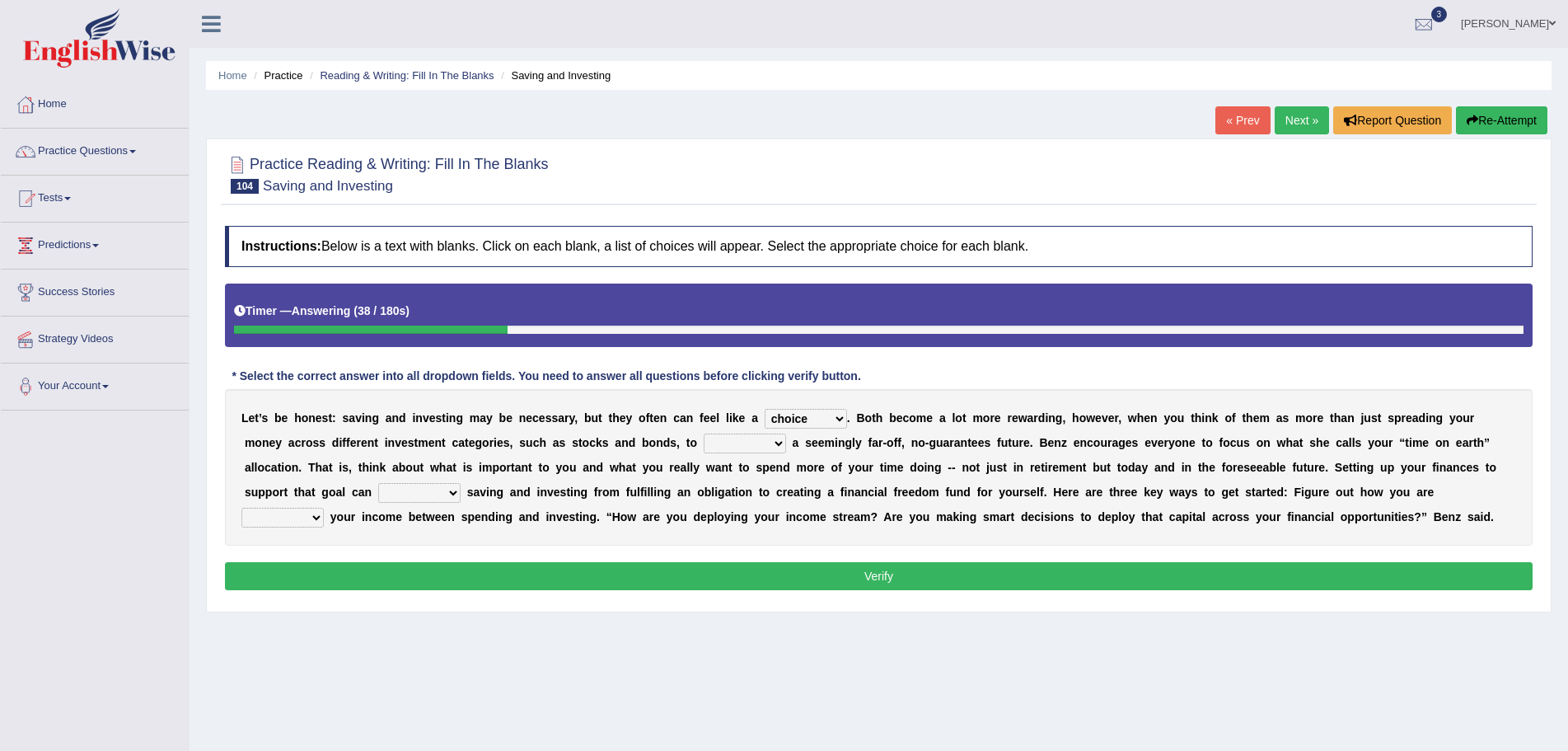
click at [775, 445] on select "fulminate fund categorize fend" at bounding box center [745, 444] width 83 height 20
select select "fend"
click at [704, 434] on select "fulminate fund categorize fend" at bounding box center [745, 444] width 83 height 20
click at [451, 492] on select "transcend transact transport transform" at bounding box center [420, 493] width 83 height 20
select select "transform"
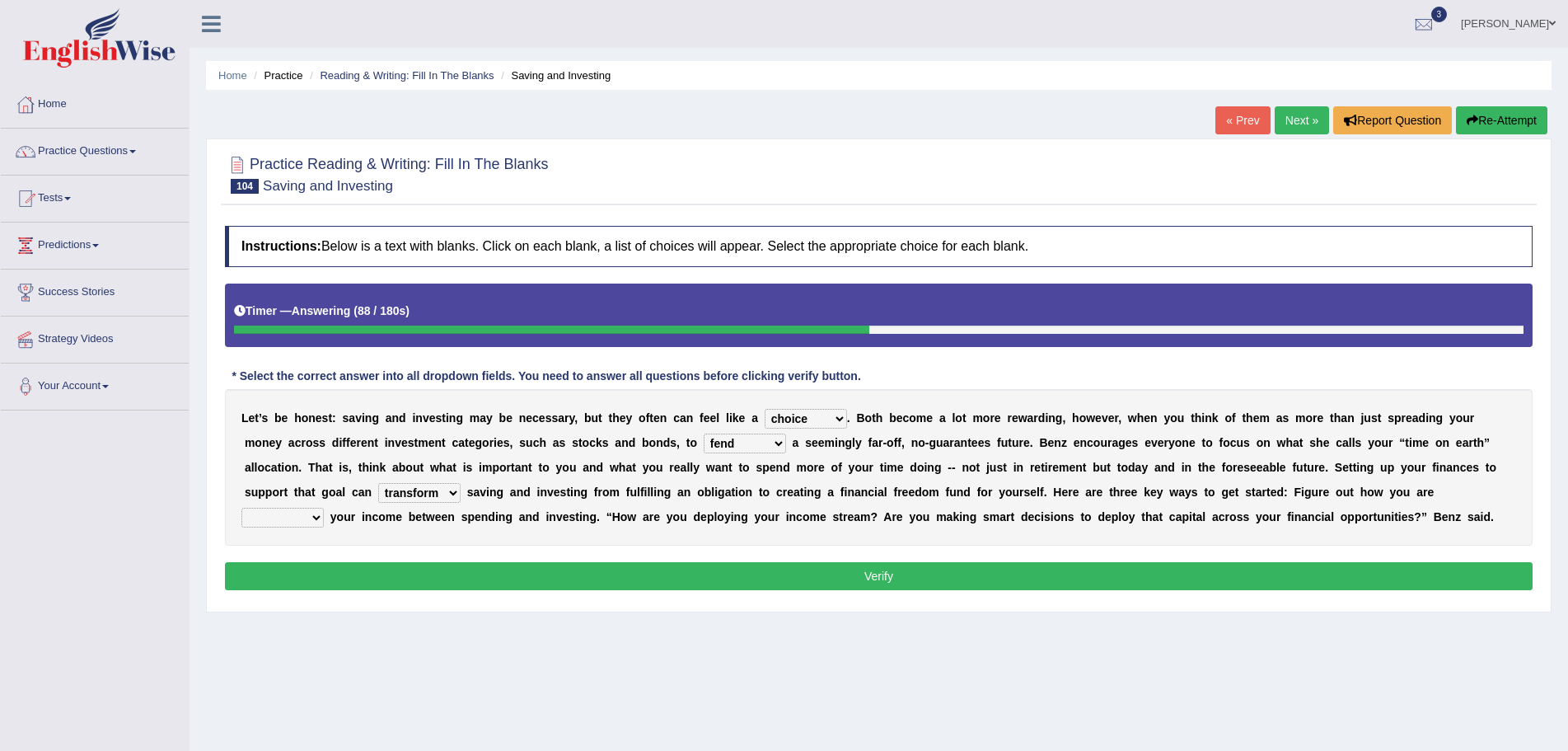
click at [379, 483] on select "transcend transact transport transform" at bounding box center [420, 493] width 83 height 20
click at [315, 517] on select "affording spiking allocating delegating" at bounding box center [282, 518] width 83 height 20
select select "allocating"
click at [241, 508] on select "affording spiking allocating delegating" at bounding box center [282, 518] width 83 height 20
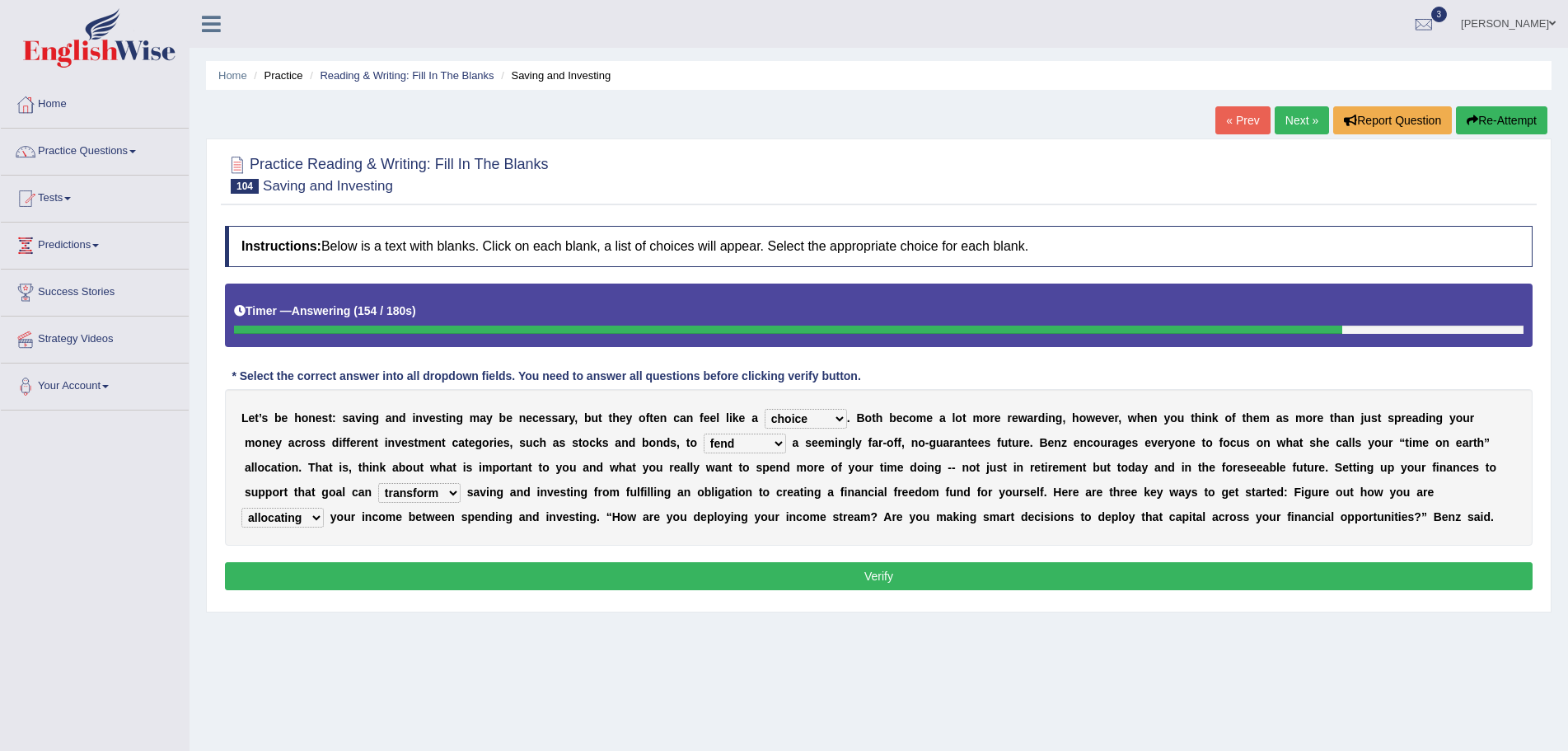
click at [778, 445] on select "fulminate fund categorize fend" at bounding box center [745, 444] width 83 height 20
select select "fund"
click at [704, 434] on select "fulminate fund categorize fend" at bounding box center [745, 444] width 83 height 20
click at [908, 580] on button "Verify" at bounding box center [879, 575] width 1308 height 28
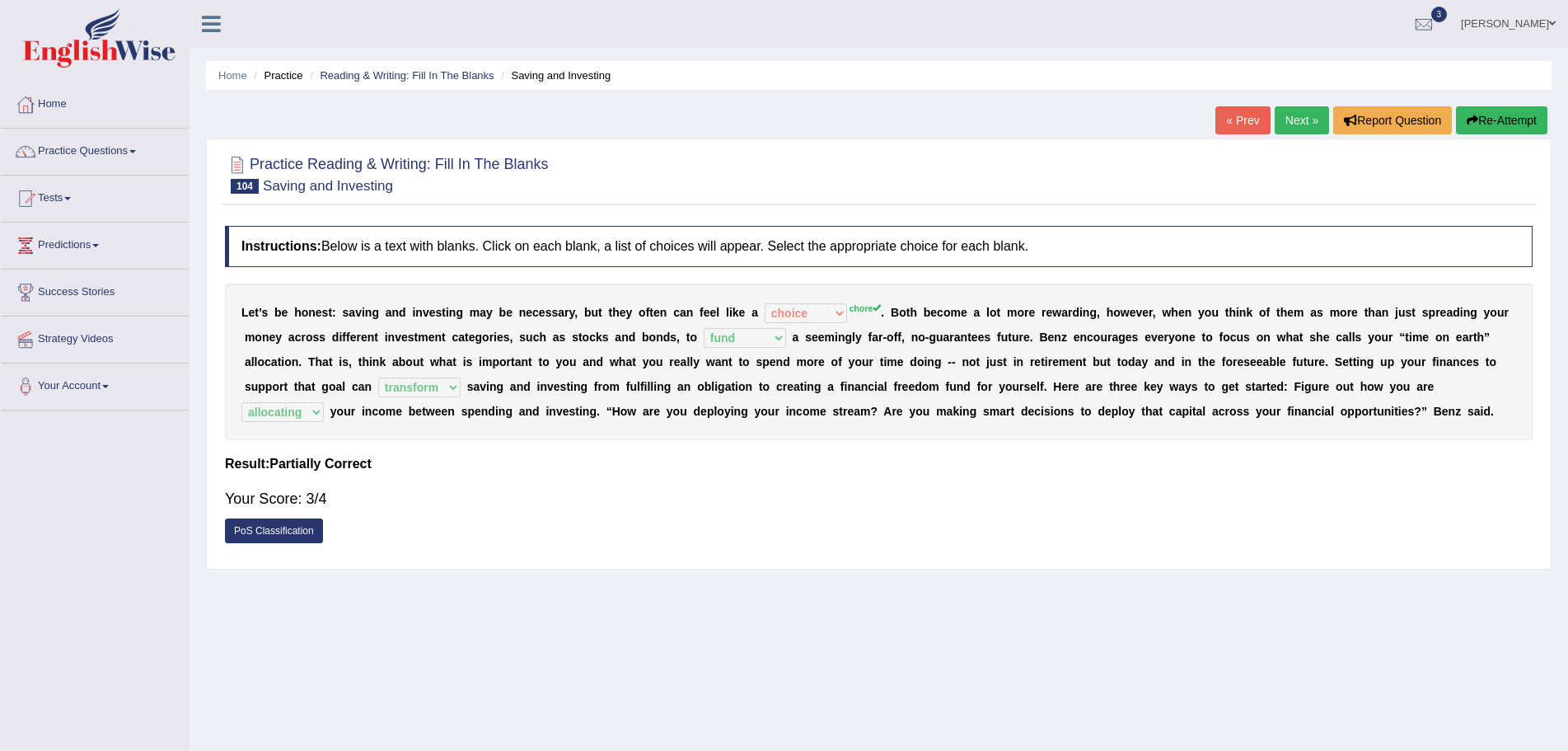
click at [1499, 117] on button "Re-Attempt" at bounding box center [1502, 119] width 92 height 28
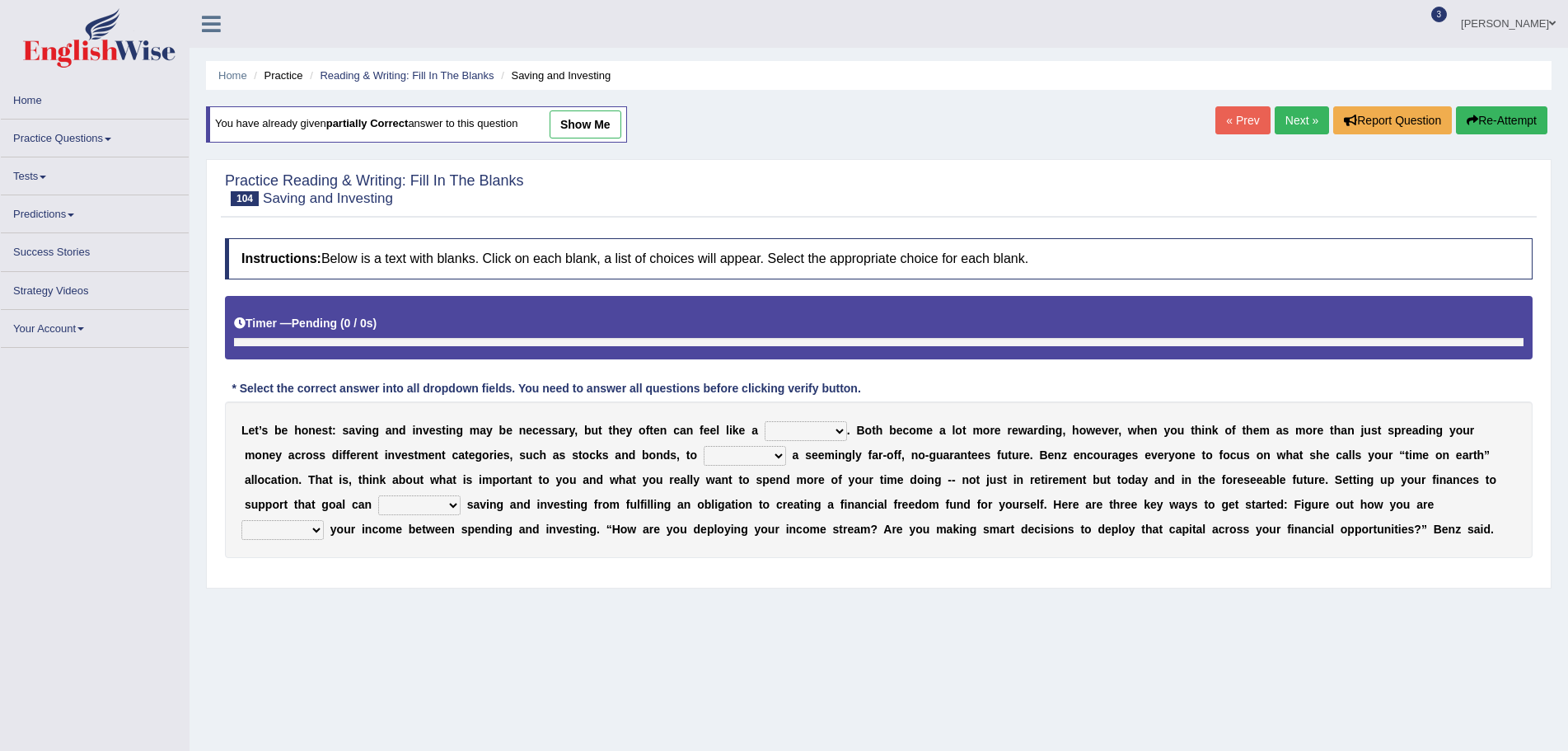
click at [837, 427] on select "nuance choice recidivist chore" at bounding box center [805, 431] width 83 height 20
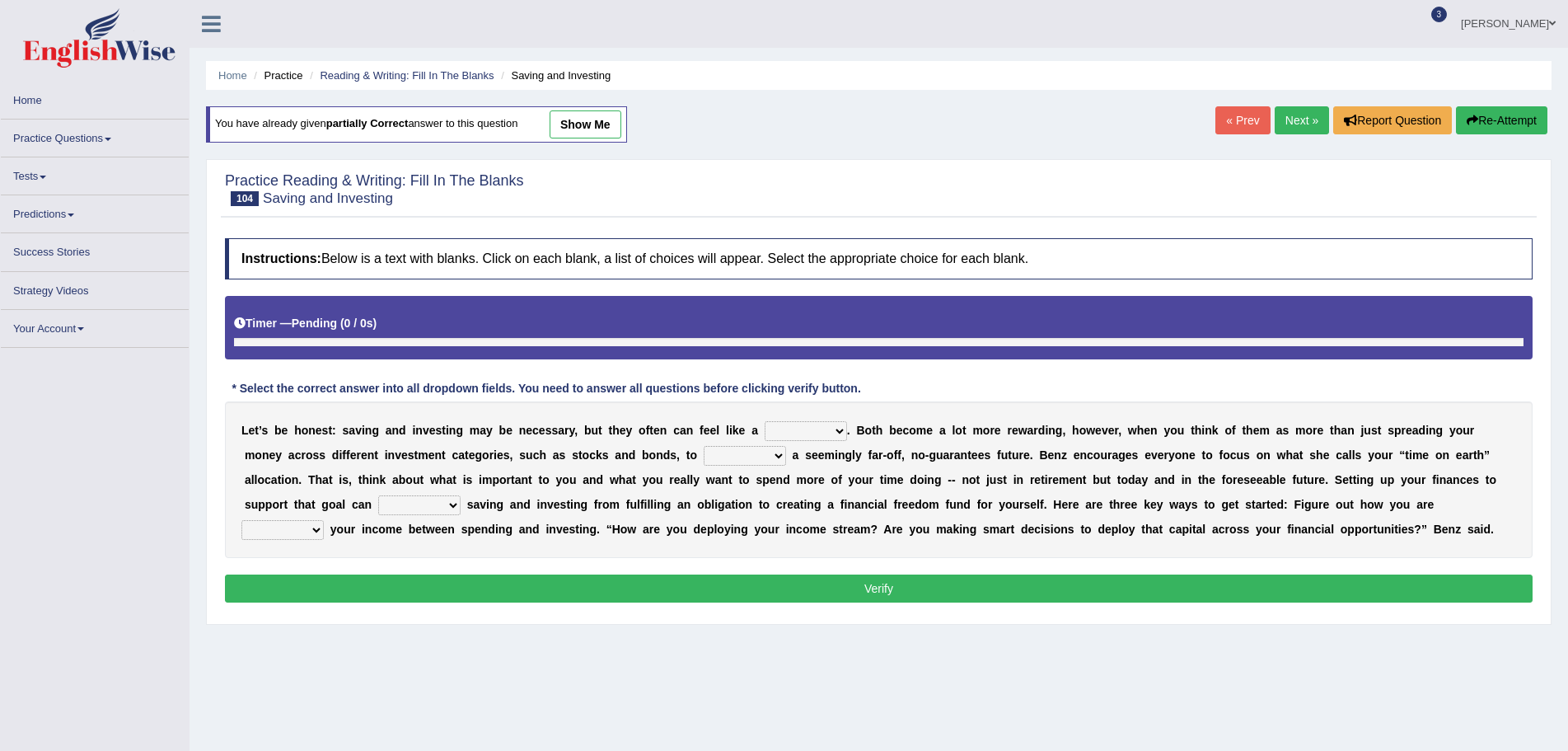
select select "recidivist"
click at [764, 429] on select "nuance choice recidivist chore" at bounding box center [805, 431] width 83 height 20
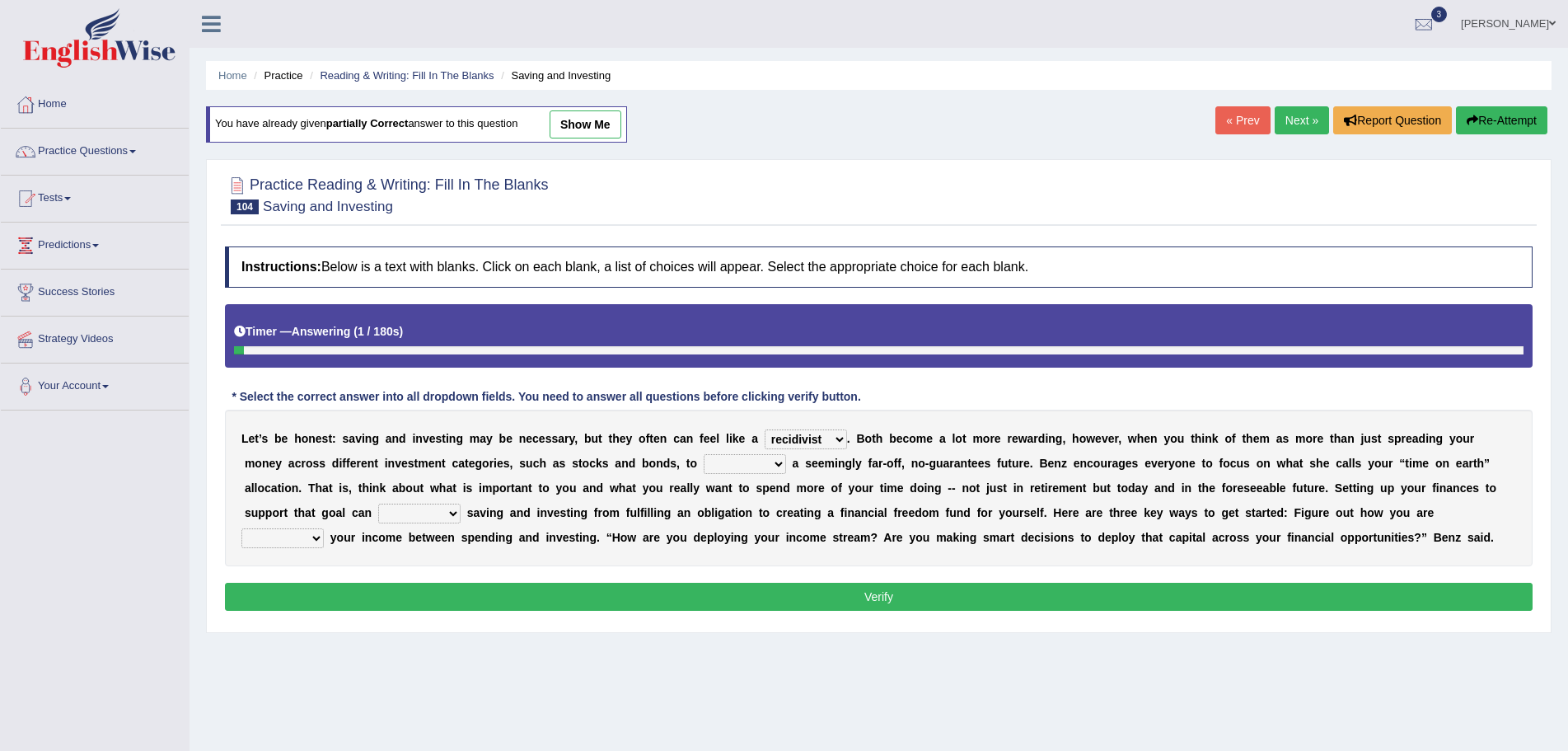
click at [779, 461] on select "fulminate fund categorize fend" at bounding box center [745, 464] width 83 height 20
select select "fund"
click at [704, 454] on select "fulminate fund categorize fend" at bounding box center [745, 464] width 83 height 20
click at [461, 518] on b at bounding box center [463, 512] width 6 height 13
click at [452, 512] on select "transcend transact transport transform" at bounding box center [420, 513] width 83 height 20
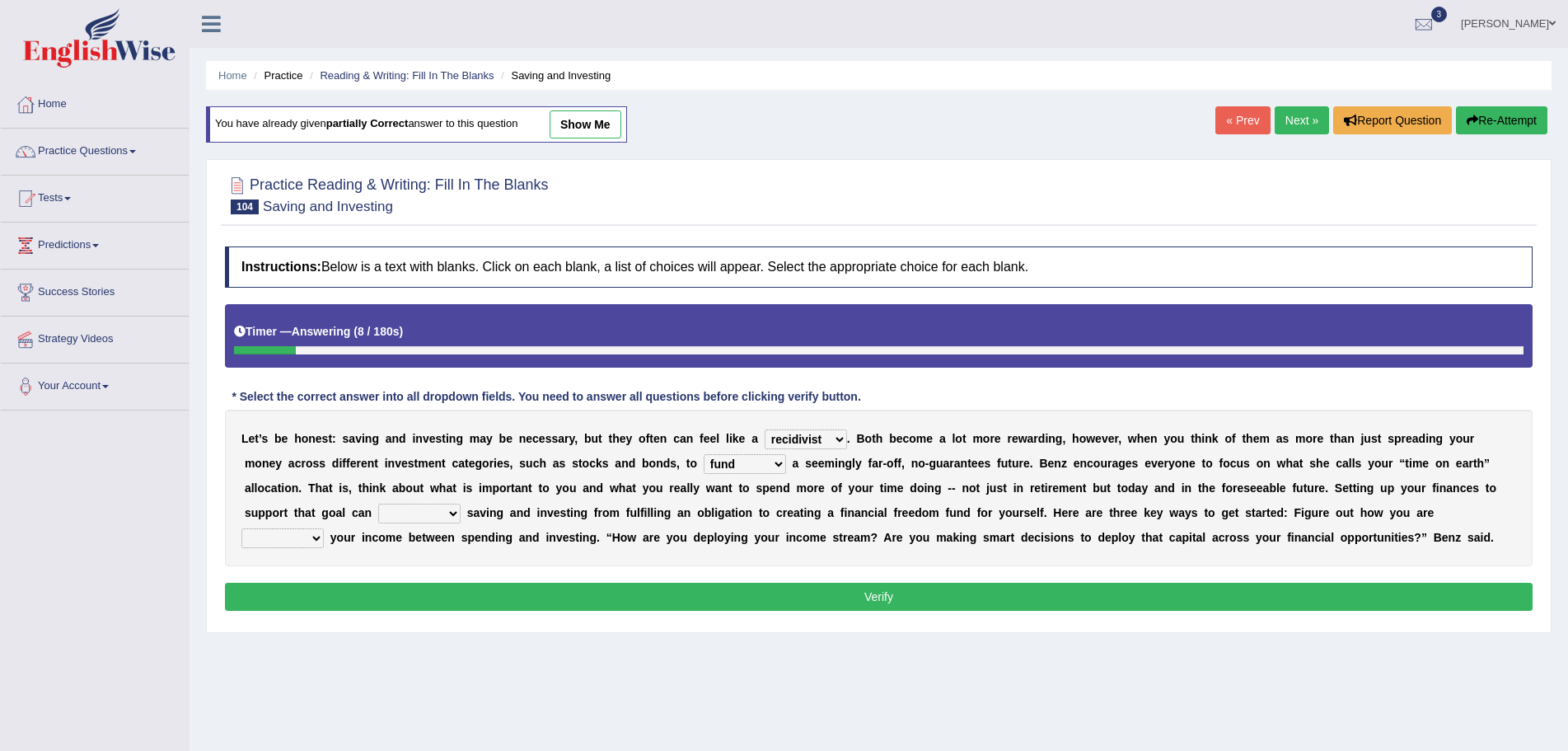
select select "transform"
click at [379, 503] on select "transcend transact transport transform" at bounding box center [420, 513] width 83 height 20
click at [317, 537] on select "affording spiking allocating delegating" at bounding box center [282, 538] width 83 height 20
select select "allocating"
click at [241, 528] on select "affording spiking allocating delegating" at bounding box center [282, 538] width 83 height 20
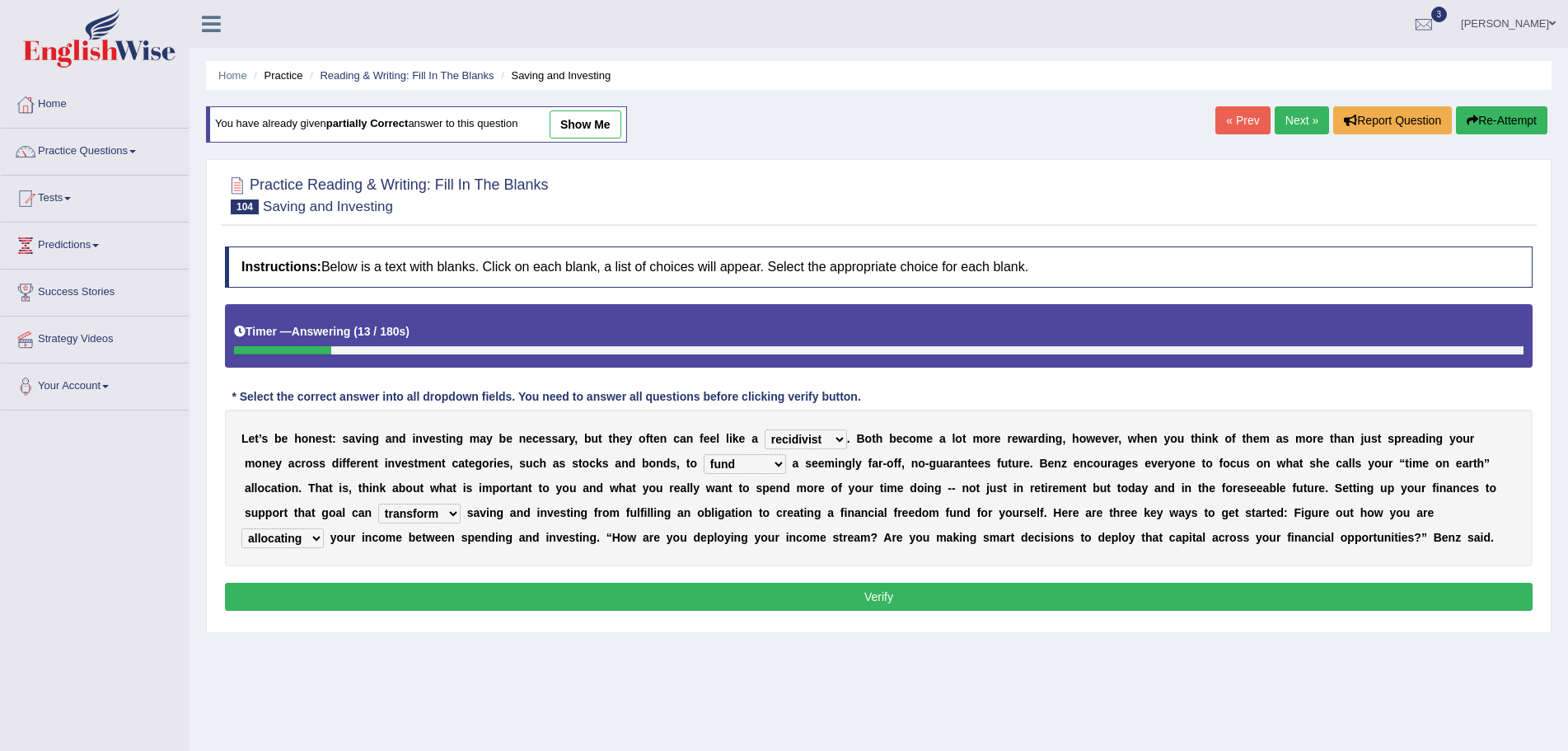
click at [895, 592] on button "Verify" at bounding box center [879, 596] width 1308 height 28
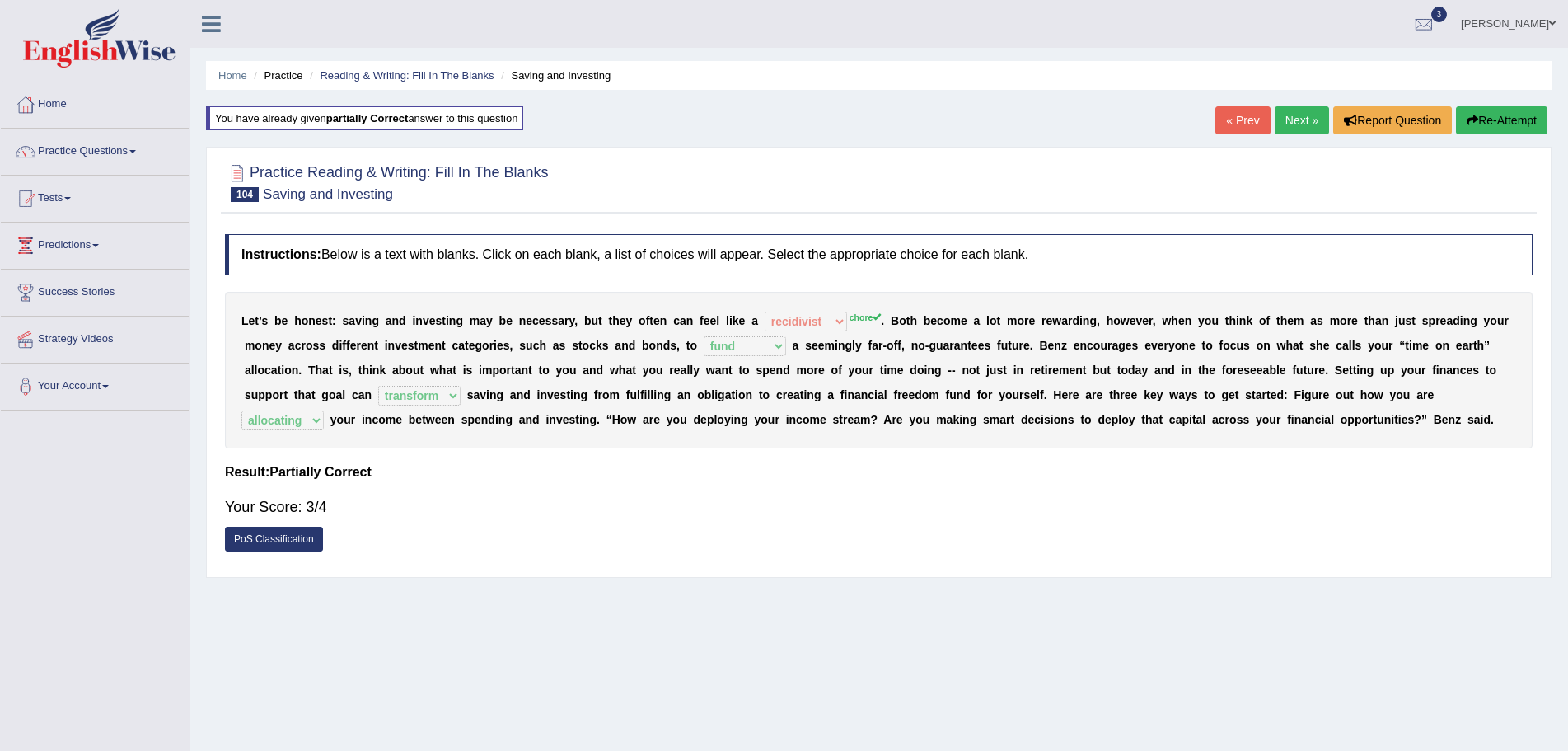
click at [1508, 122] on button "Re-Attempt" at bounding box center [1502, 119] width 92 height 28
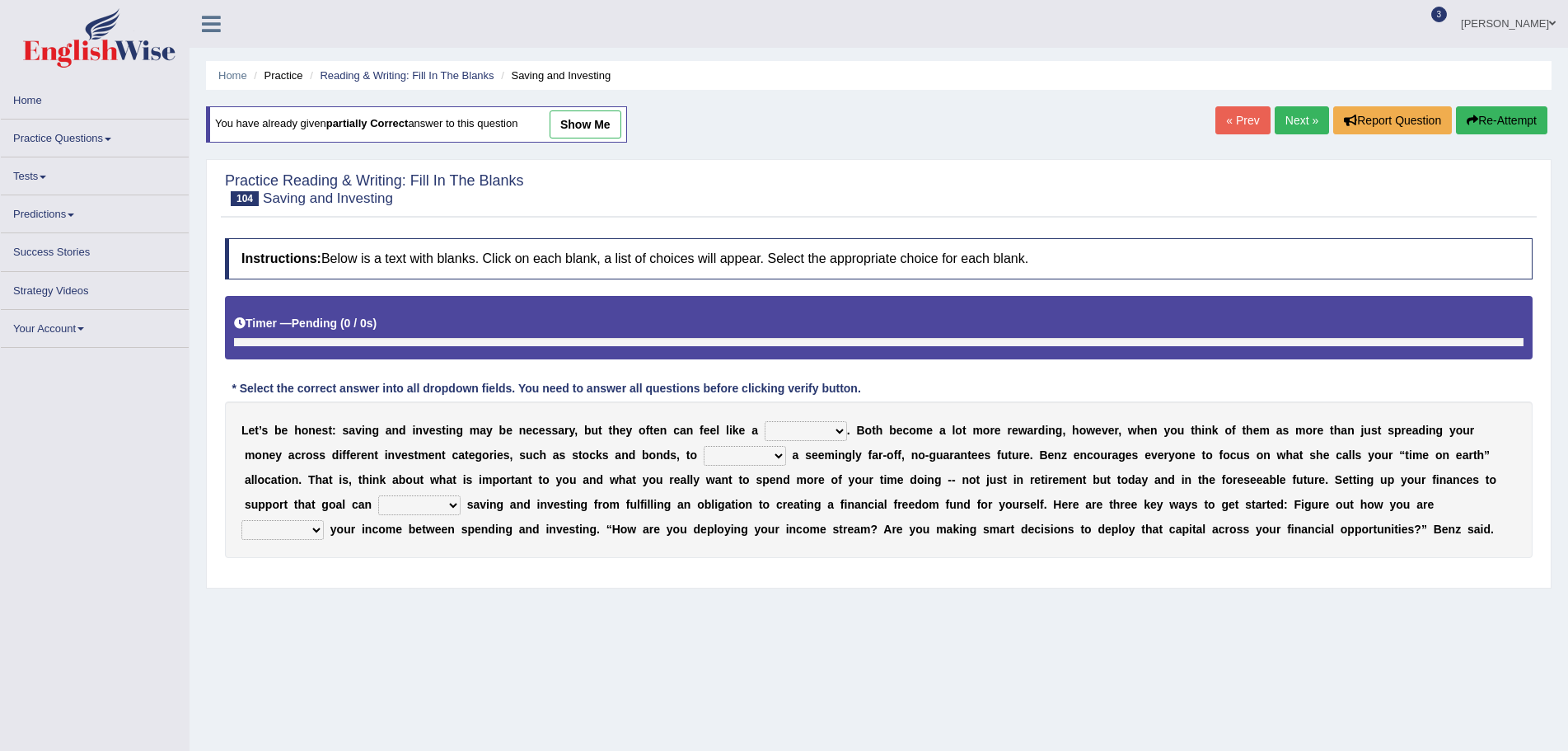
click at [838, 434] on select "nuance choice recidivist chore" at bounding box center [805, 431] width 83 height 20
select select "chore"
click at [764, 421] on select "nuance choice recidivist chore" at bounding box center [805, 431] width 83 height 20
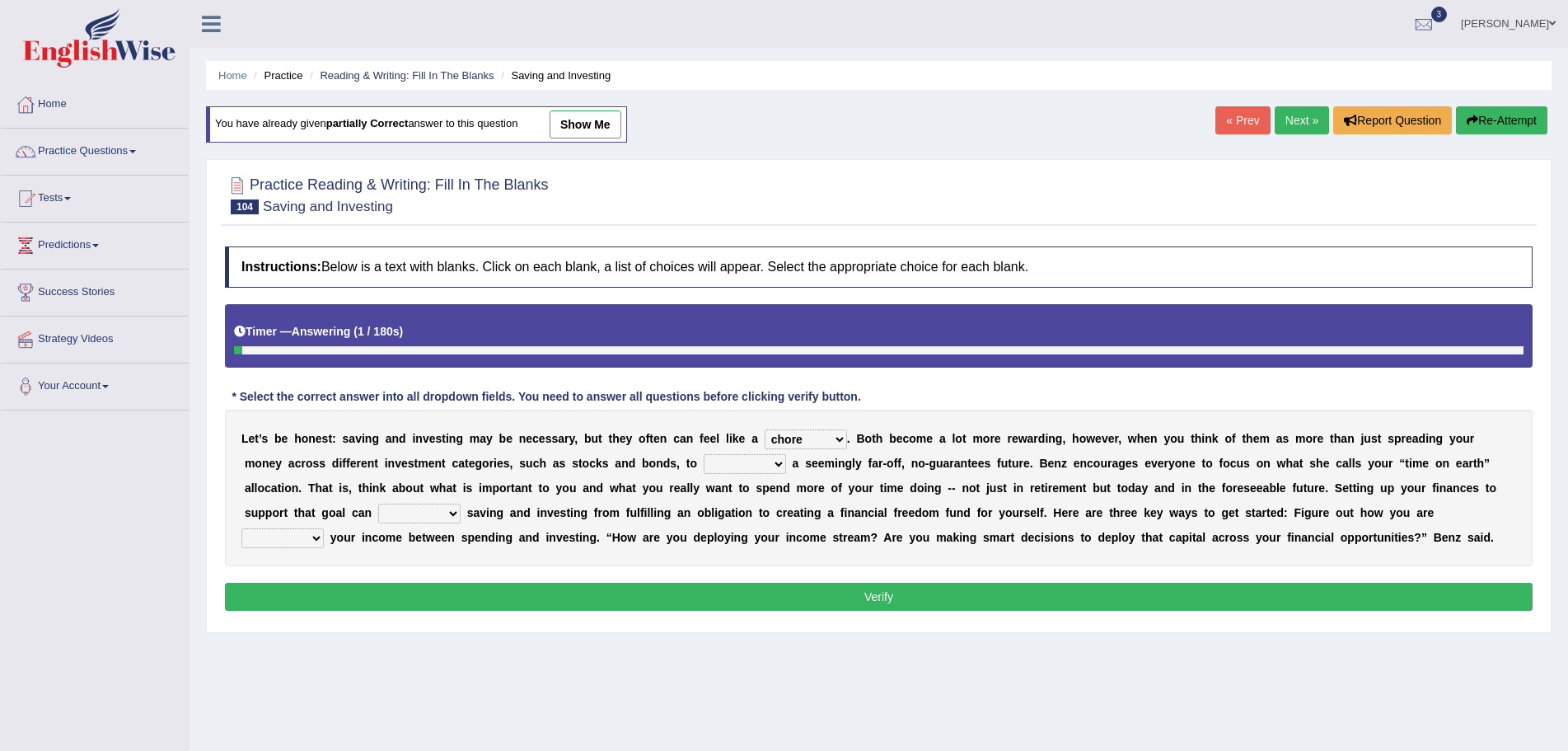
click at [777, 463] on select "fulminate fund categorize fend" at bounding box center [745, 464] width 83 height 20
select select "fund"
click at [704, 454] on select "fulminate fund categorize fend" at bounding box center [745, 464] width 83 height 20
click at [449, 514] on select "transcend transact transport transform" at bounding box center [420, 513] width 83 height 20
select select "transform"
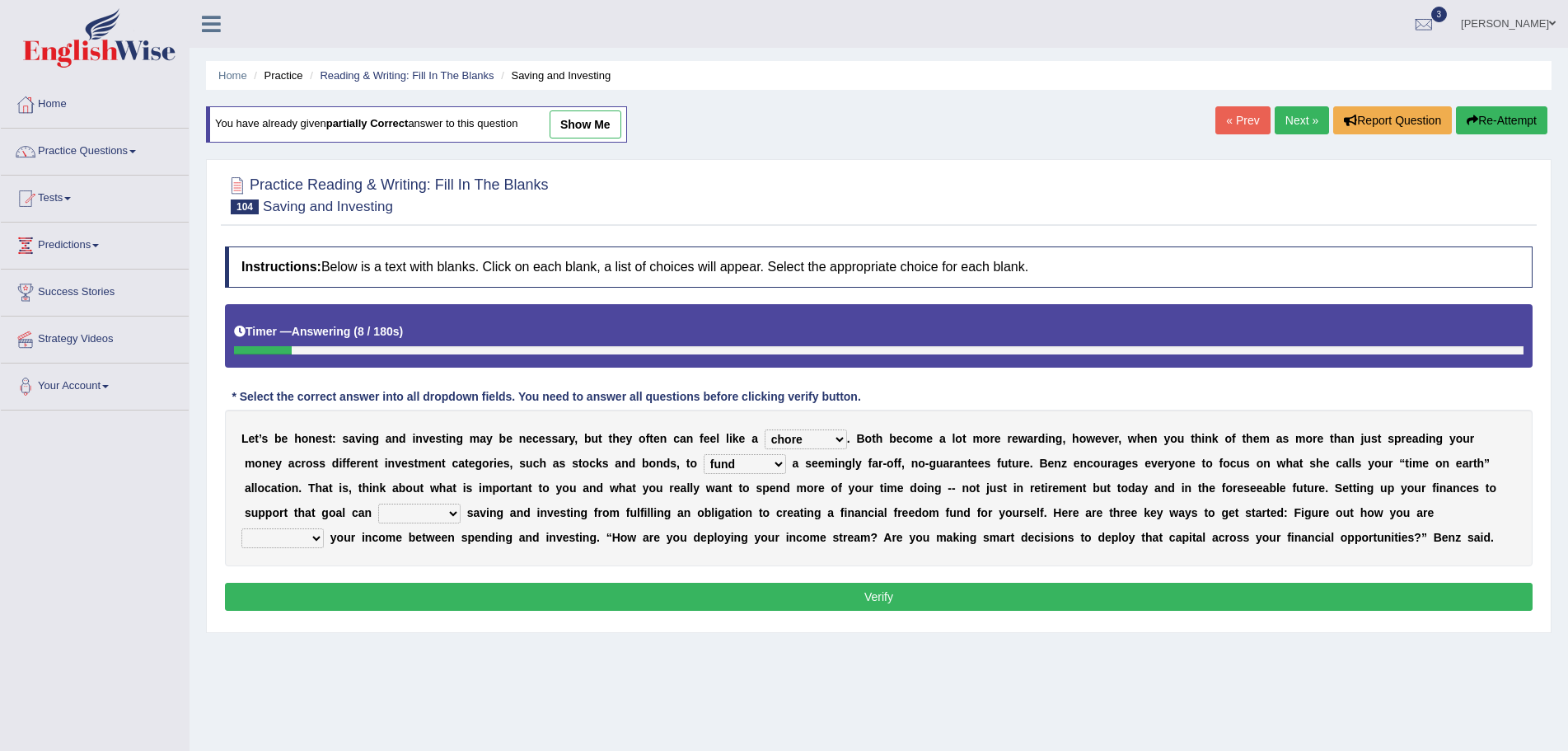
click at [379, 503] on select "transcend transact transport transform" at bounding box center [420, 513] width 83 height 20
click at [317, 537] on select "affording spiking allocating delegating" at bounding box center [282, 538] width 83 height 20
select select "allocating"
click at [241, 528] on select "affording spiking allocating delegating" at bounding box center [282, 538] width 83 height 20
click at [877, 597] on button "Verify" at bounding box center [879, 596] width 1308 height 28
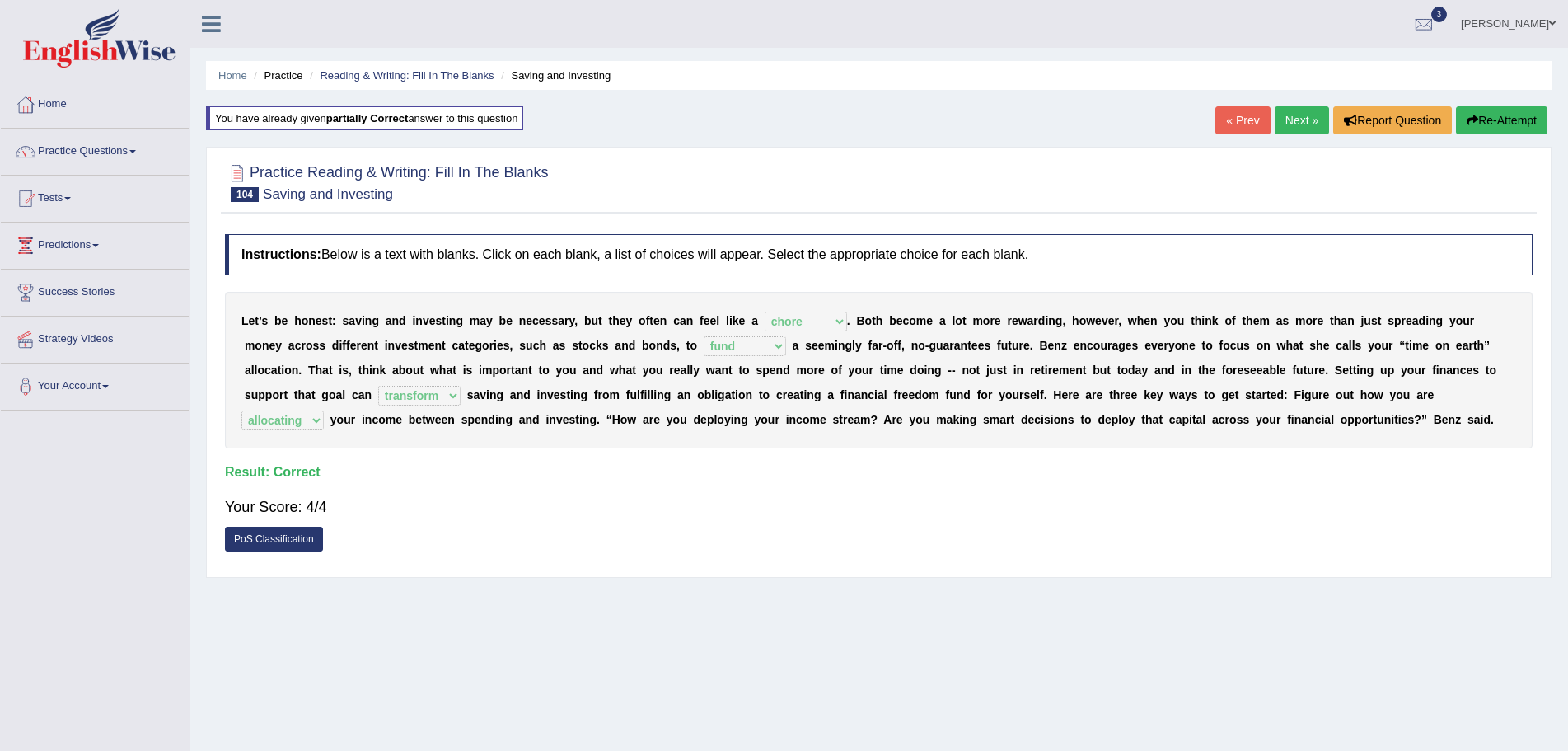
click at [1555, 22] on span at bounding box center [1552, 23] width 6 height 11
click at [1436, 212] on link "Log out" at bounding box center [1478, 214] width 178 height 38
